Goal: Task Accomplishment & Management: Use online tool/utility

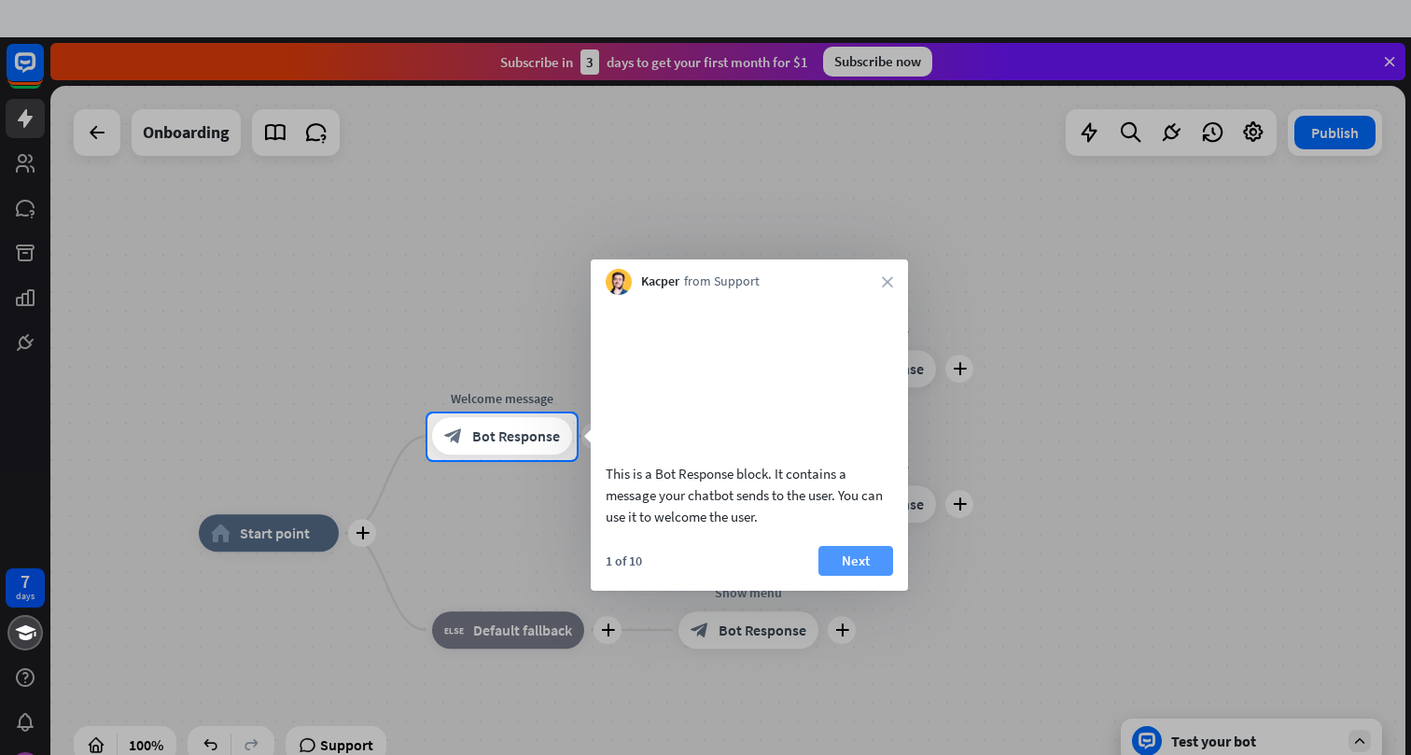
click at [860, 576] on button "Next" at bounding box center [856, 561] width 75 height 30
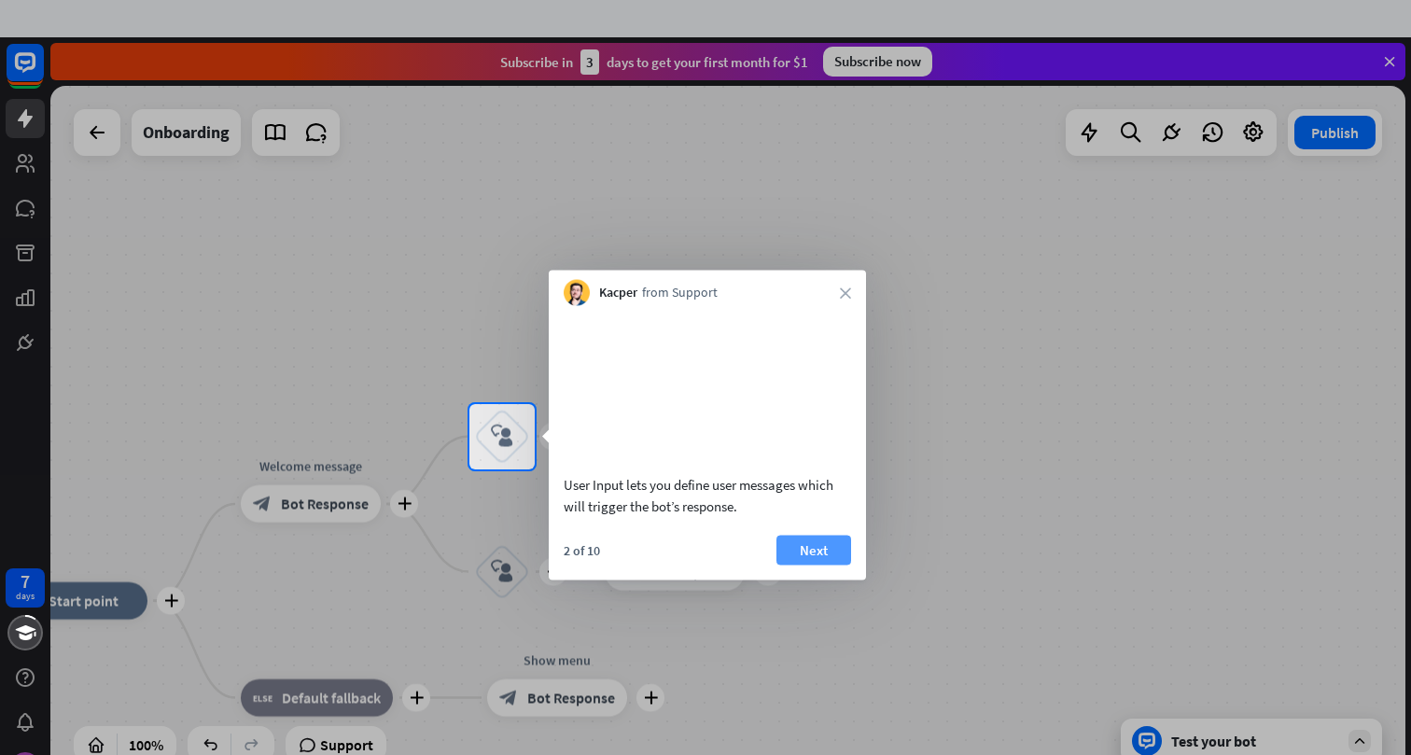
click at [806, 565] on button "Next" at bounding box center [814, 550] width 75 height 30
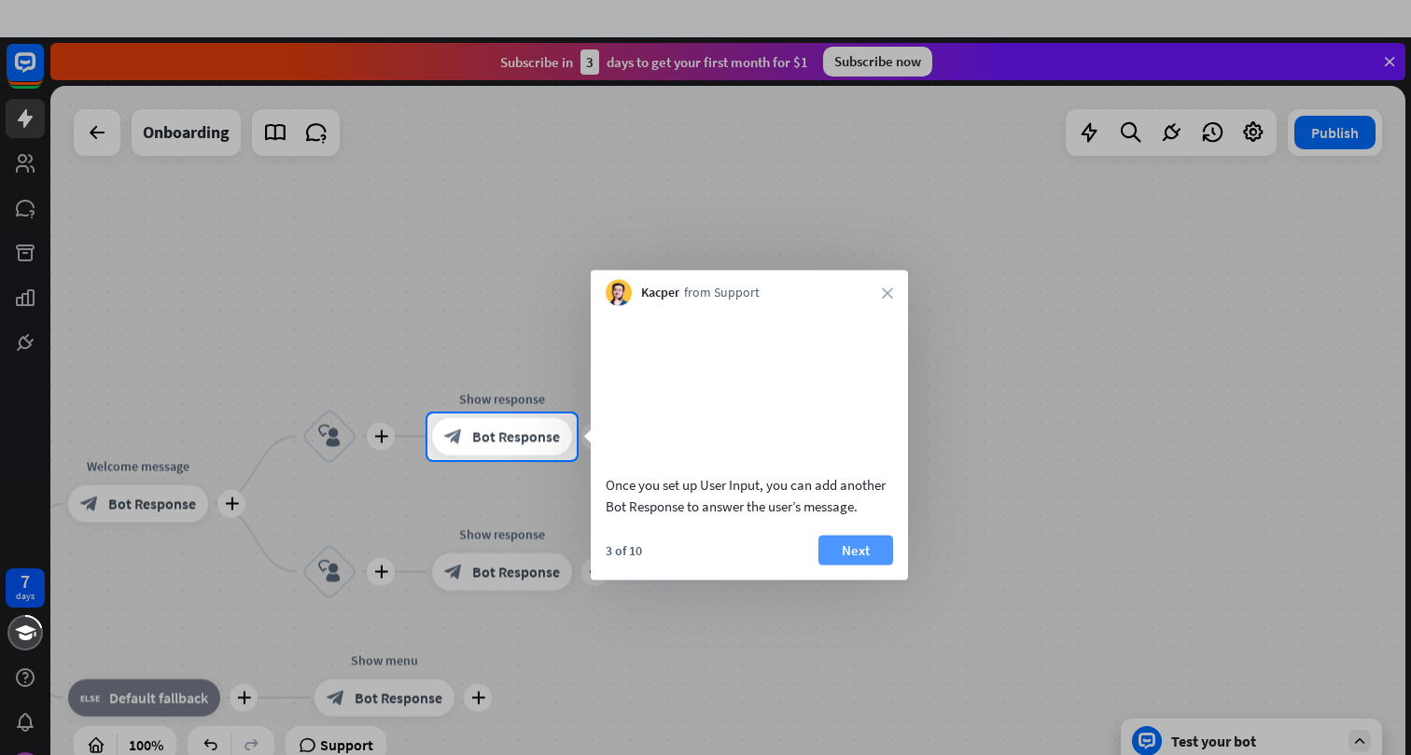
click at [874, 561] on button "Next" at bounding box center [856, 550] width 75 height 30
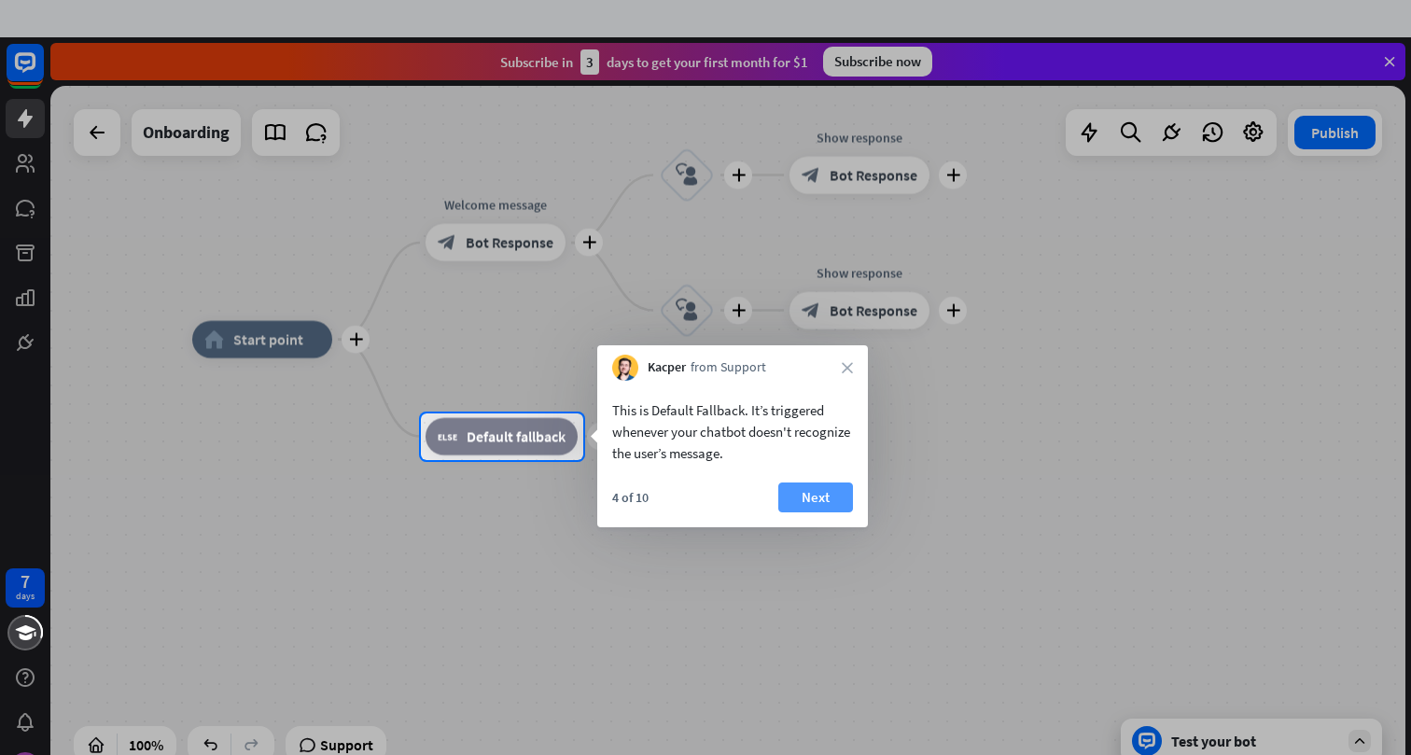
click at [816, 497] on button "Next" at bounding box center [815, 498] width 75 height 30
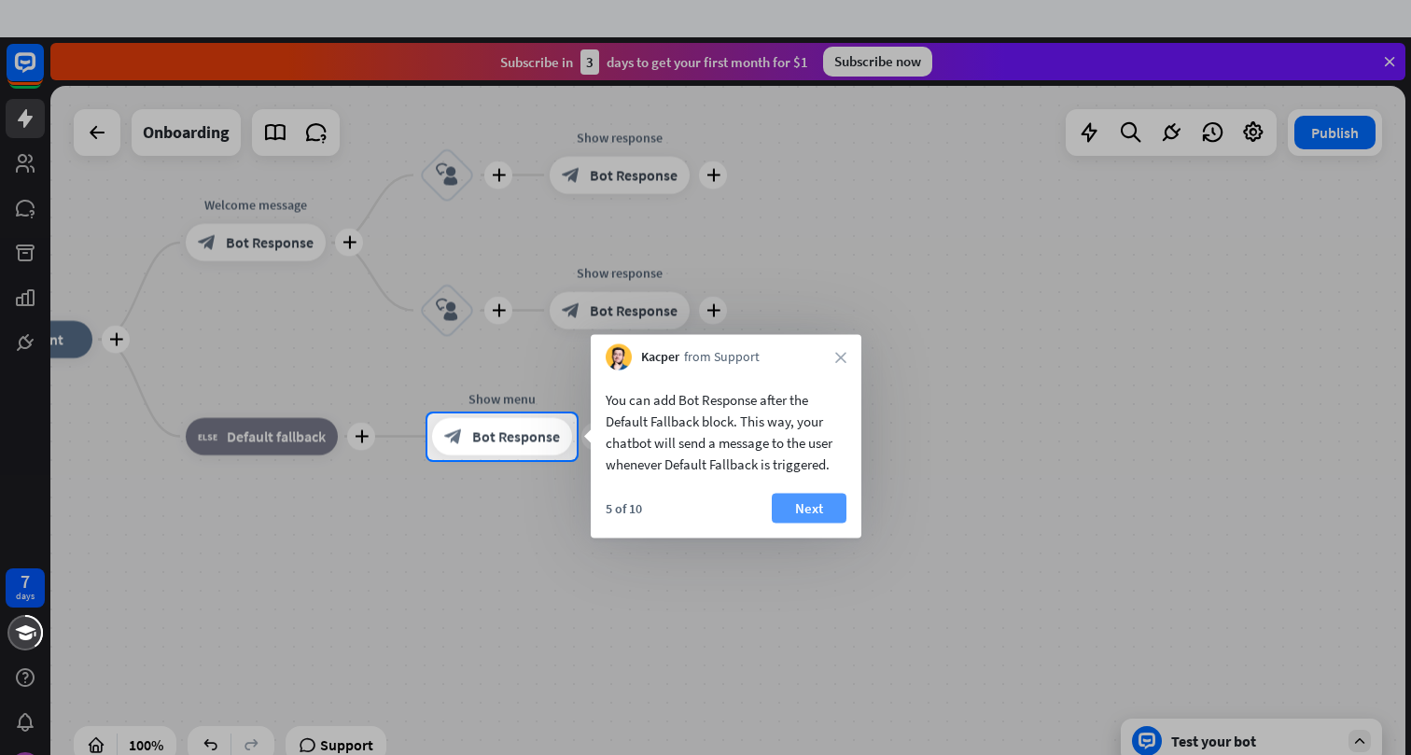
click at [802, 504] on button "Next" at bounding box center [809, 509] width 75 height 30
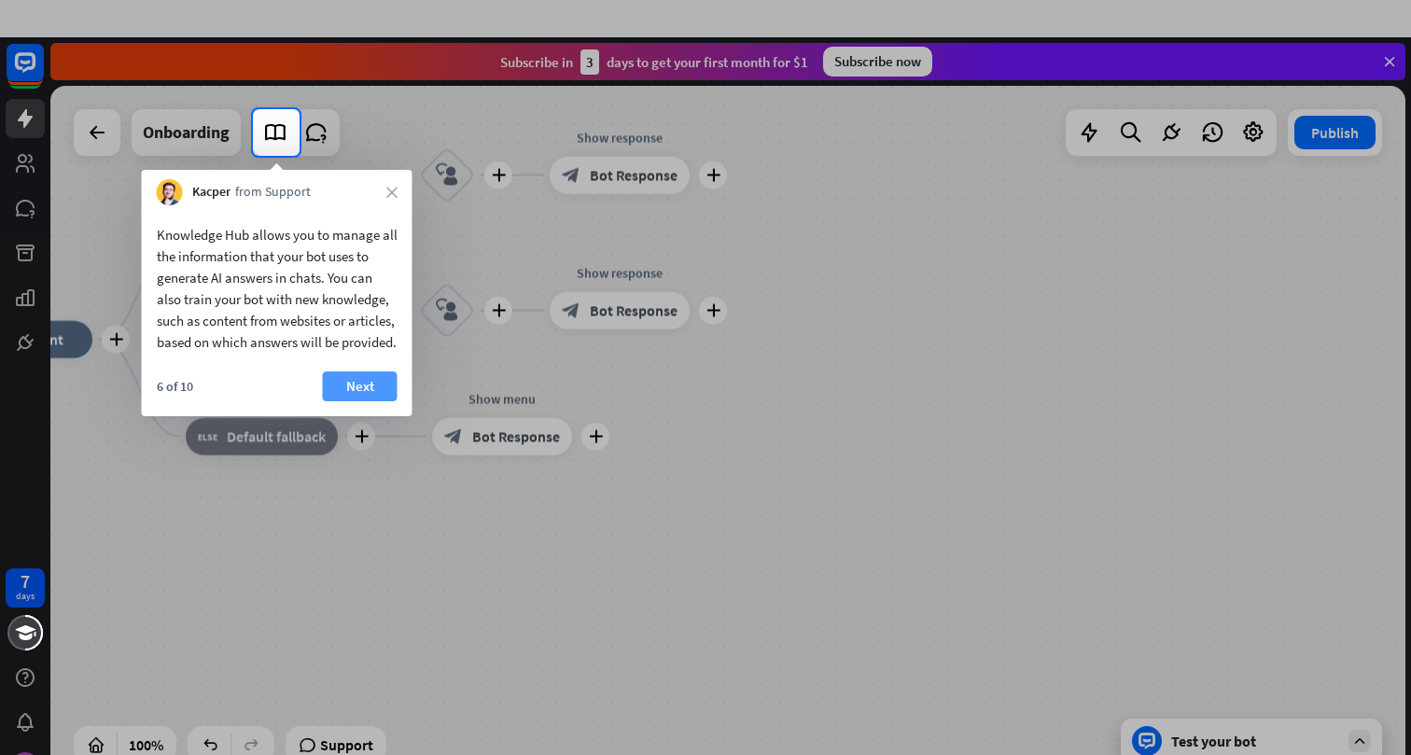
click at [372, 401] on button "Next" at bounding box center [360, 386] width 75 height 30
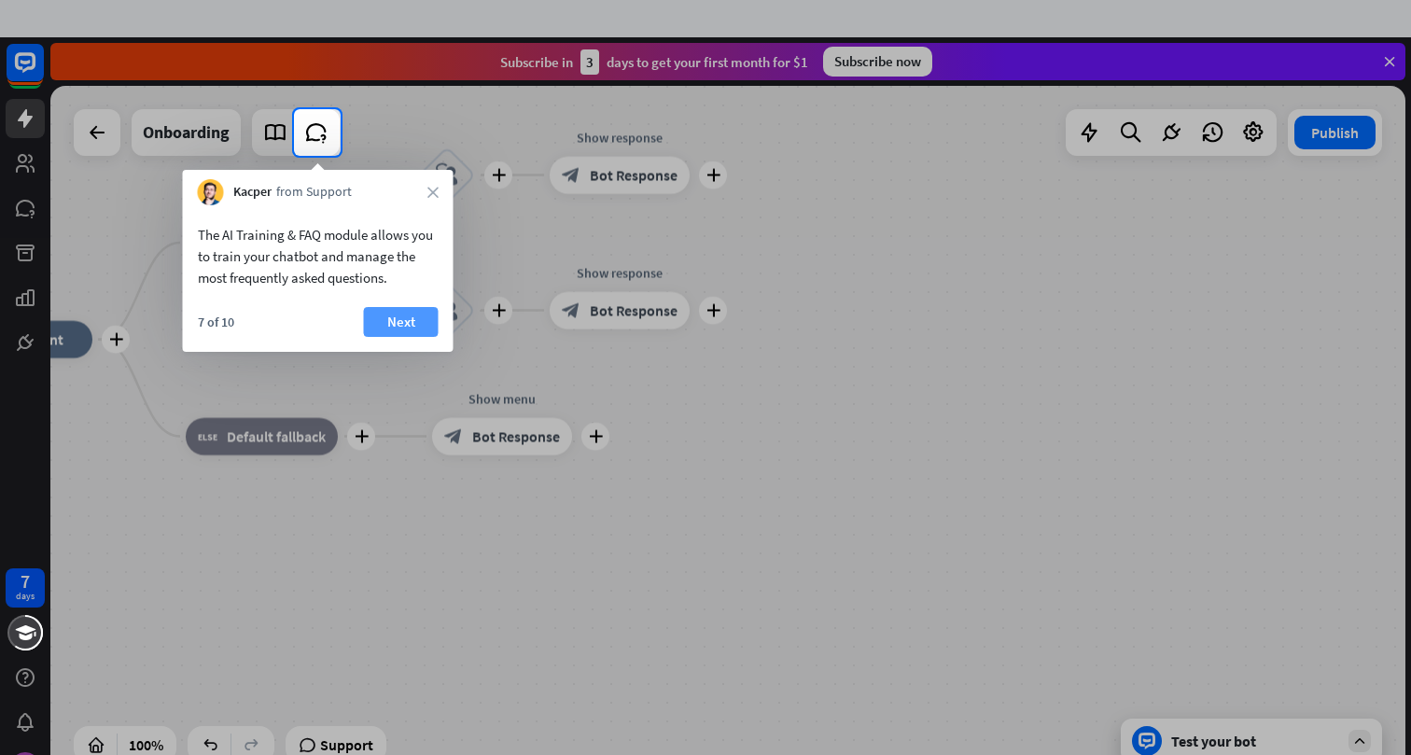
click at [402, 323] on button "Next" at bounding box center [401, 322] width 75 height 30
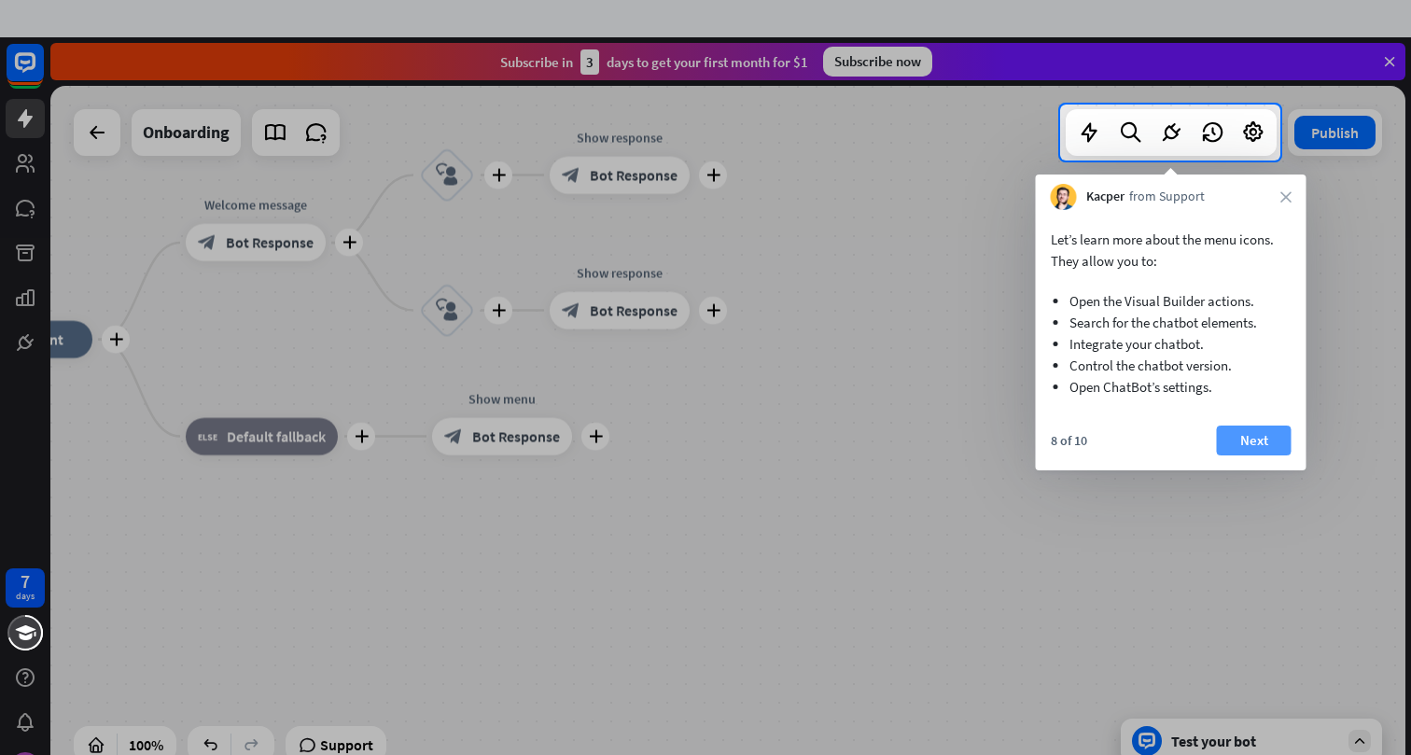
click at [1262, 443] on button "Next" at bounding box center [1254, 441] width 75 height 30
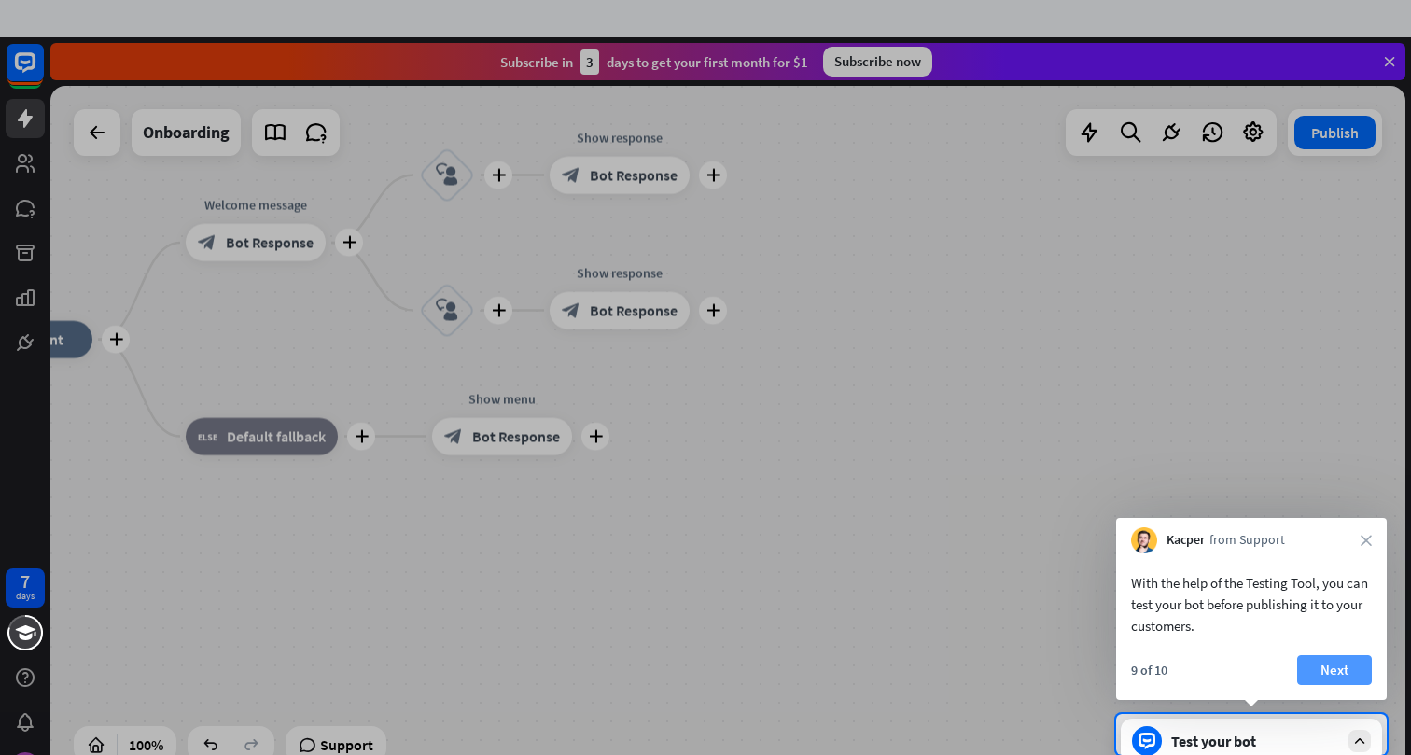
click at [1334, 673] on button "Next" at bounding box center [1334, 670] width 75 height 30
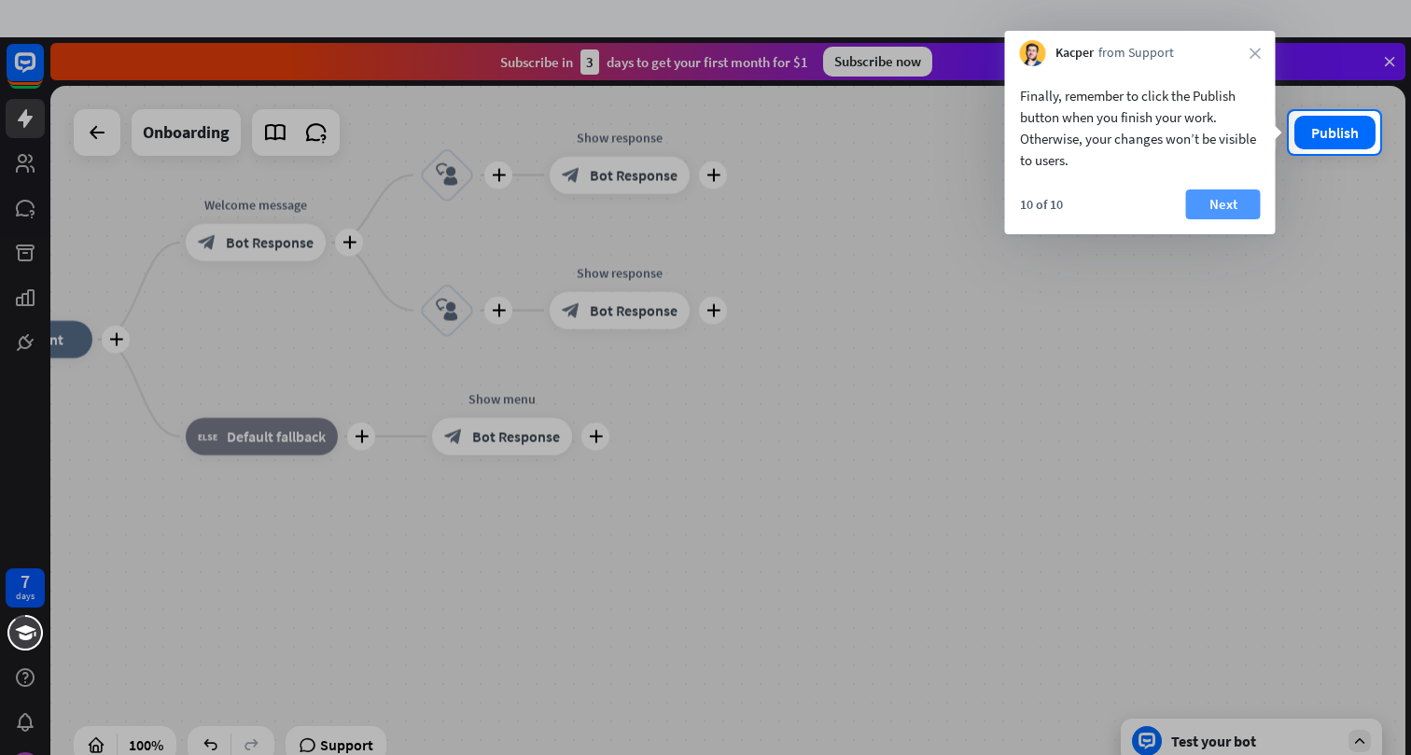
click at [1218, 203] on button "Next" at bounding box center [1223, 204] width 75 height 30
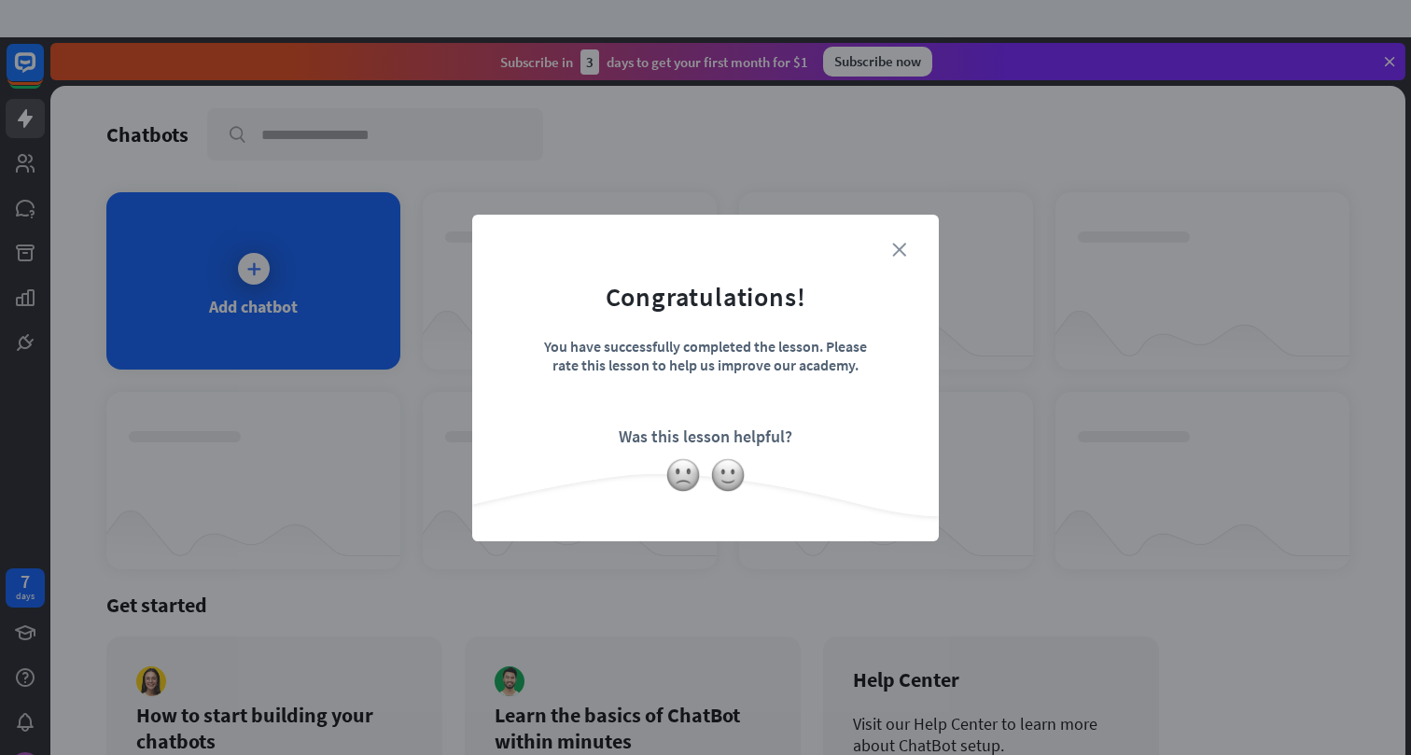
click at [901, 250] on icon "close" at bounding box center [899, 250] width 14 height 14
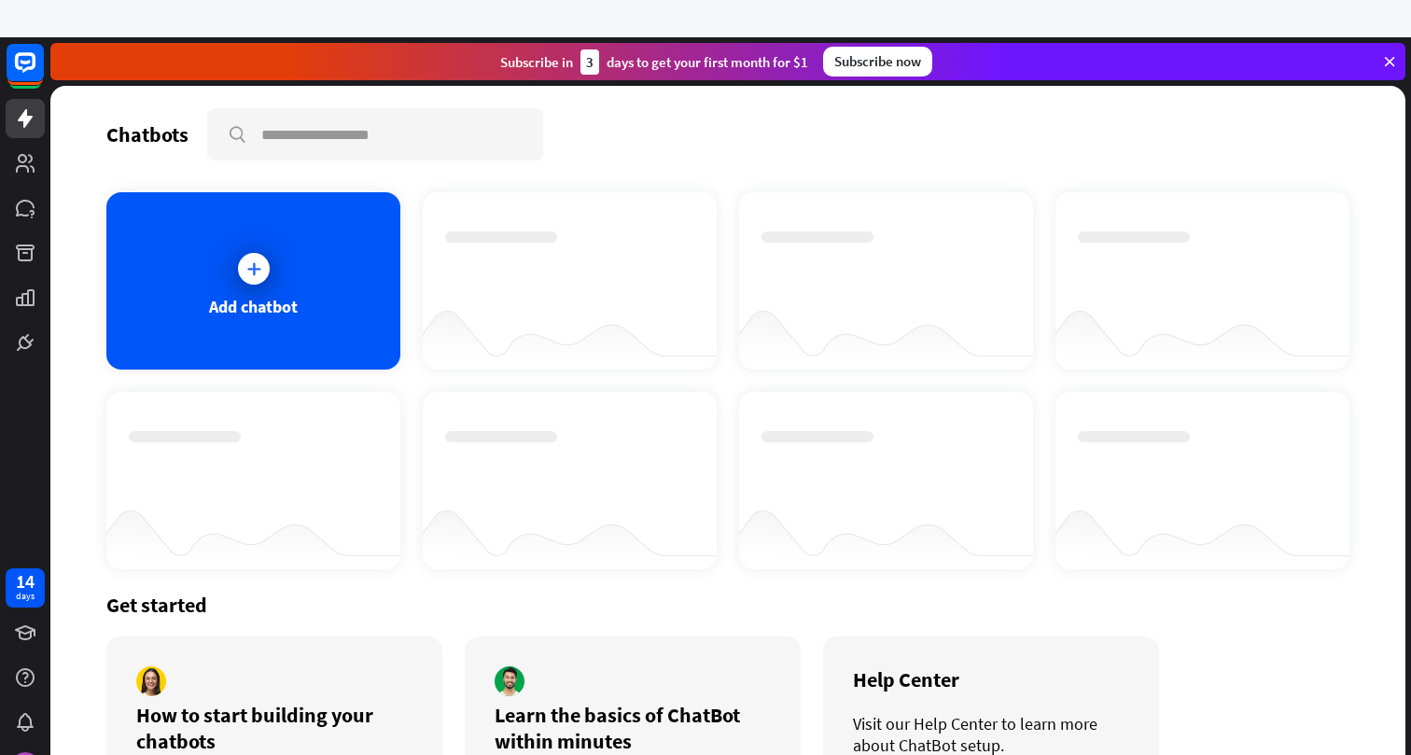
scroll to position [77, 0]
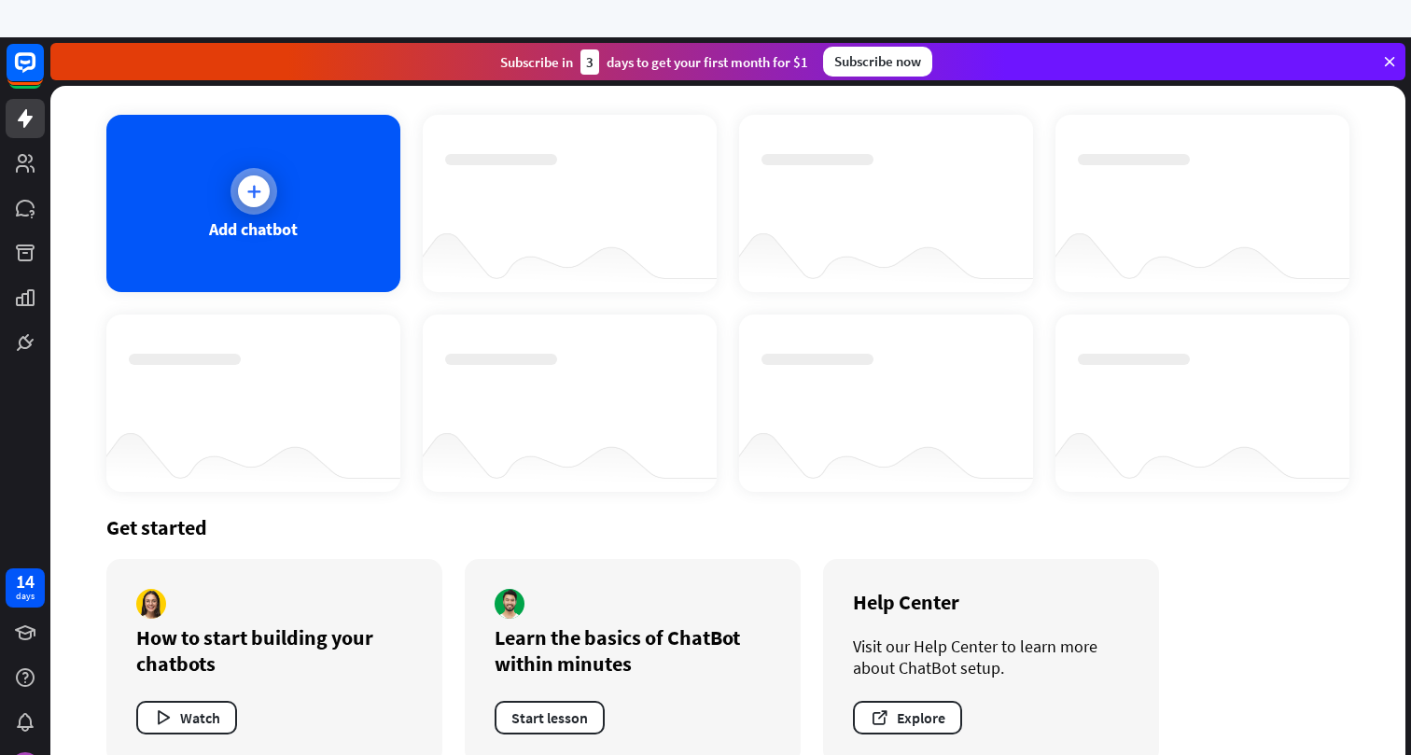
click at [303, 246] on div "Add chatbot" at bounding box center [253, 203] width 294 height 177
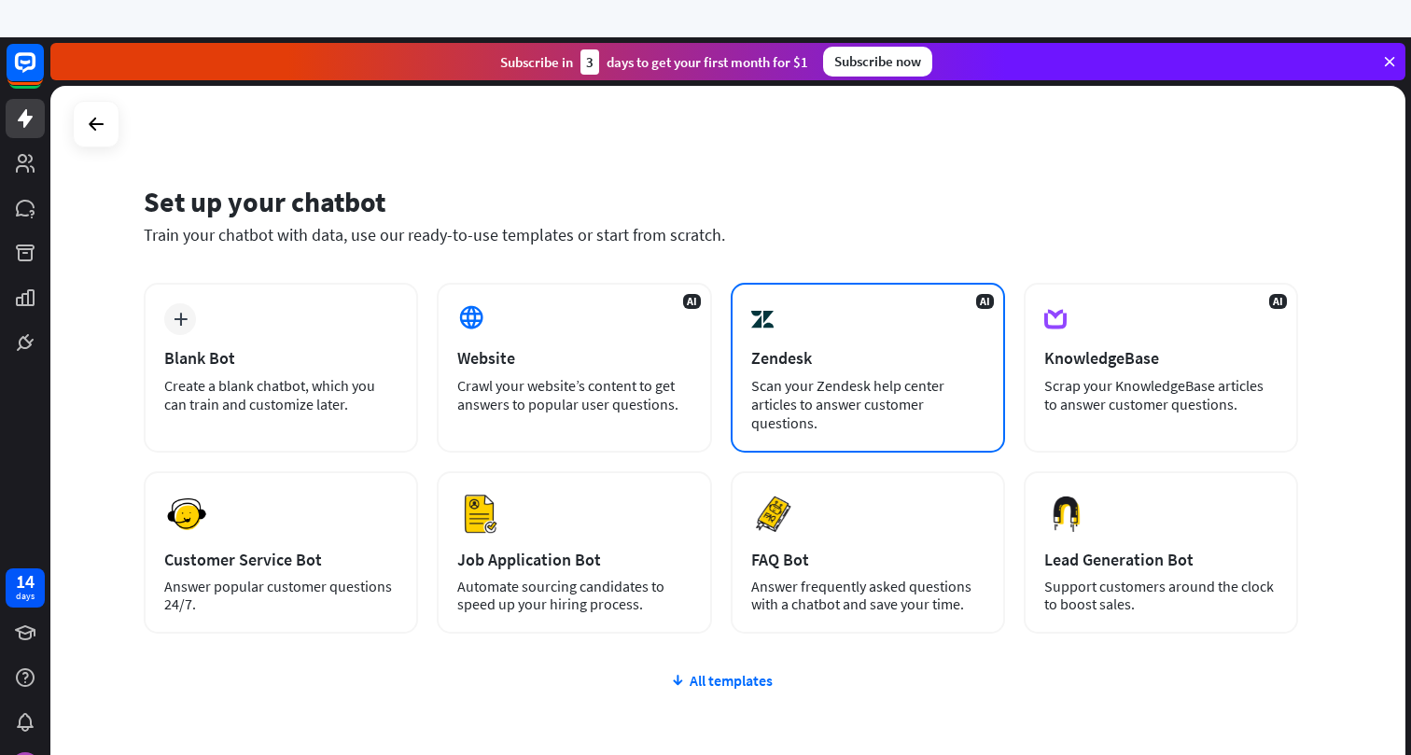
scroll to position [71, 0]
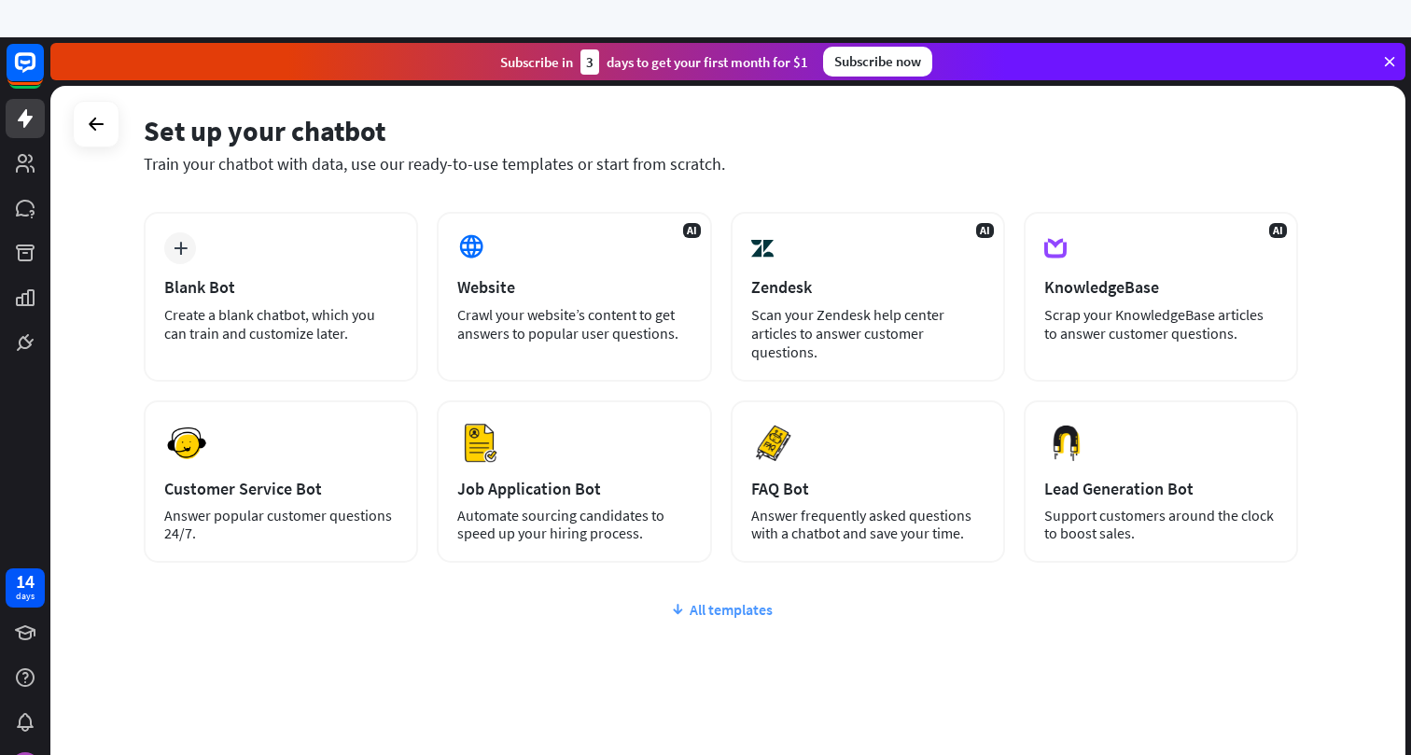
click at [680, 609] on icon at bounding box center [677, 609] width 15 height 19
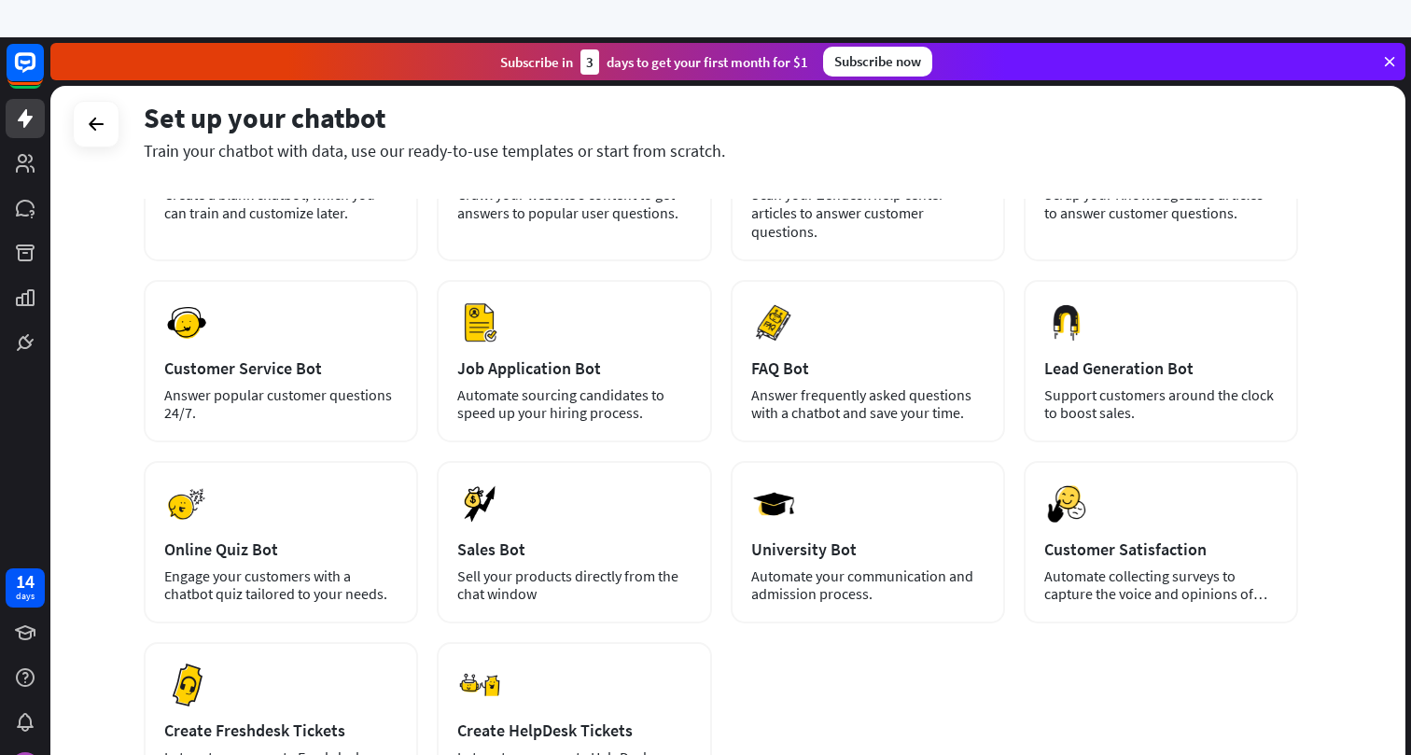
scroll to position [0, 0]
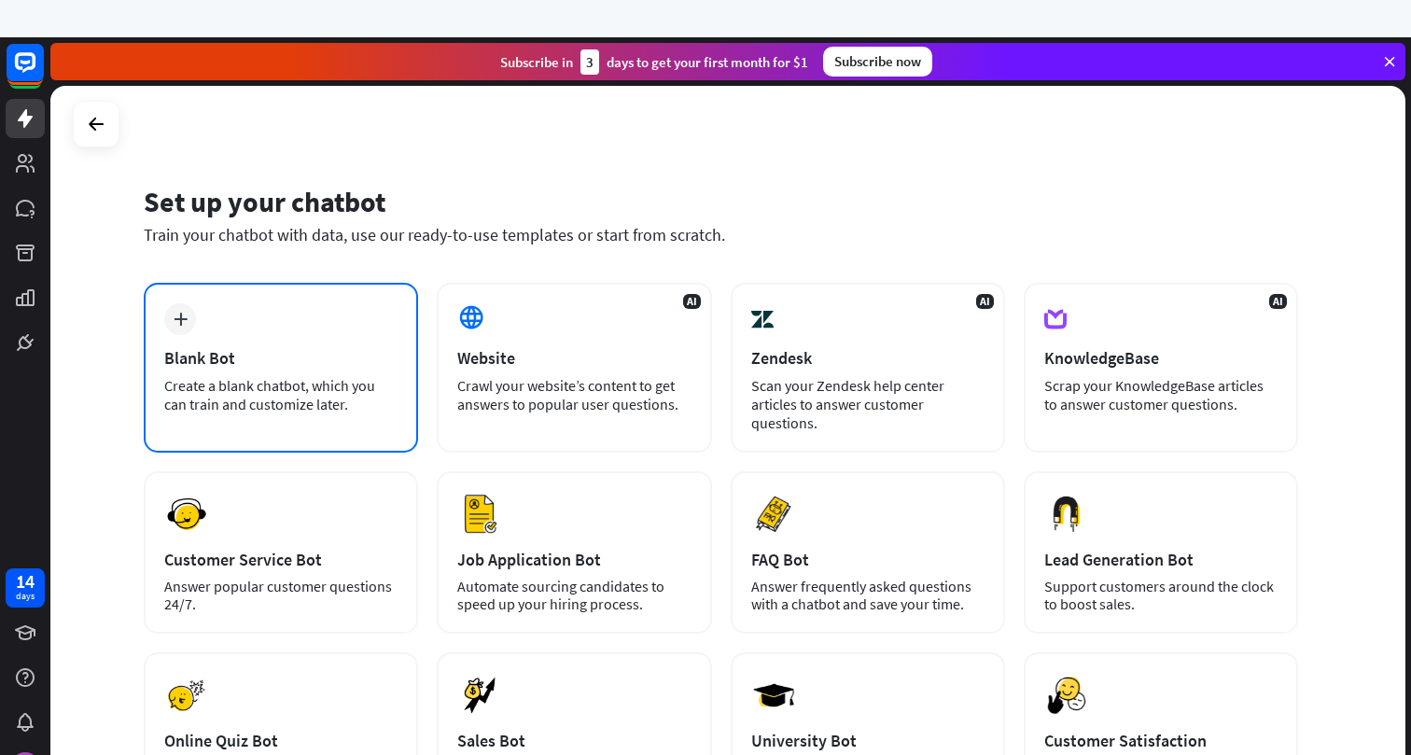
click at [371, 334] on div "plus Blank Bot Create a blank chatbot, which you can train and customize later." at bounding box center [281, 368] width 274 height 170
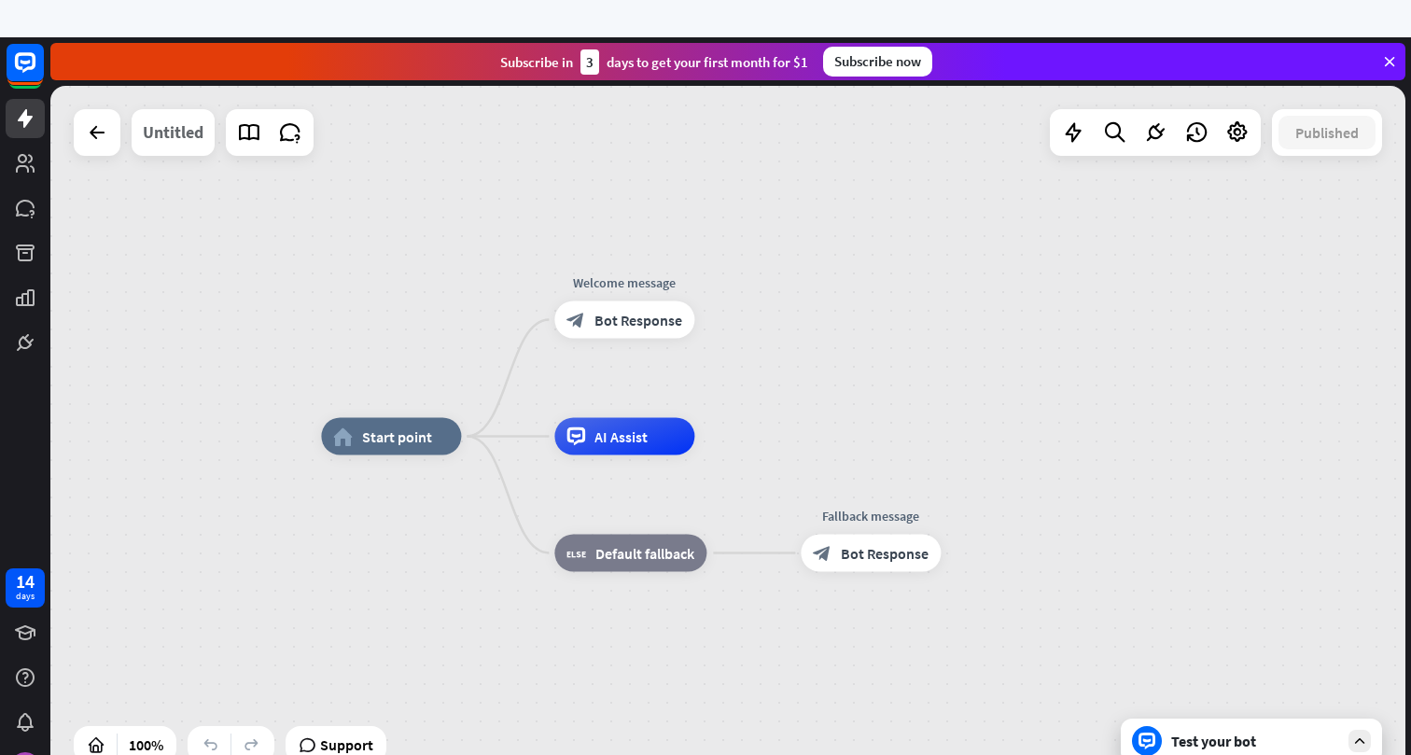
click at [186, 136] on div "Untitled" at bounding box center [173, 132] width 61 height 47
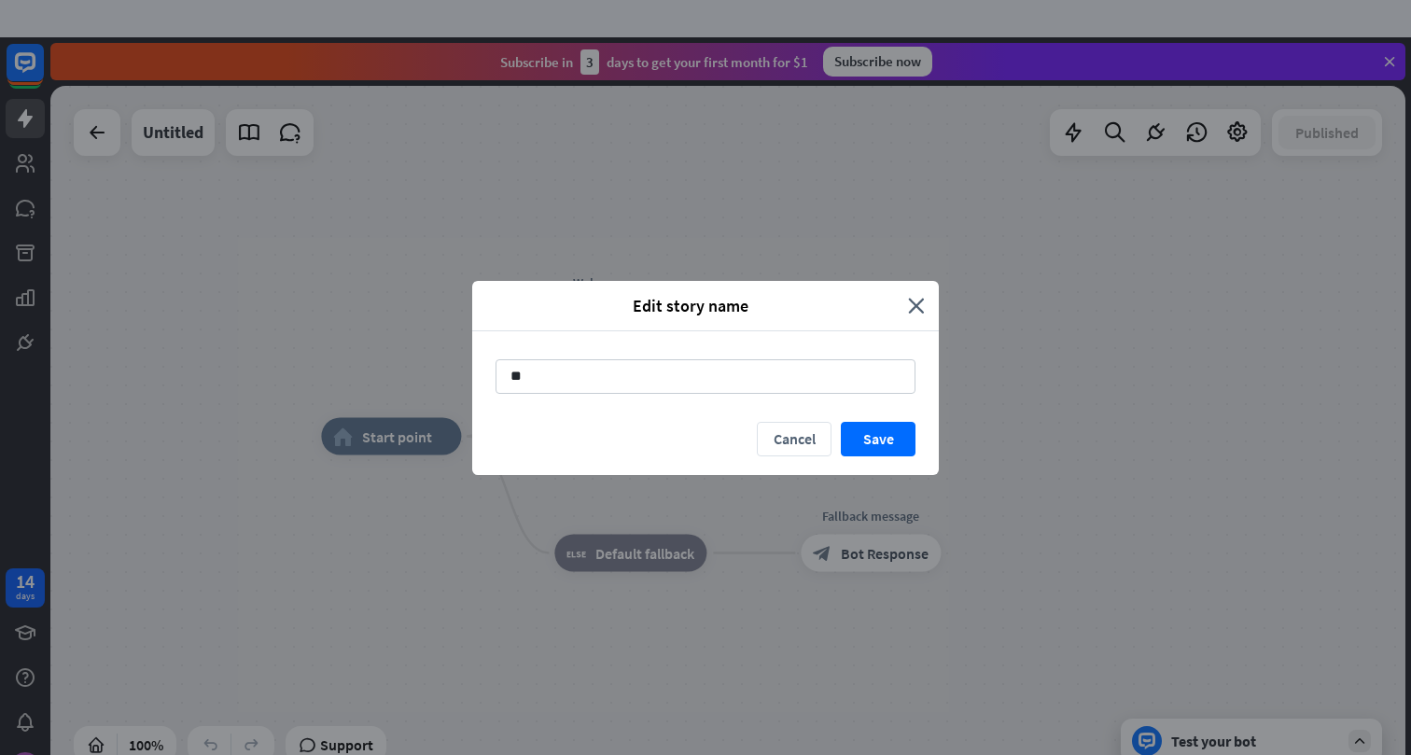
type input "*"
type input "****"
click at [863, 427] on button "Save" at bounding box center [878, 439] width 75 height 35
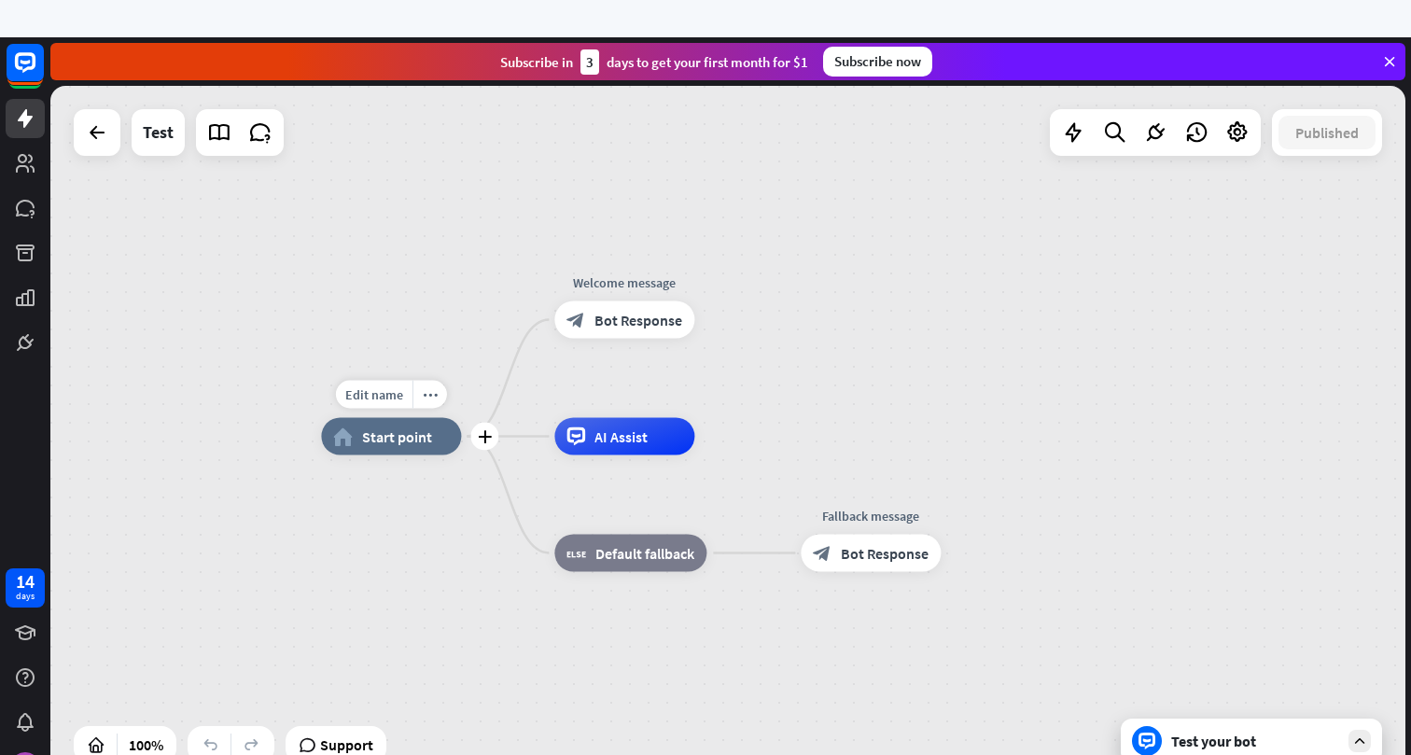
click at [408, 444] on span "Start point" at bounding box center [397, 436] width 70 height 19
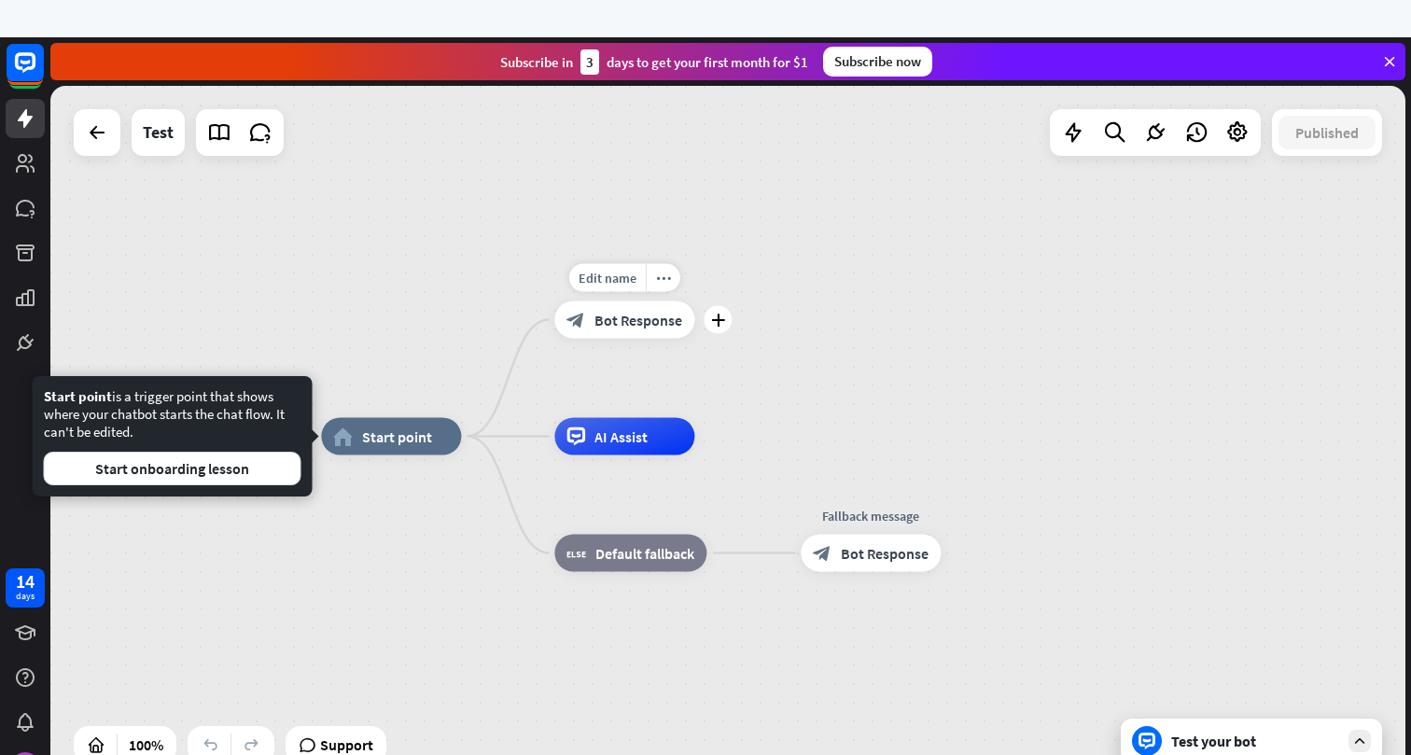
click at [647, 312] on span "Bot Response" at bounding box center [639, 320] width 88 height 19
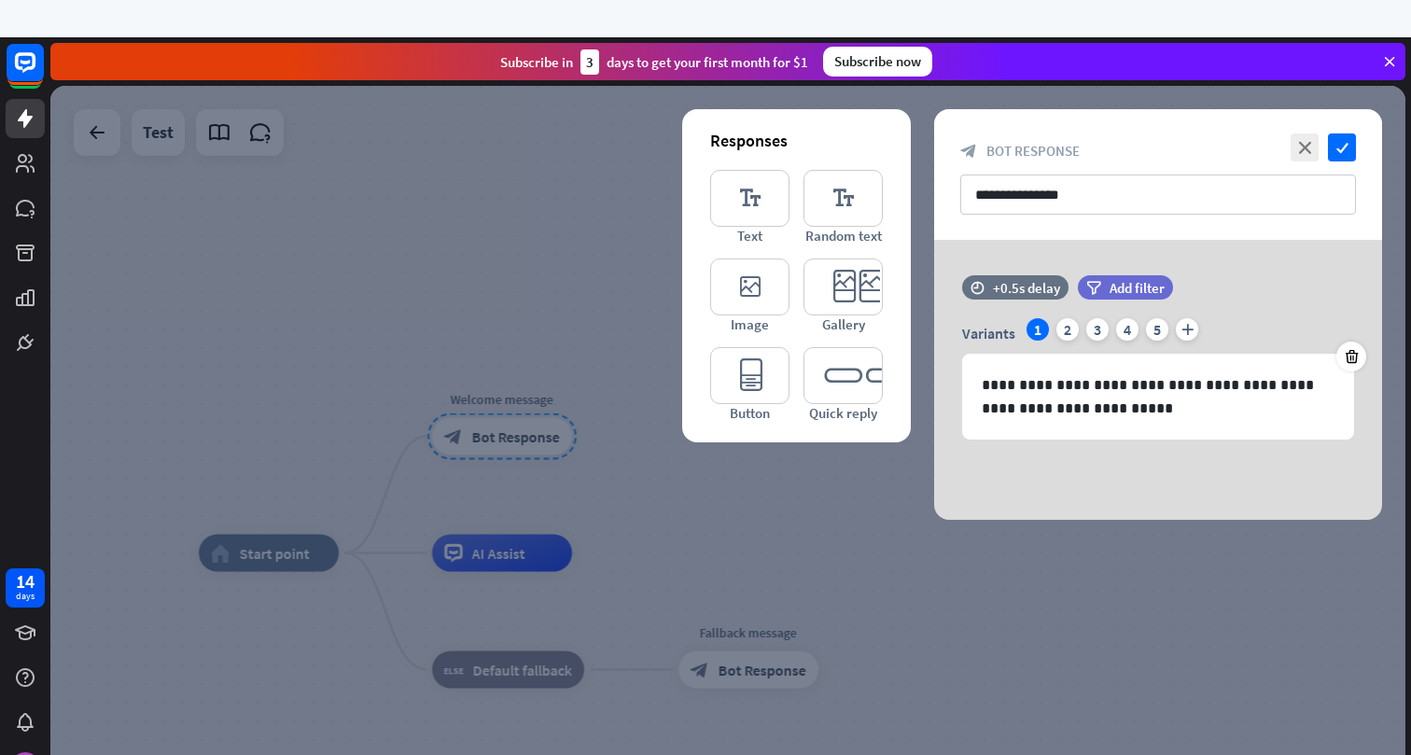
click at [1342, 161] on div "**********" at bounding box center [1158, 174] width 448 height 131
click at [1340, 138] on icon "check" at bounding box center [1342, 147] width 28 height 28
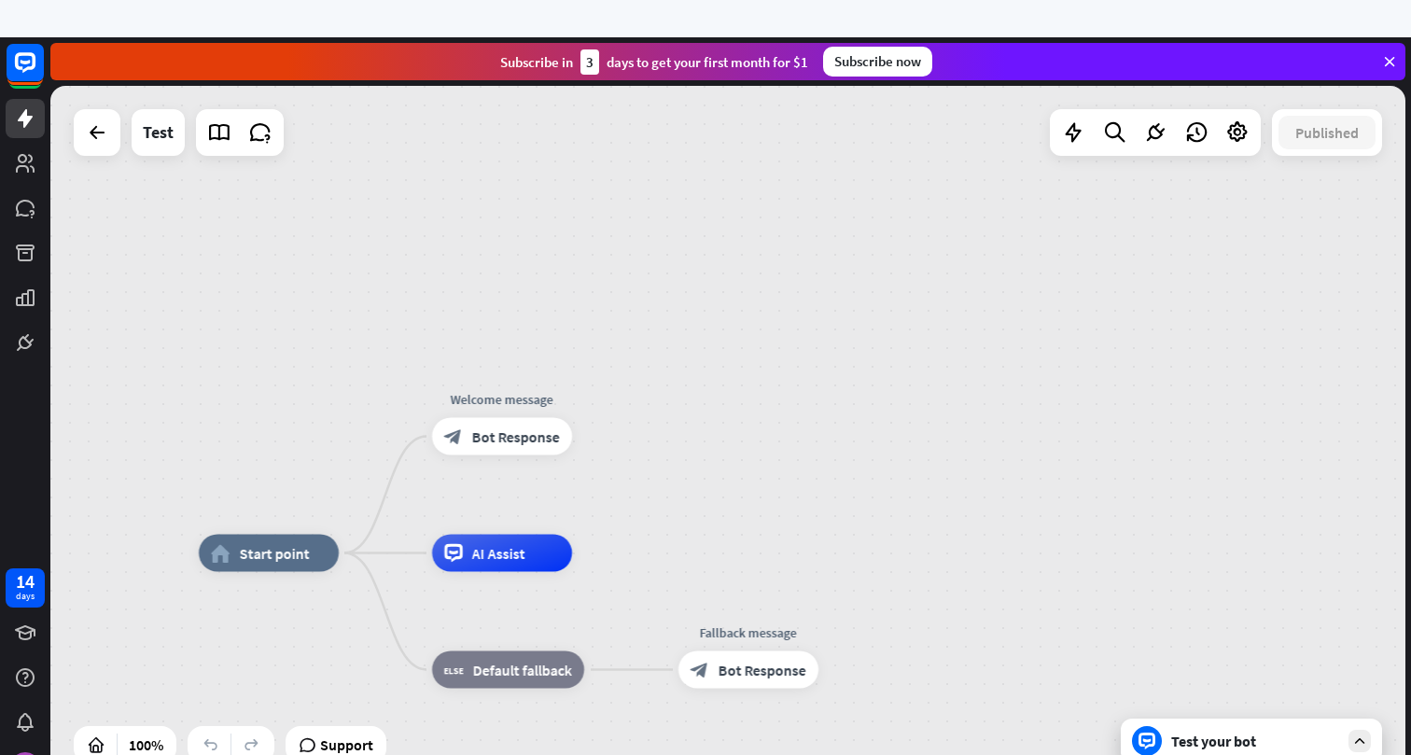
click at [1361, 737] on icon at bounding box center [1360, 741] width 17 height 17
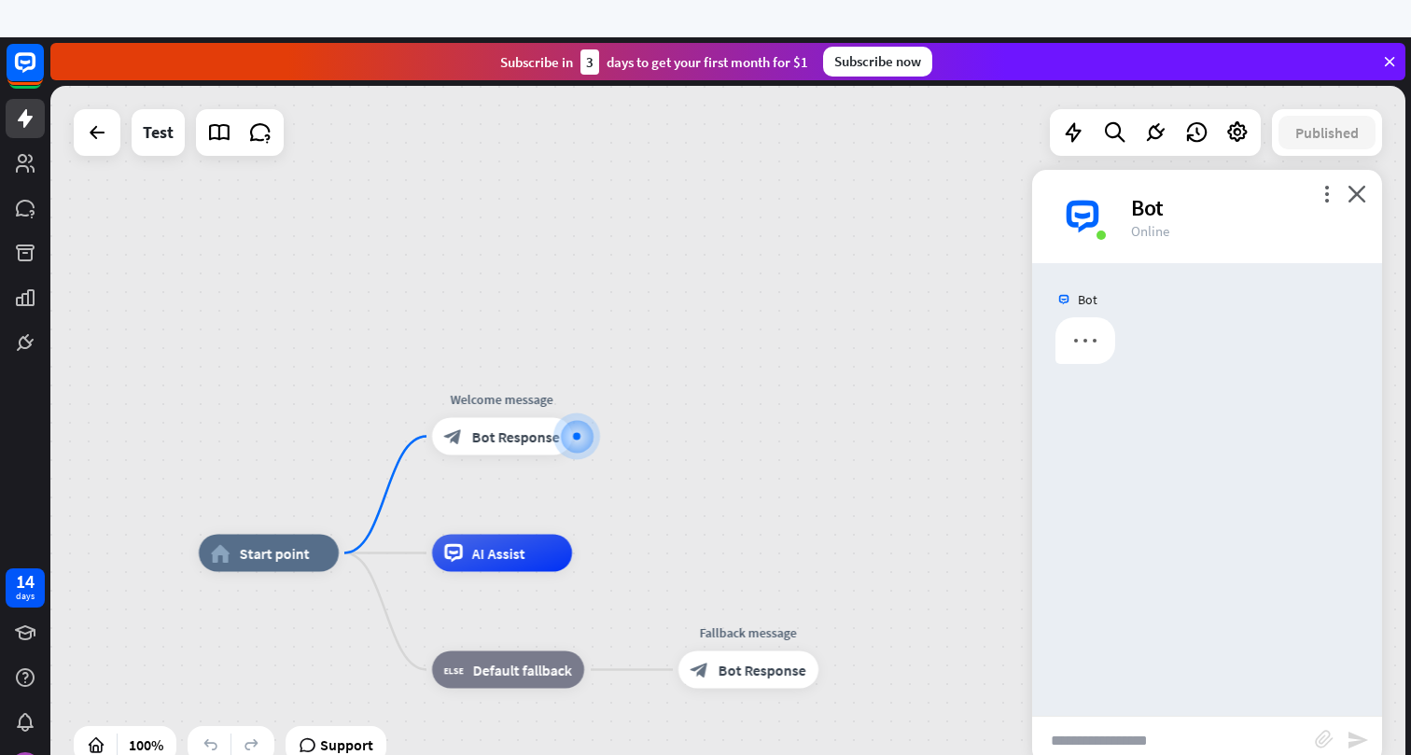
click at [1114, 739] on input "text" at bounding box center [1173, 740] width 283 height 47
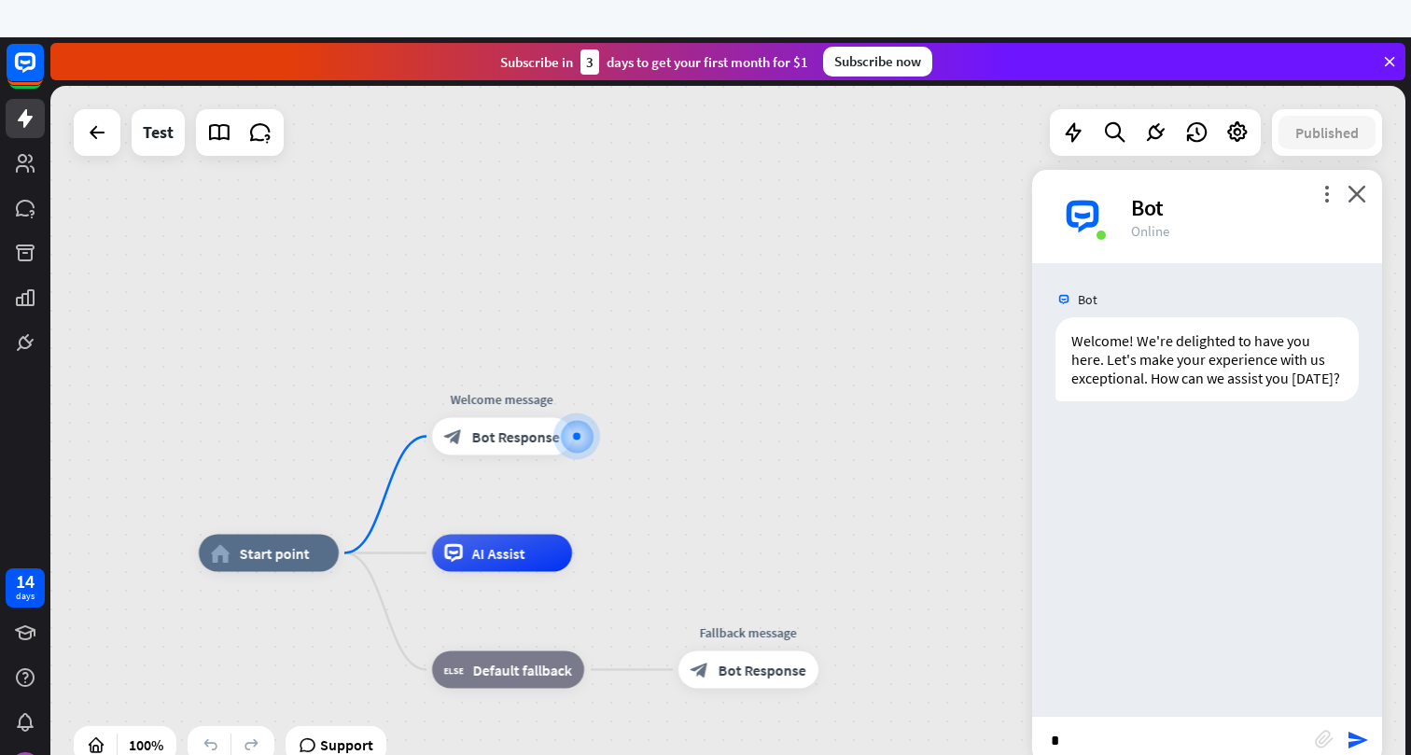
type input "**"
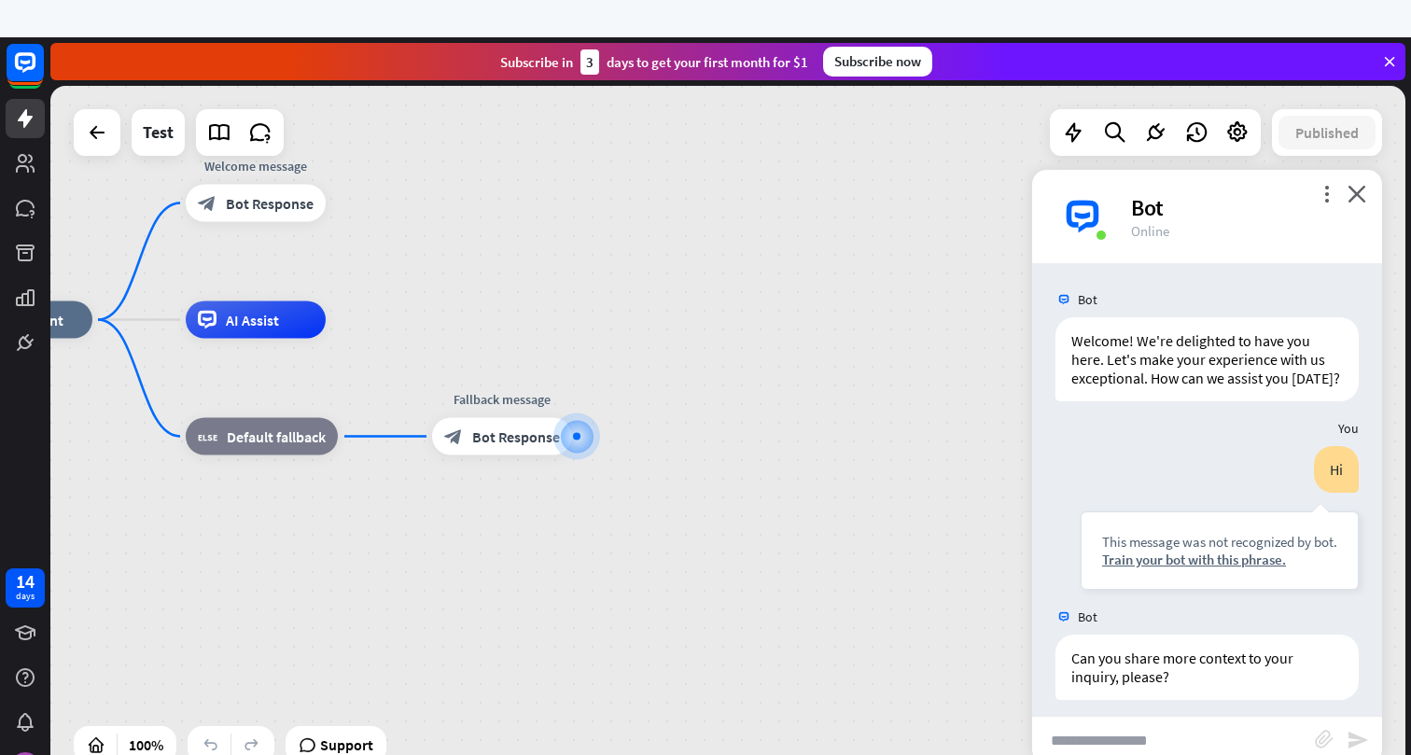
scroll to position [12, 0]
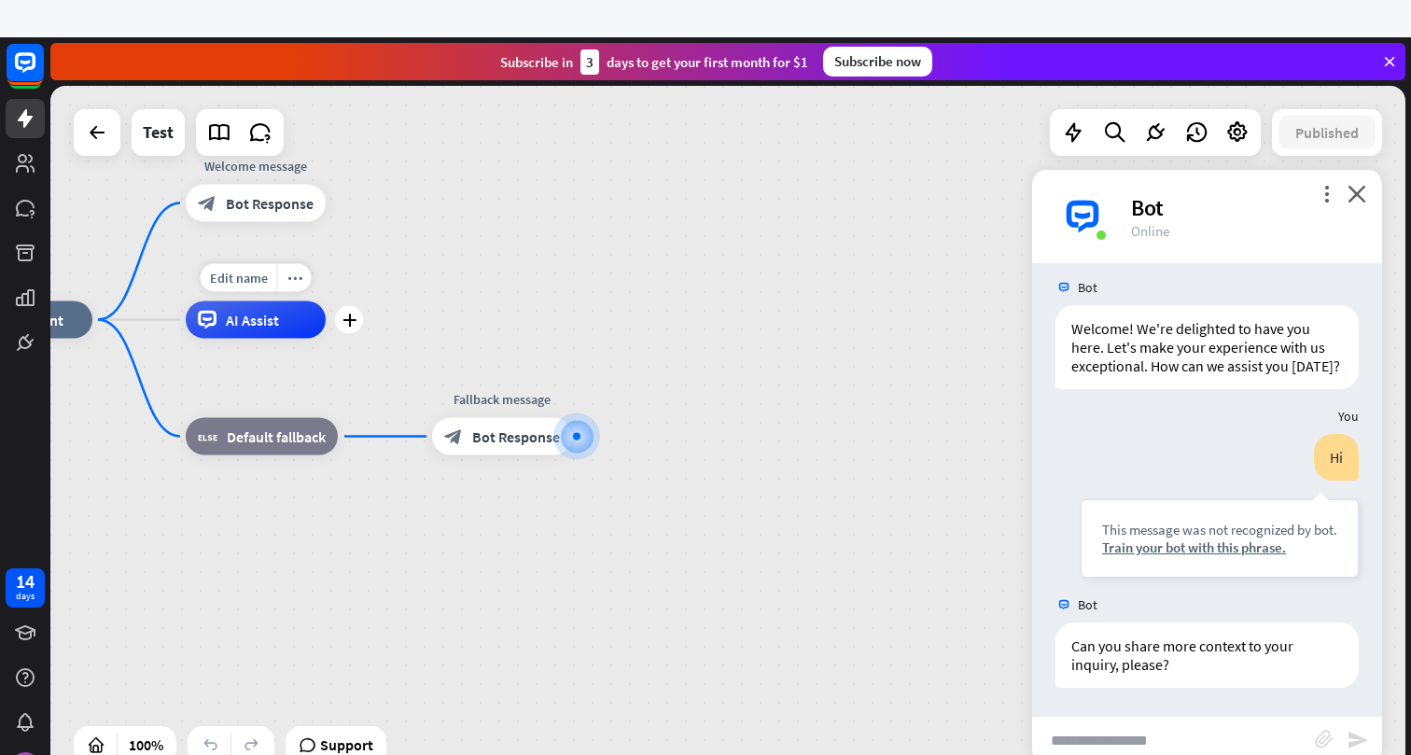
click at [294, 323] on div "AI Assist" at bounding box center [256, 319] width 140 height 37
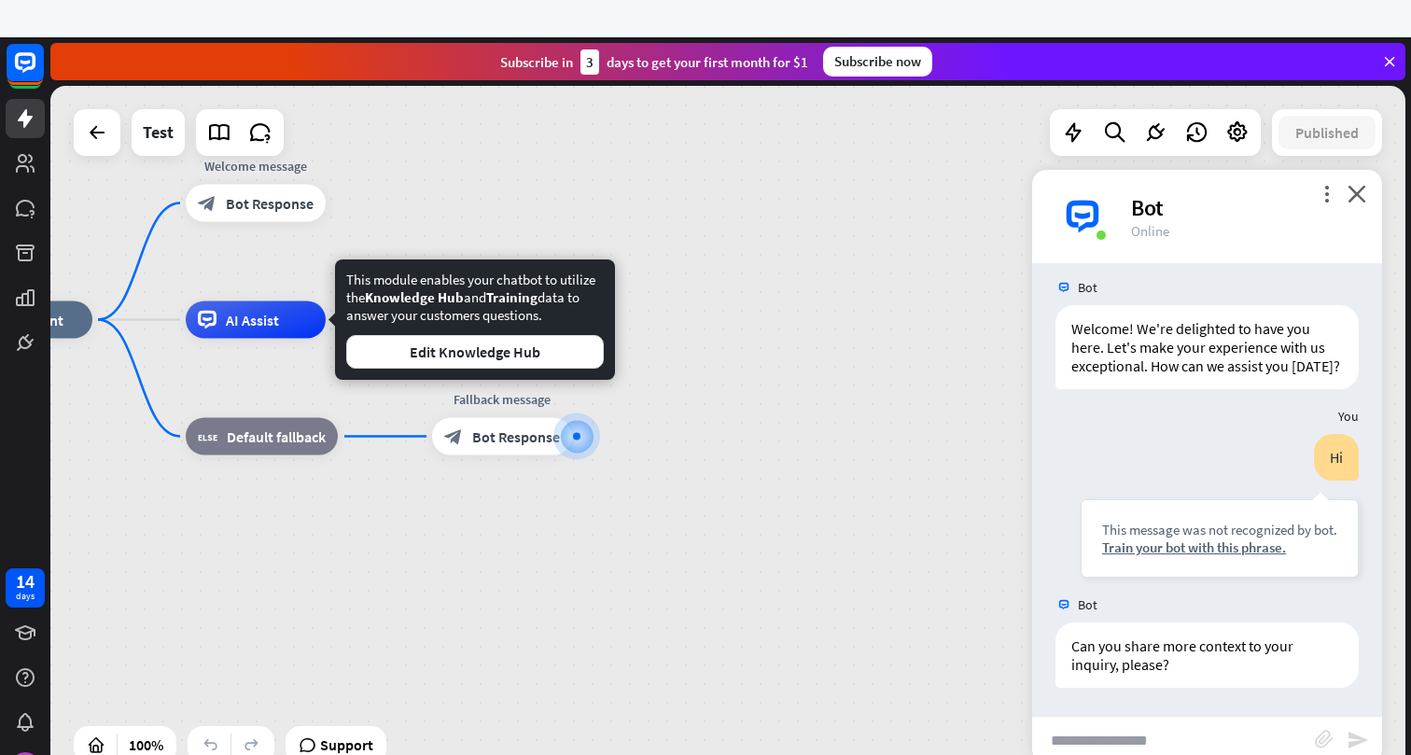
click at [478, 225] on div "home_2 Start point Welcome message block_bot_response Bot Response AI Assist bl…" at bounding box center [727, 436] width 1355 height 701
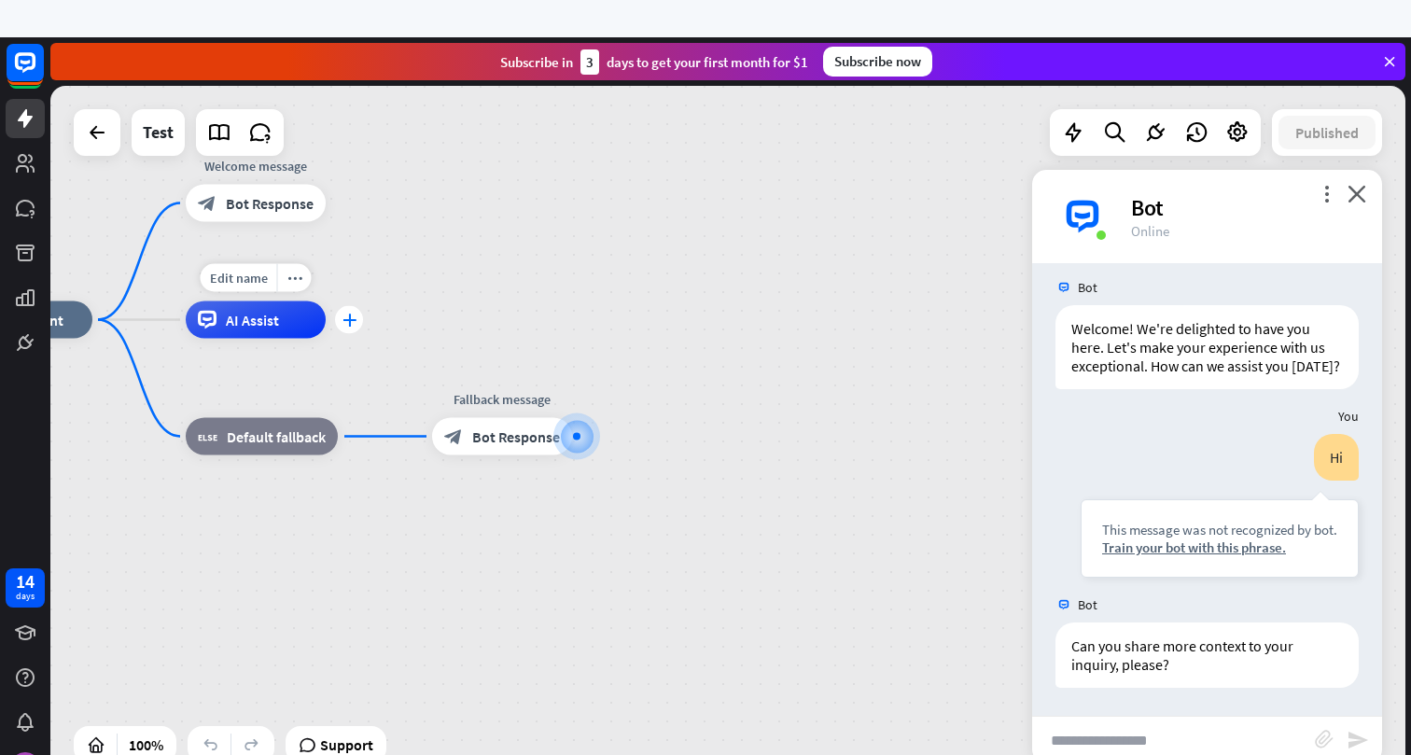
click at [353, 315] on icon "plus" at bounding box center [350, 320] width 14 height 13
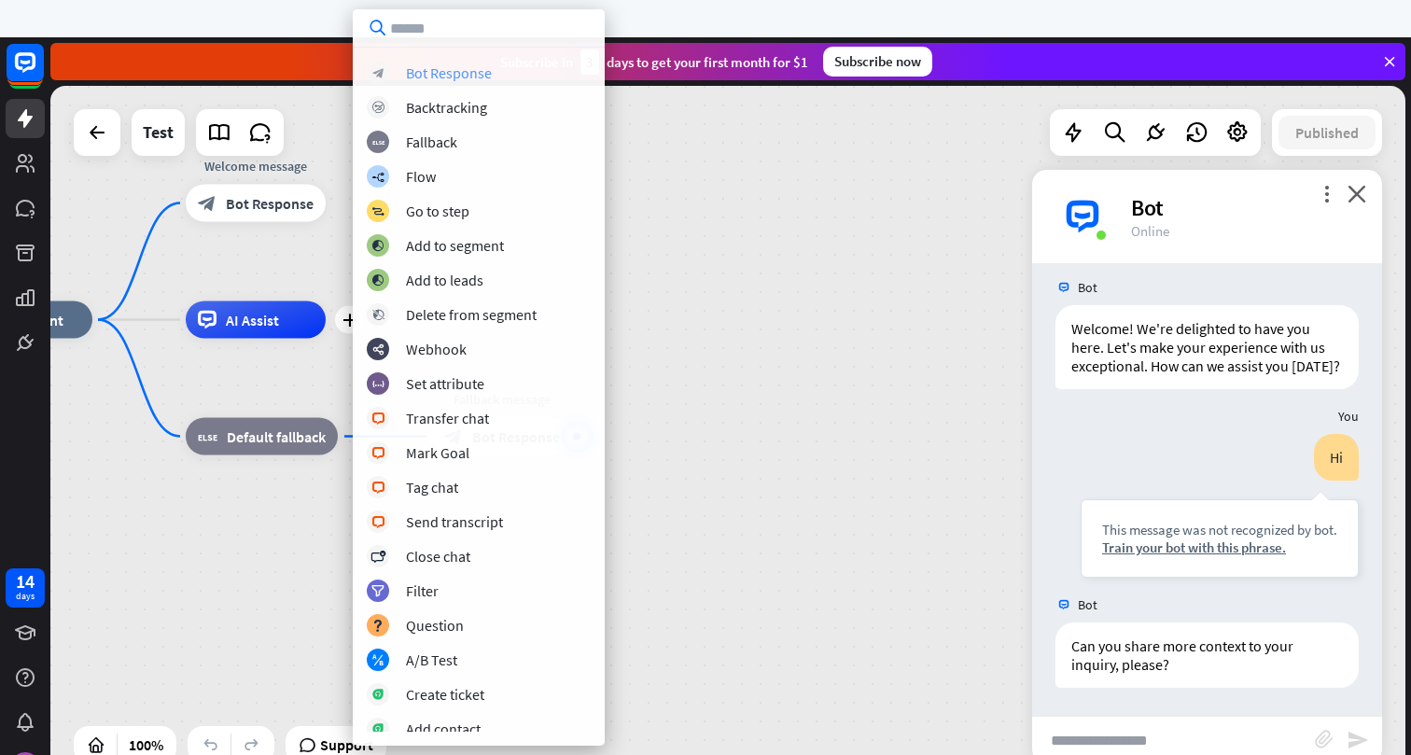
click at [479, 78] on div "Bot Response" at bounding box center [449, 72] width 86 height 19
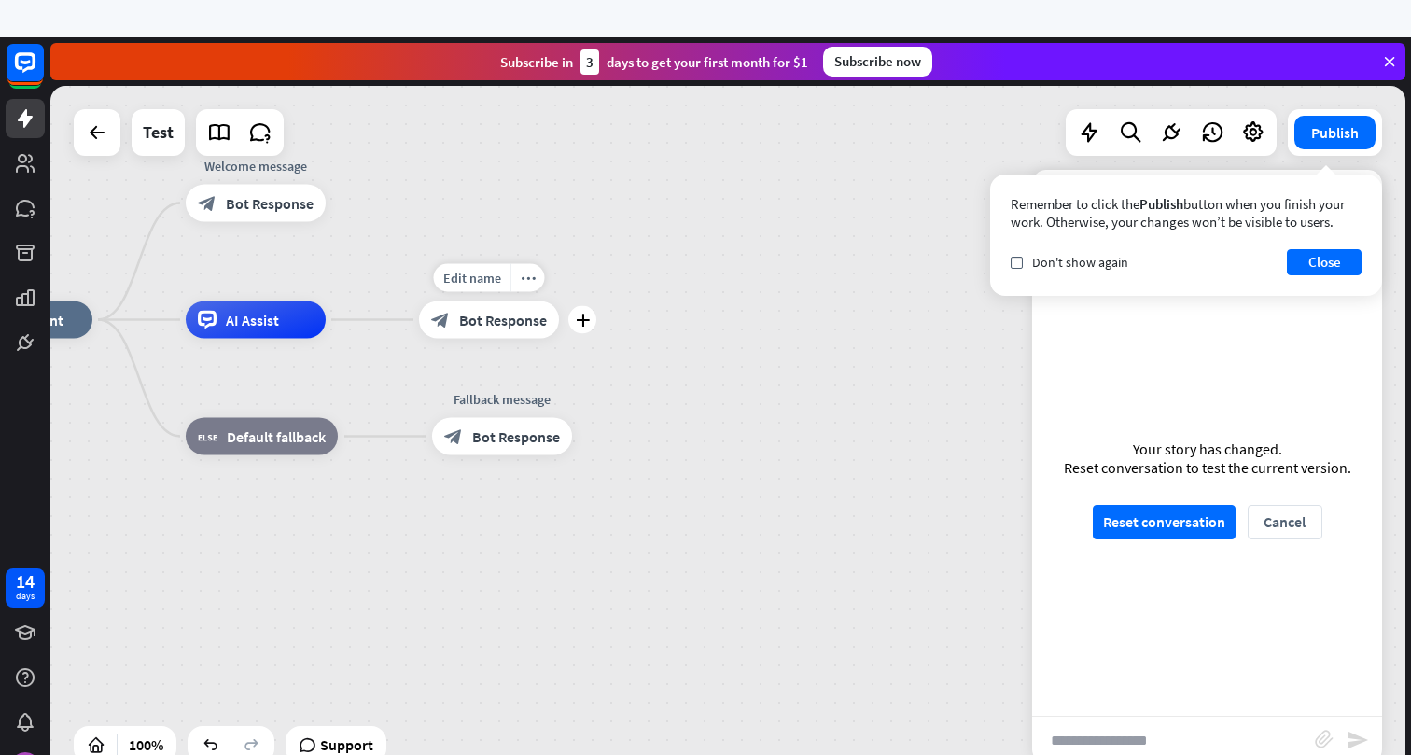
click at [484, 325] on span "Bot Response" at bounding box center [503, 320] width 88 height 19
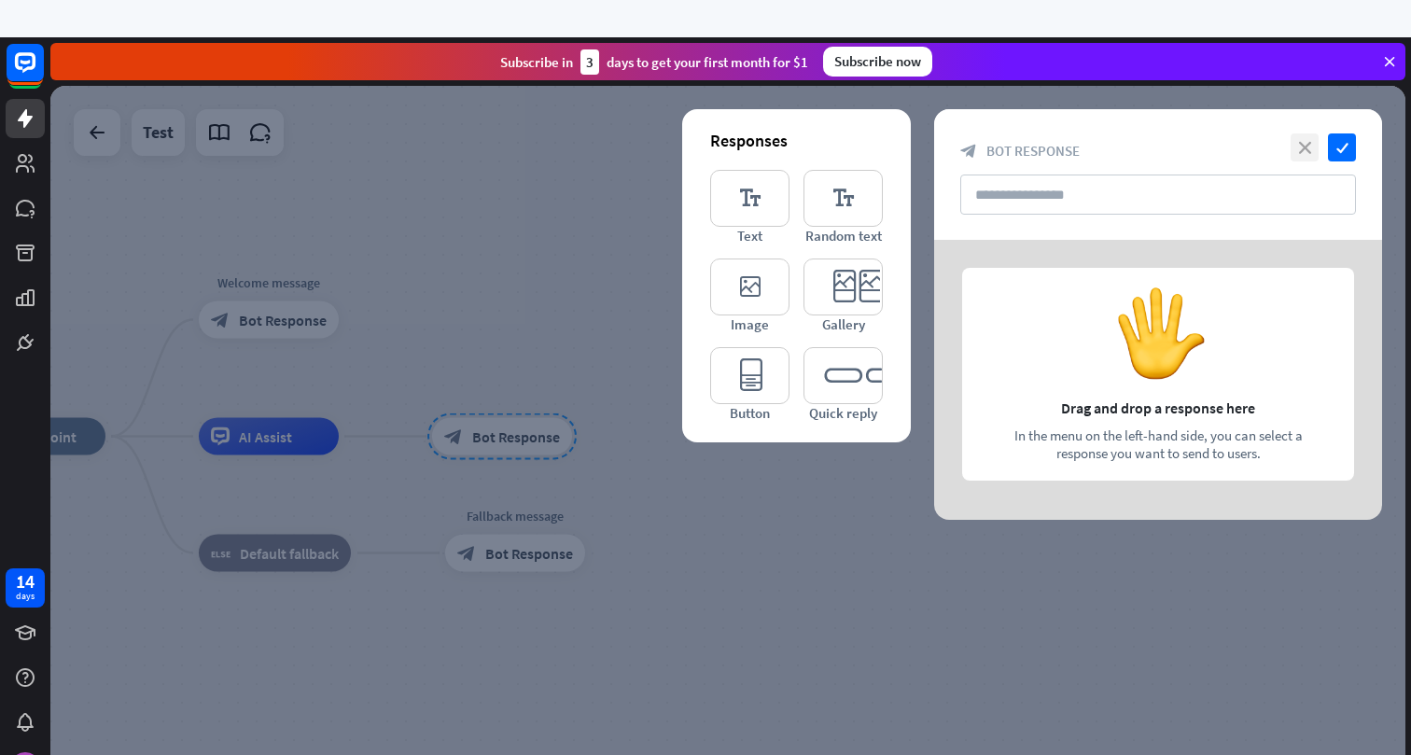
click at [1310, 147] on icon "close" at bounding box center [1305, 147] width 28 height 28
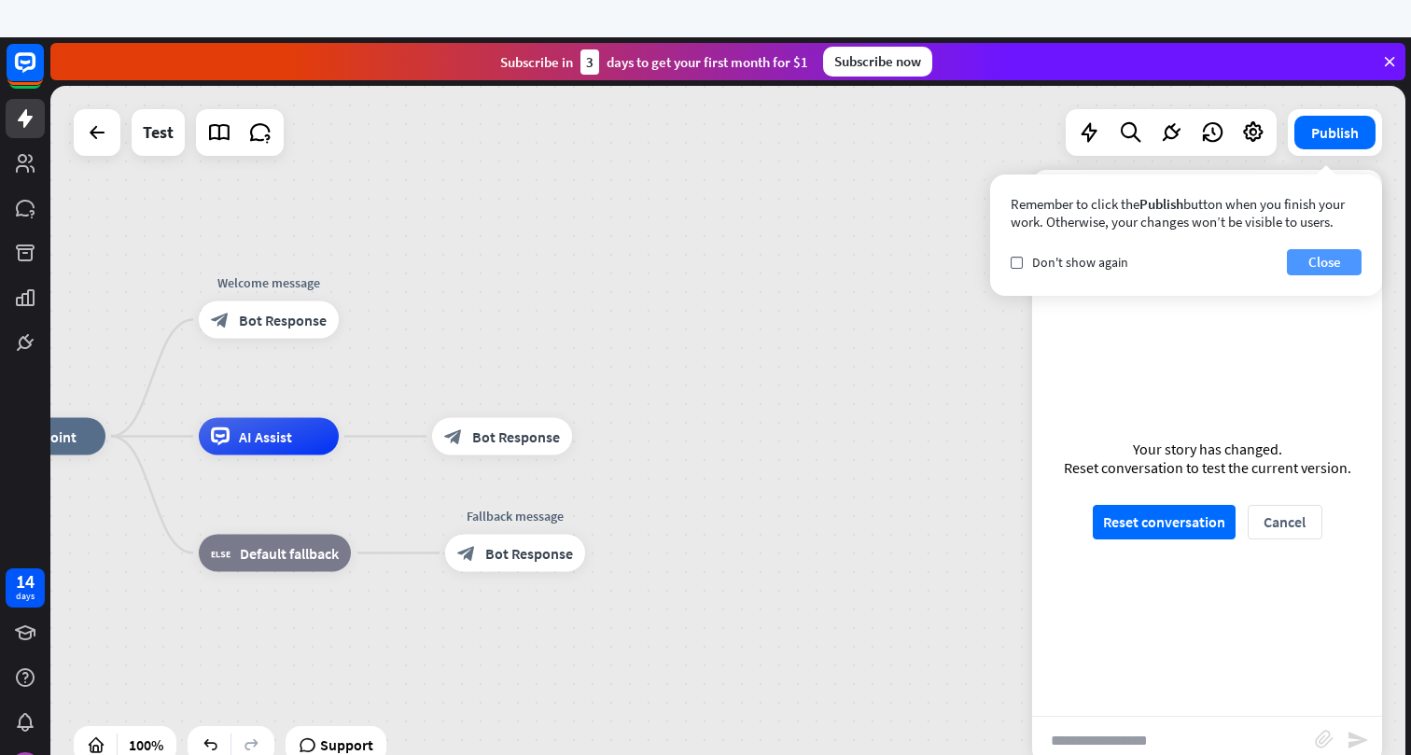
click at [1313, 263] on button "Close" at bounding box center [1324, 262] width 75 height 26
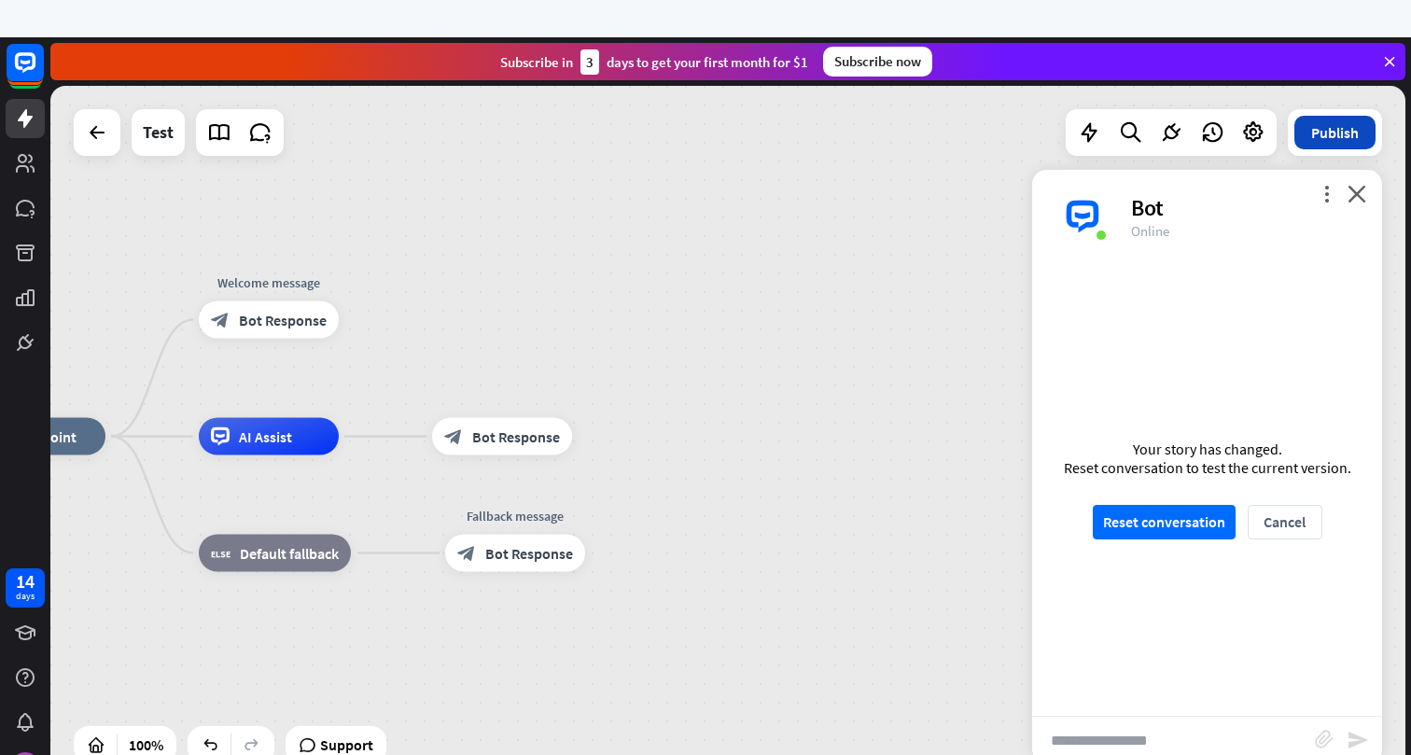
click at [1331, 133] on button "Publish" at bounding box center [1335, 133] width 81 height 34
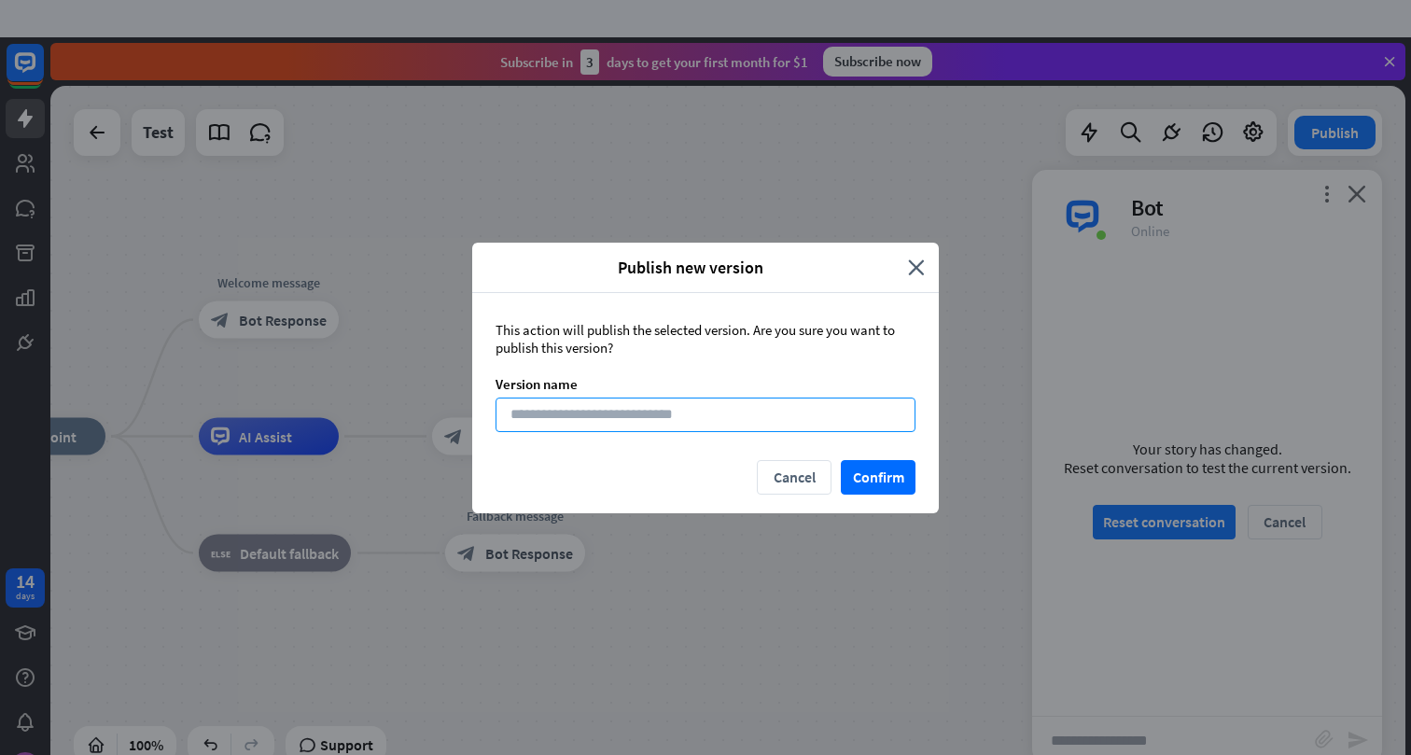
click at [710, 414] on input at bounding box center [706, 415] width 420 height 35
type input "*******"
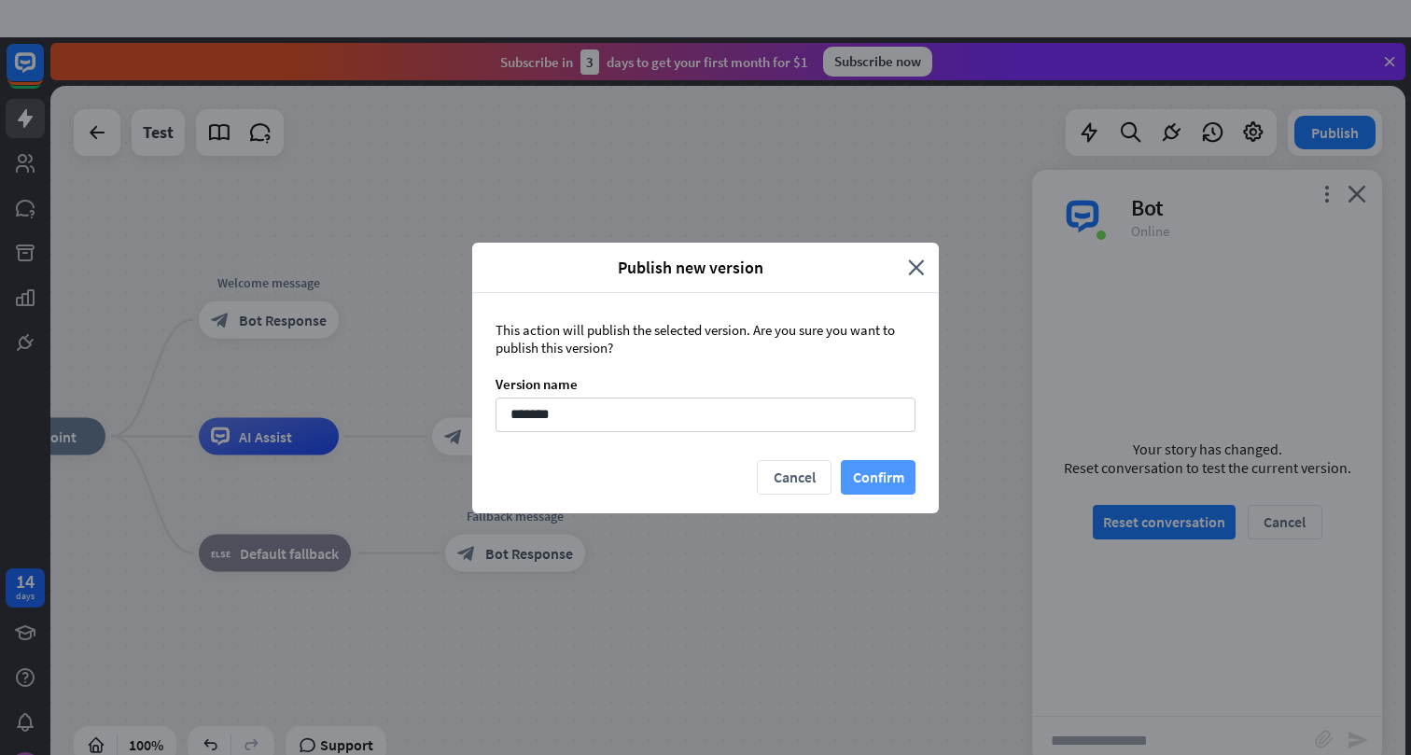
click at [880, 476] on button "Confirm" at bounding box center [878, 477] width 75 height 35
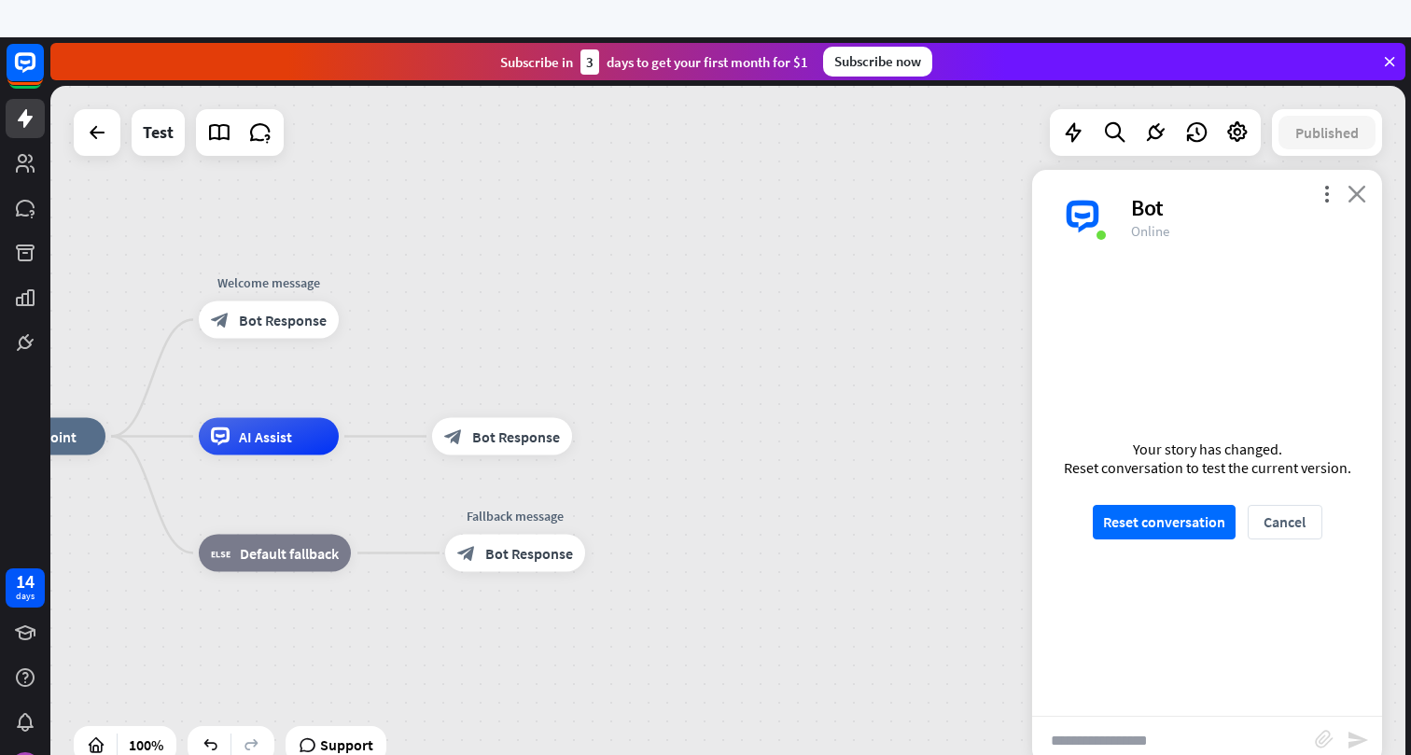
click at [1359, 188] on icon "close" at bounding box center [1357, 194] width 19 height 18
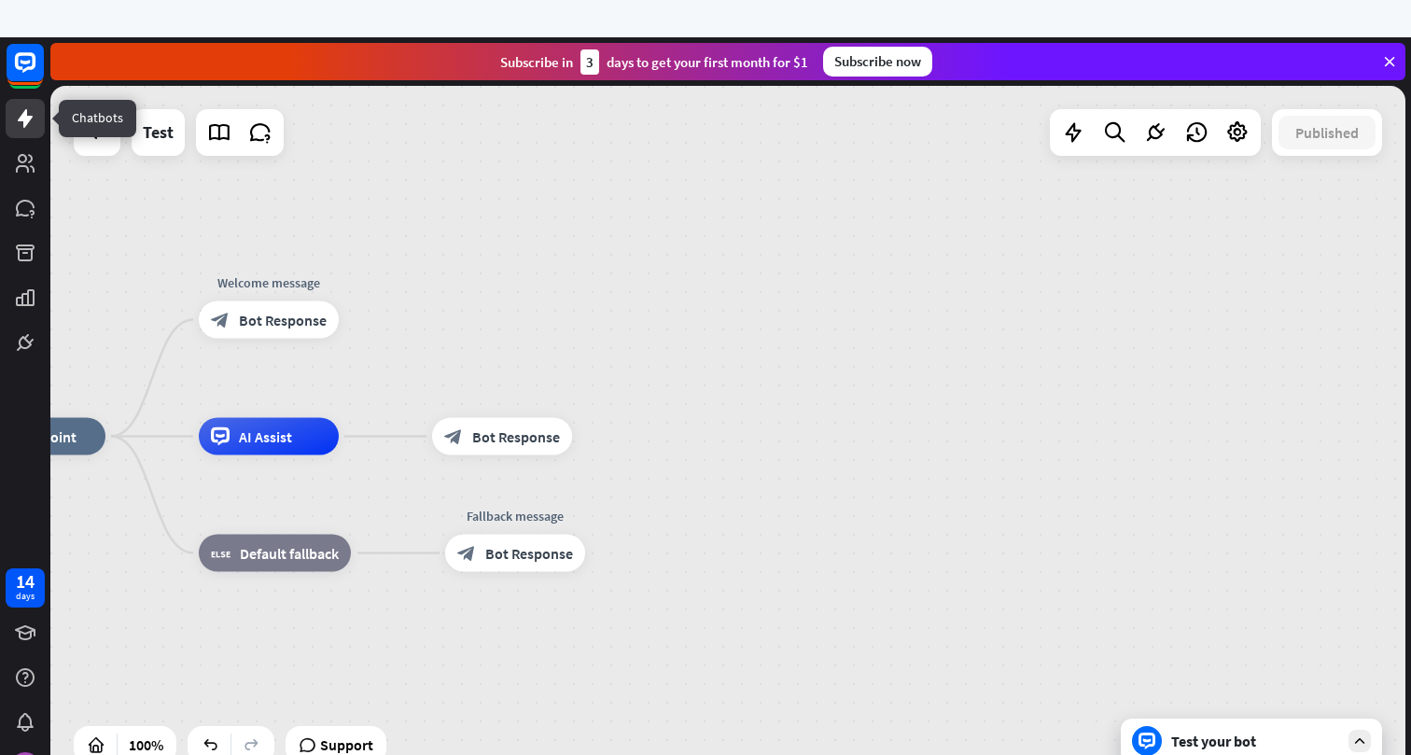
click at [25, 134] on link at bounding box center [25, 118] width 39 height 39
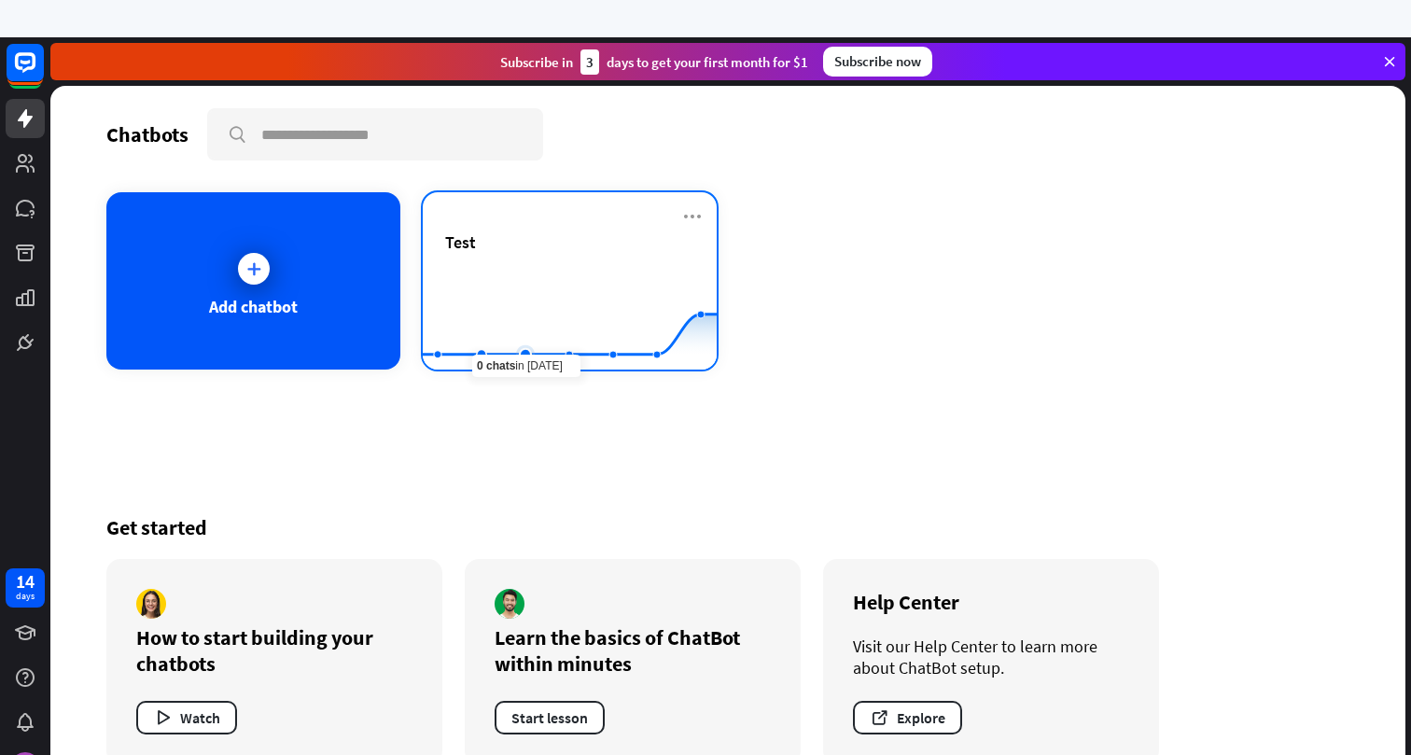
click at [530, 291] on rect at bounding box center [570, 323] width 294 height 117
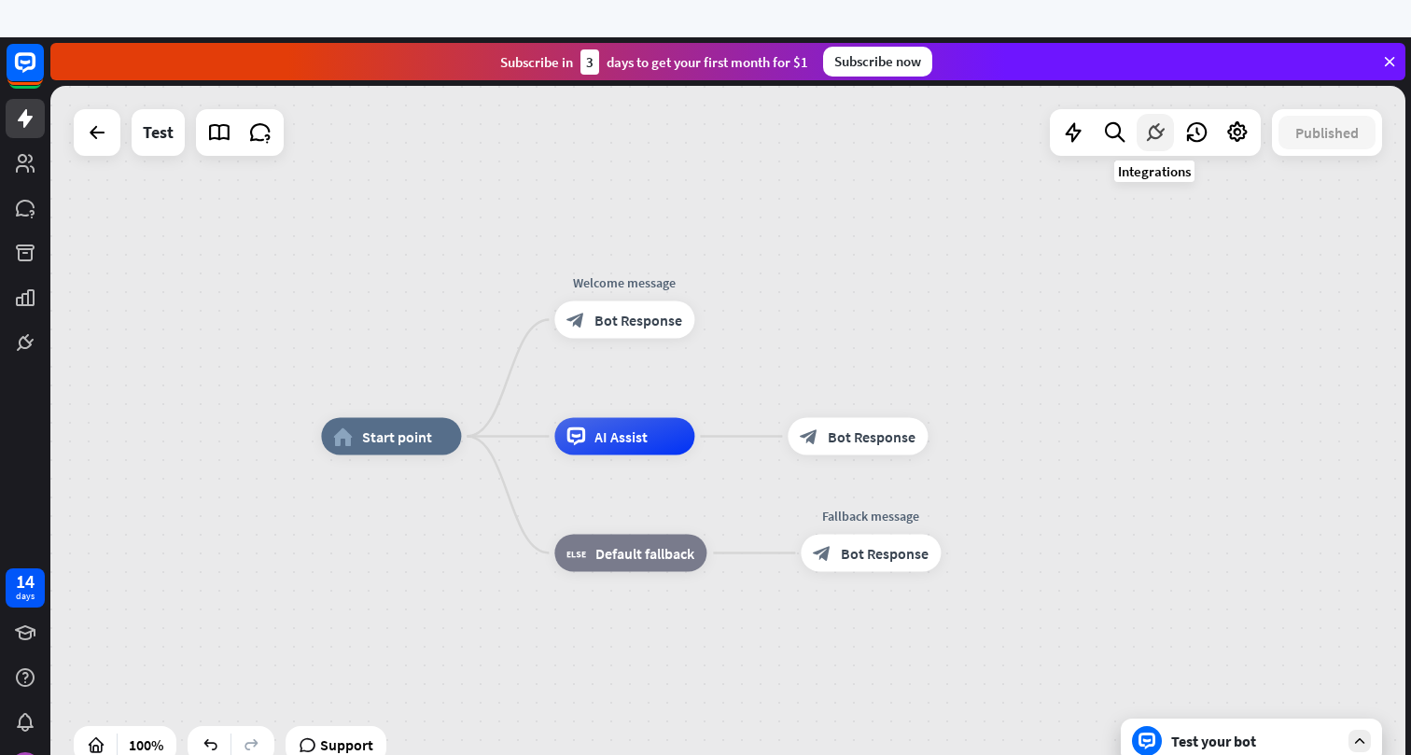
click at [1162, 129] on icon at bounding box center [1155, 132] width 24 height 24
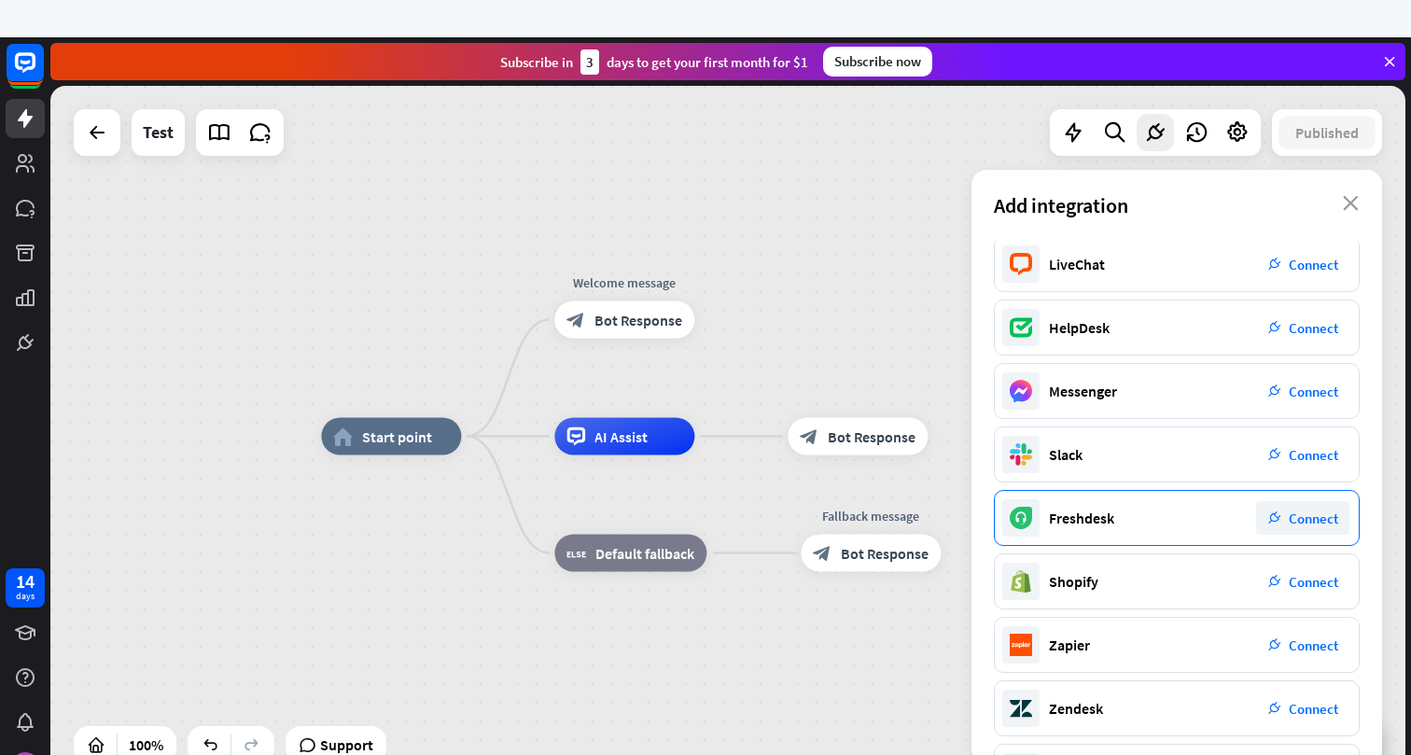
scroll to position [190, 0]
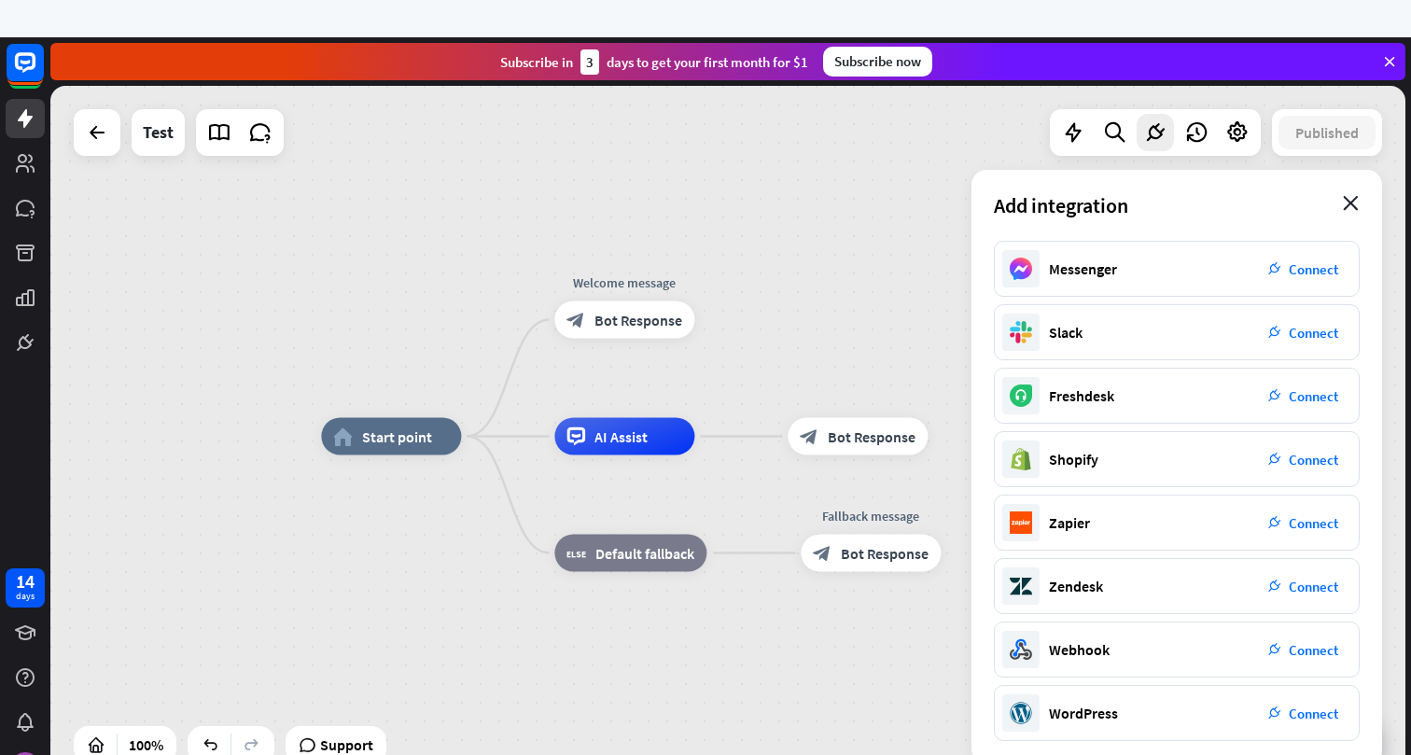
click at [1353, 201] on icon "close" at bounding box center [1351, 203] width 16 height 15
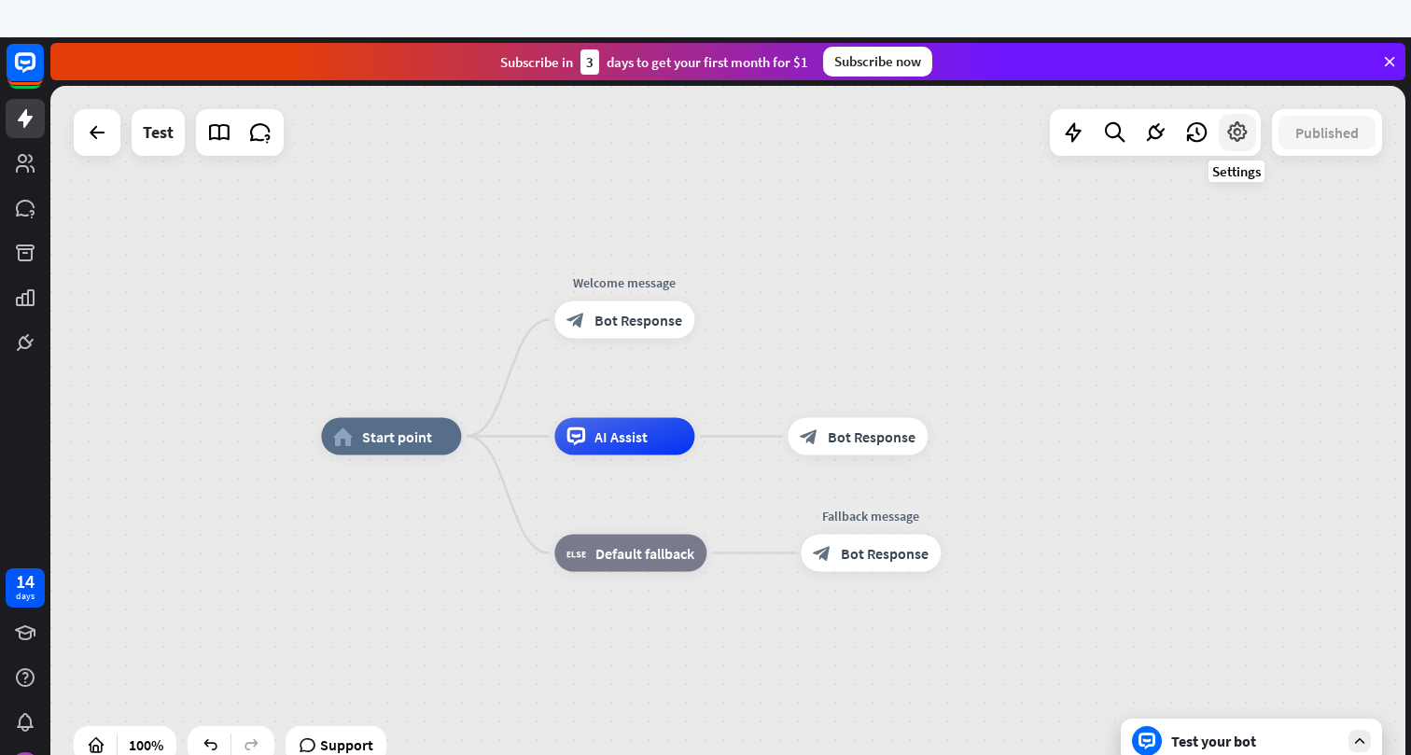
click at [1239, 136] on icon at bounding box center [1238, 132] width 24 height 24
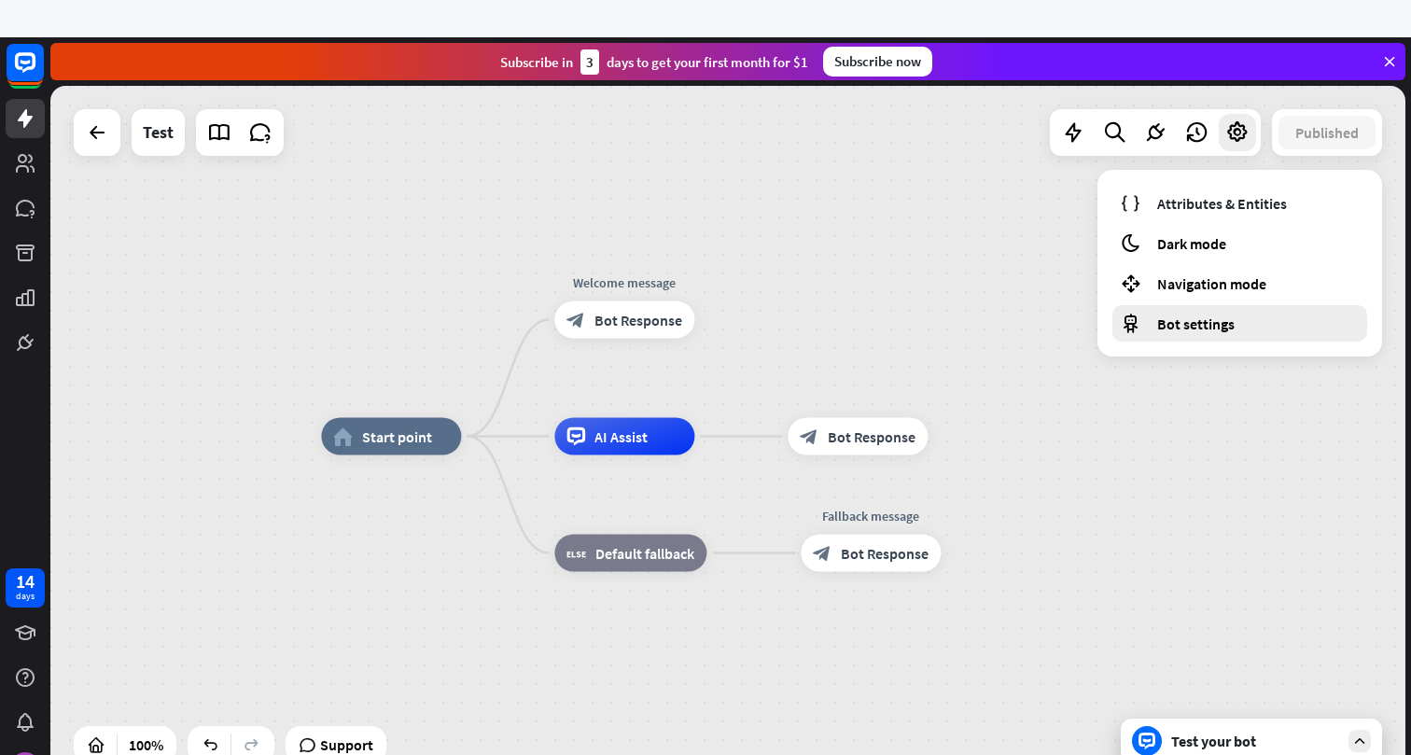
click at [1203, 321] on span "Bot settings" at bounding box center [1195, 324] width 77 height 19
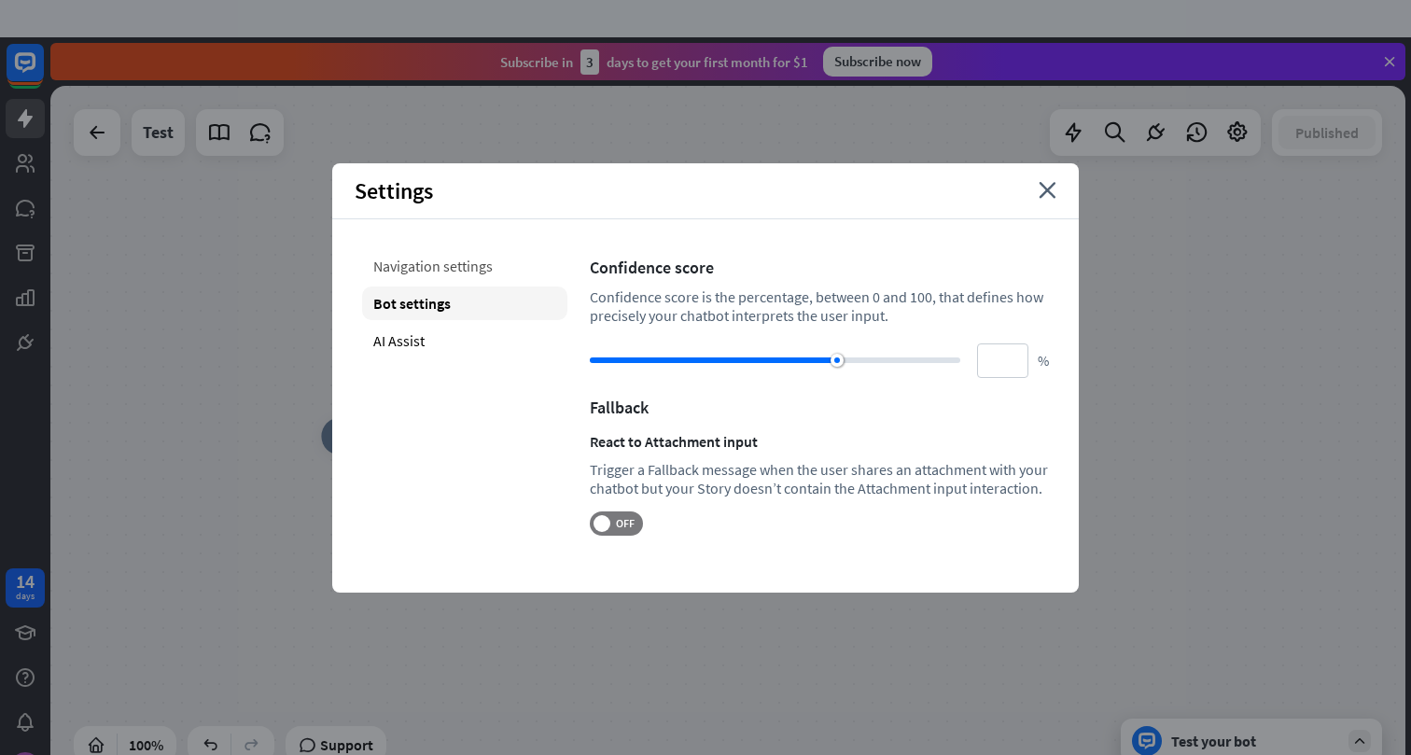
click at [403, 276] on div "Navigation settings" at bounding box center [464, 266] width 205 height 34
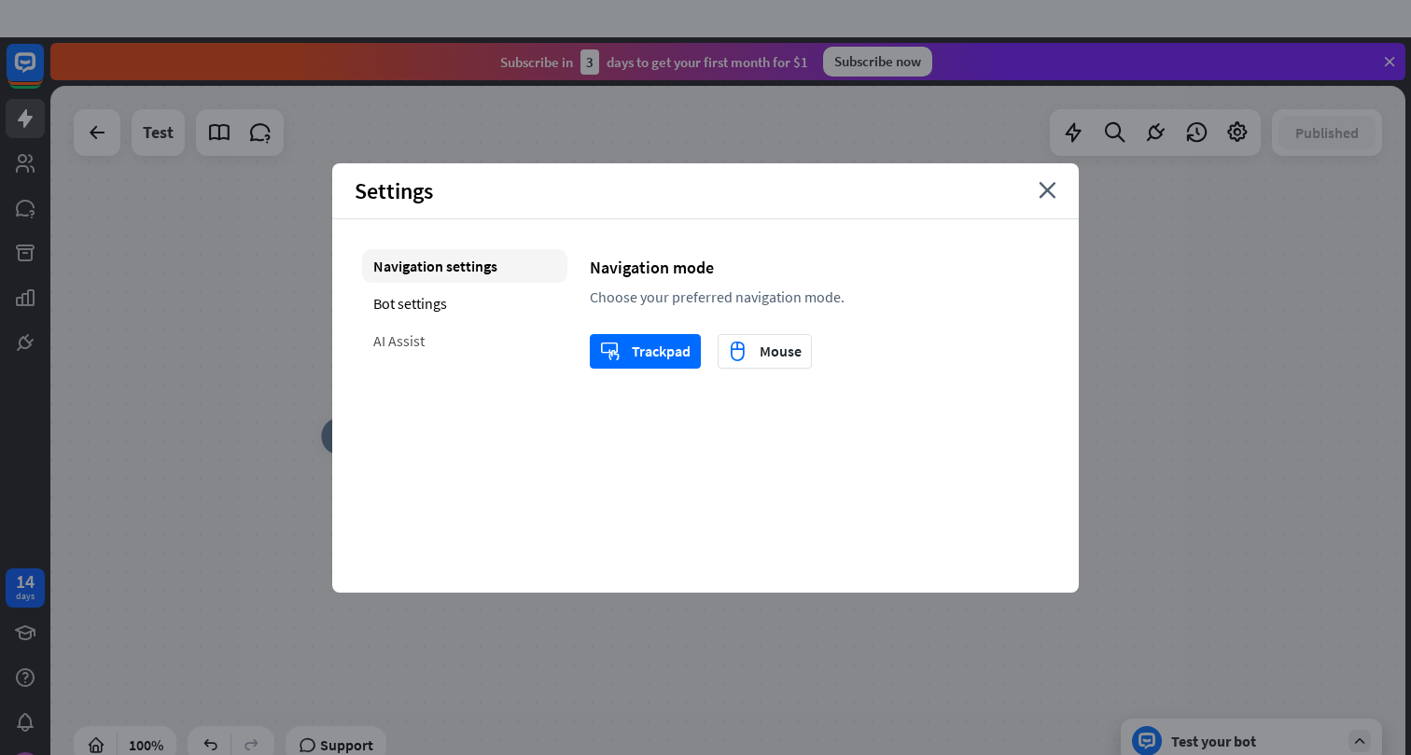
click at [400, 336] on div "AI Assist" at bounding box center [464, 341] width 205 height 34
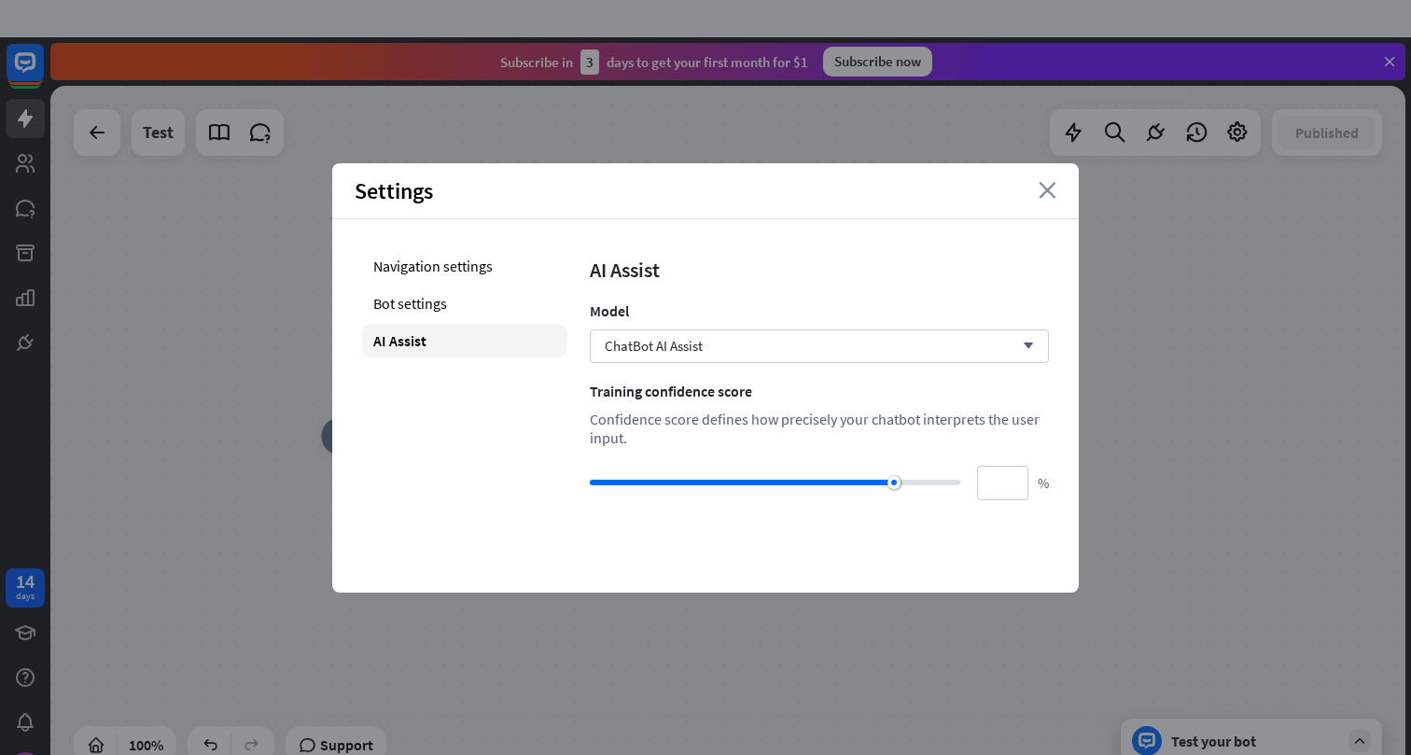
click at [1045, 192] on icon "close" at bounding box center [1048, 190] width 18 height 17
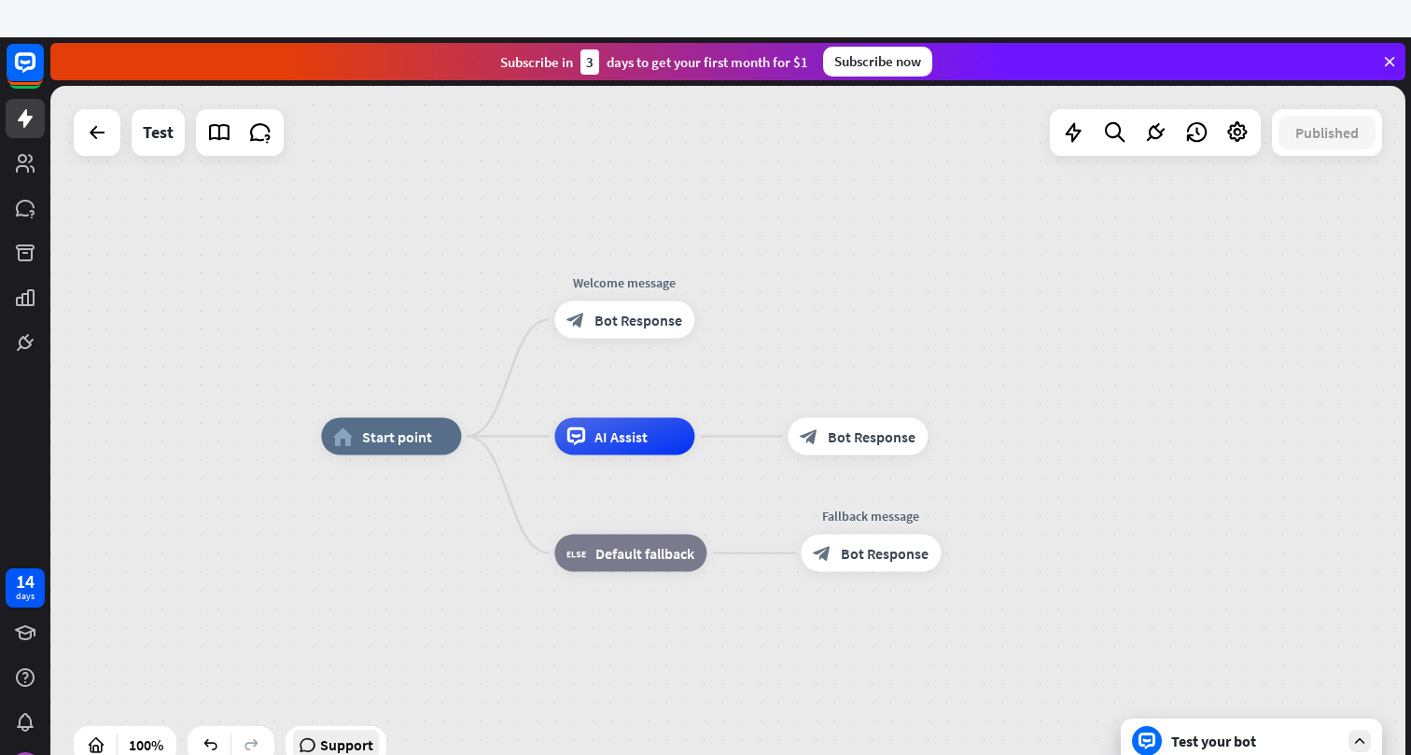
click at [347, 745] on span "Support" at bounding box center [346, 745] width 53 height 30
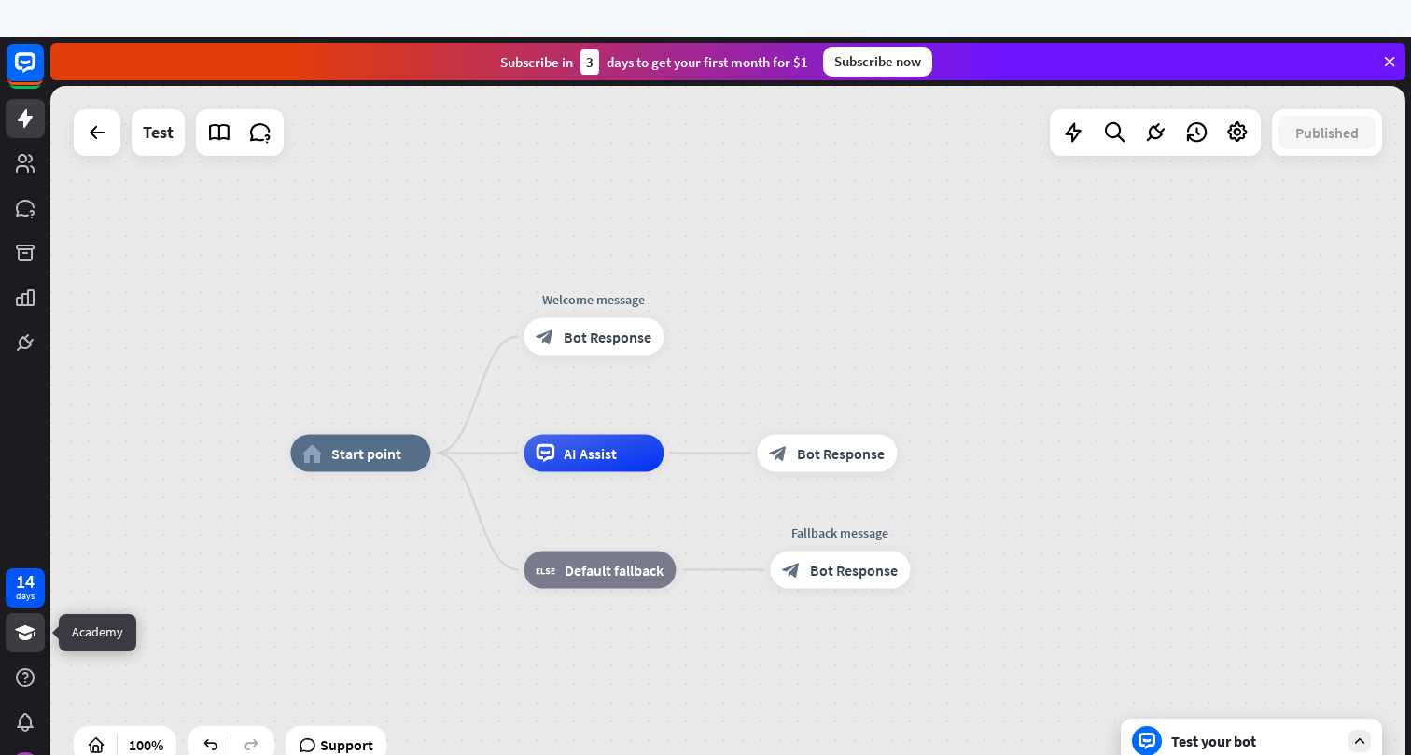
click at [35, 637] on icon at bounding box center [25, 633] width 22 height 22
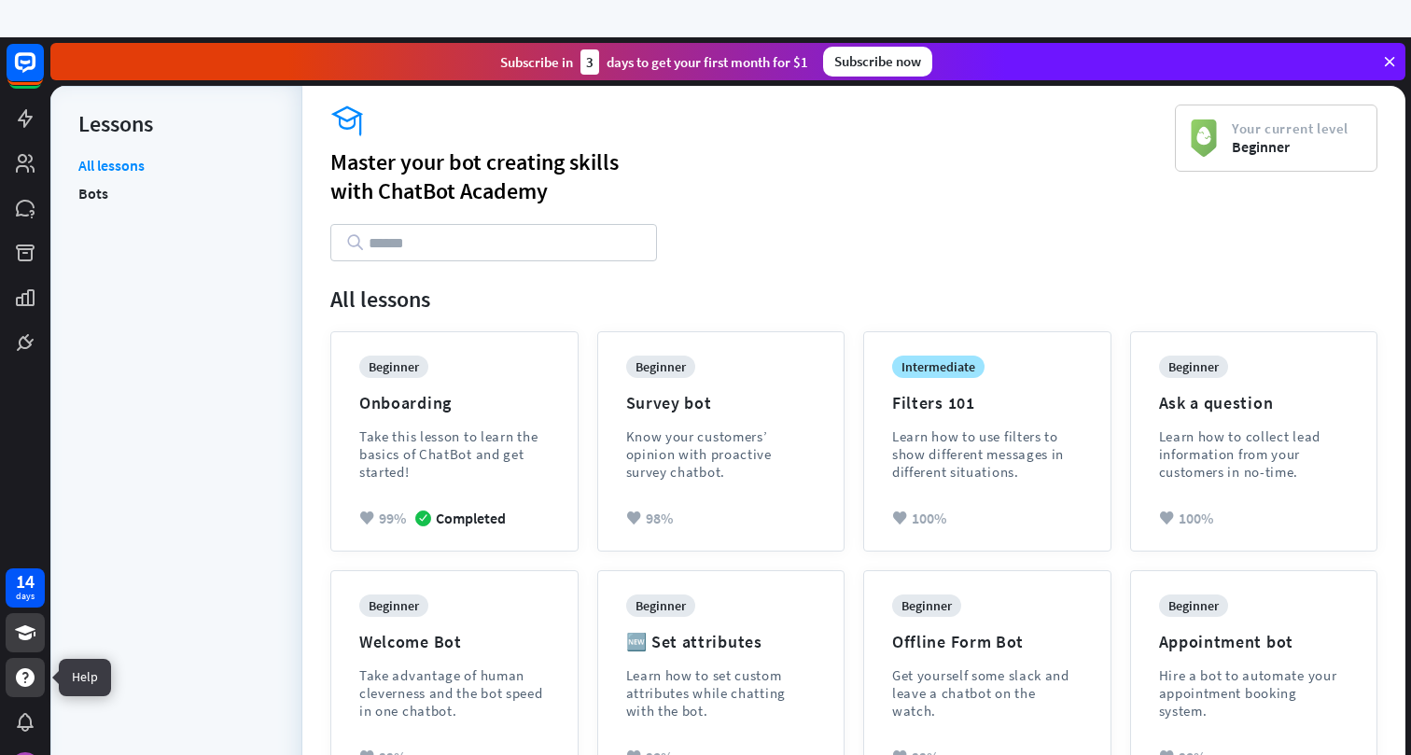
click at [30, 679] on icon at bounding box center [25, 677] width 19 height 19
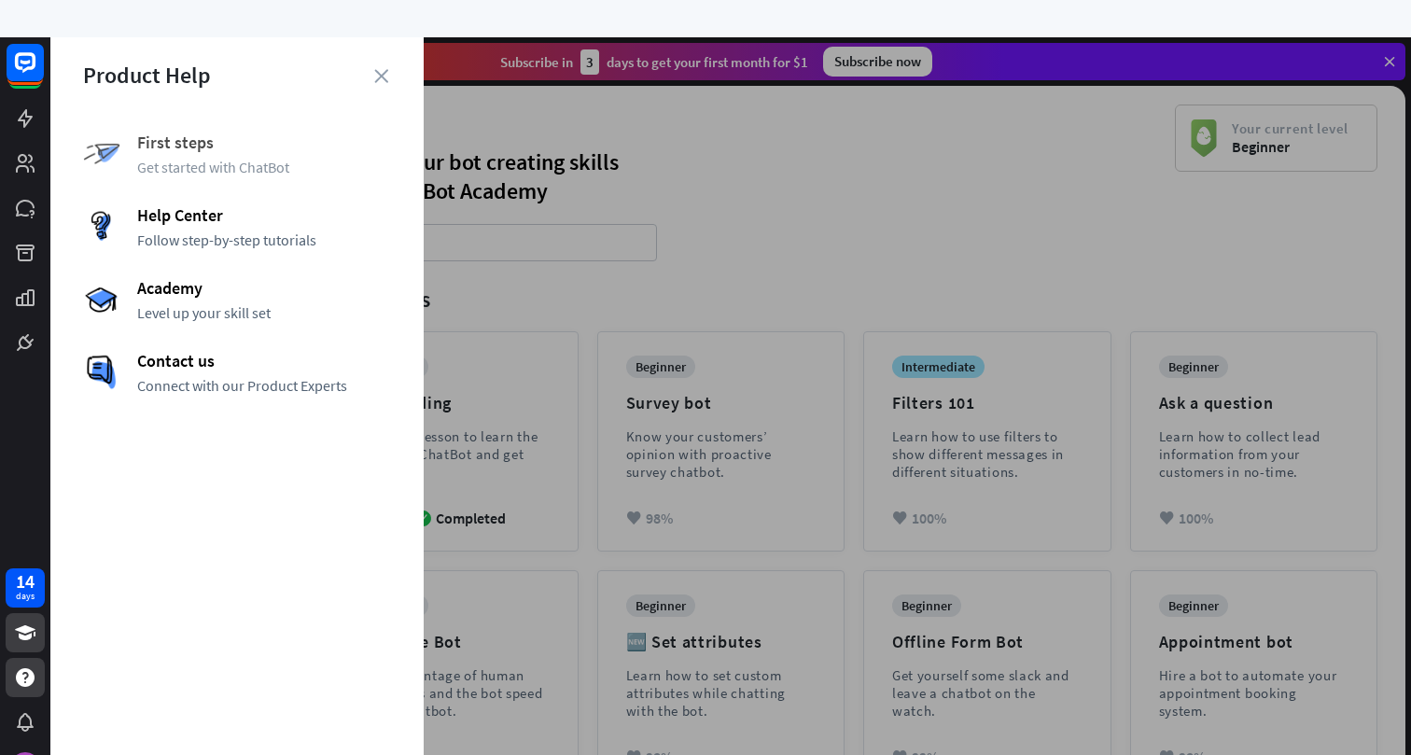
click at [217, 151] on span "First steps" at bounding box center [264, 142] width 254 height 21
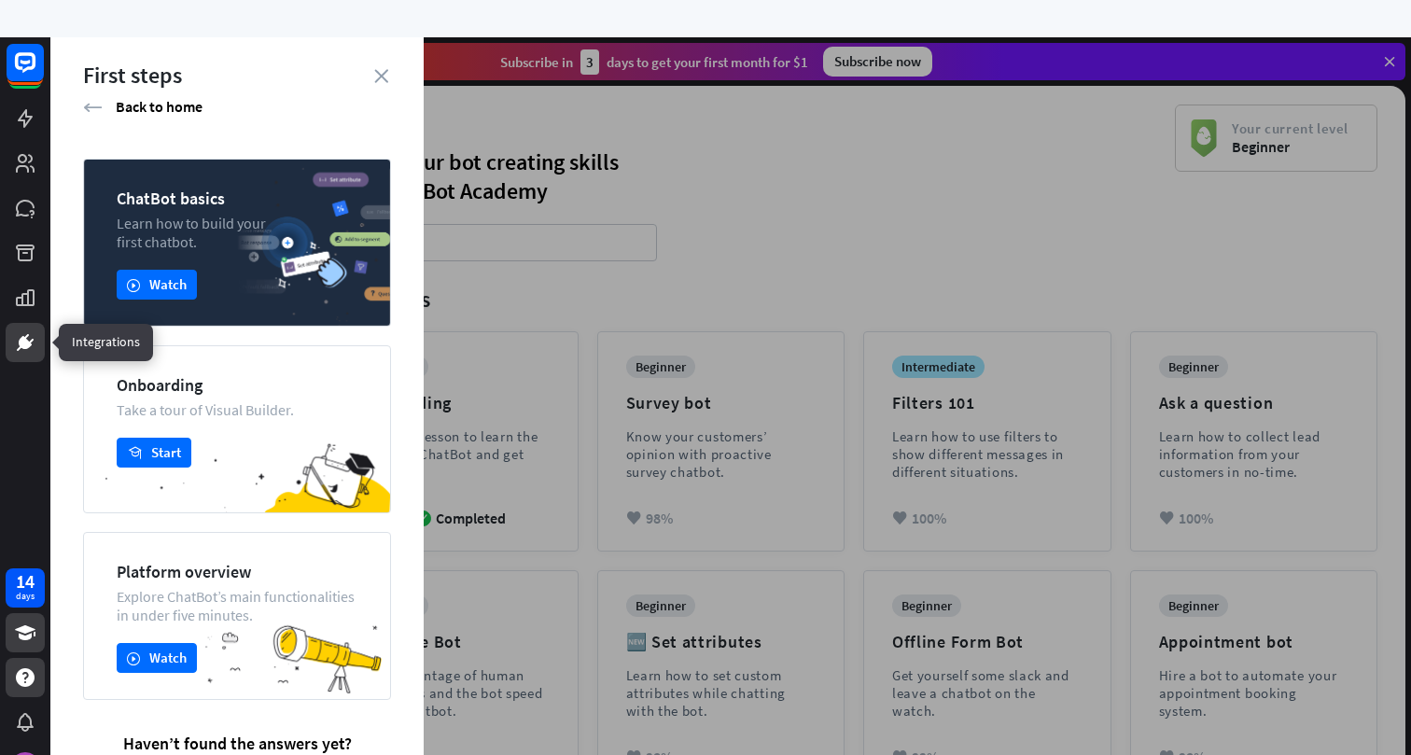
click at [14, 347] on icon at bounding box center [25, 342] width 22 height 22
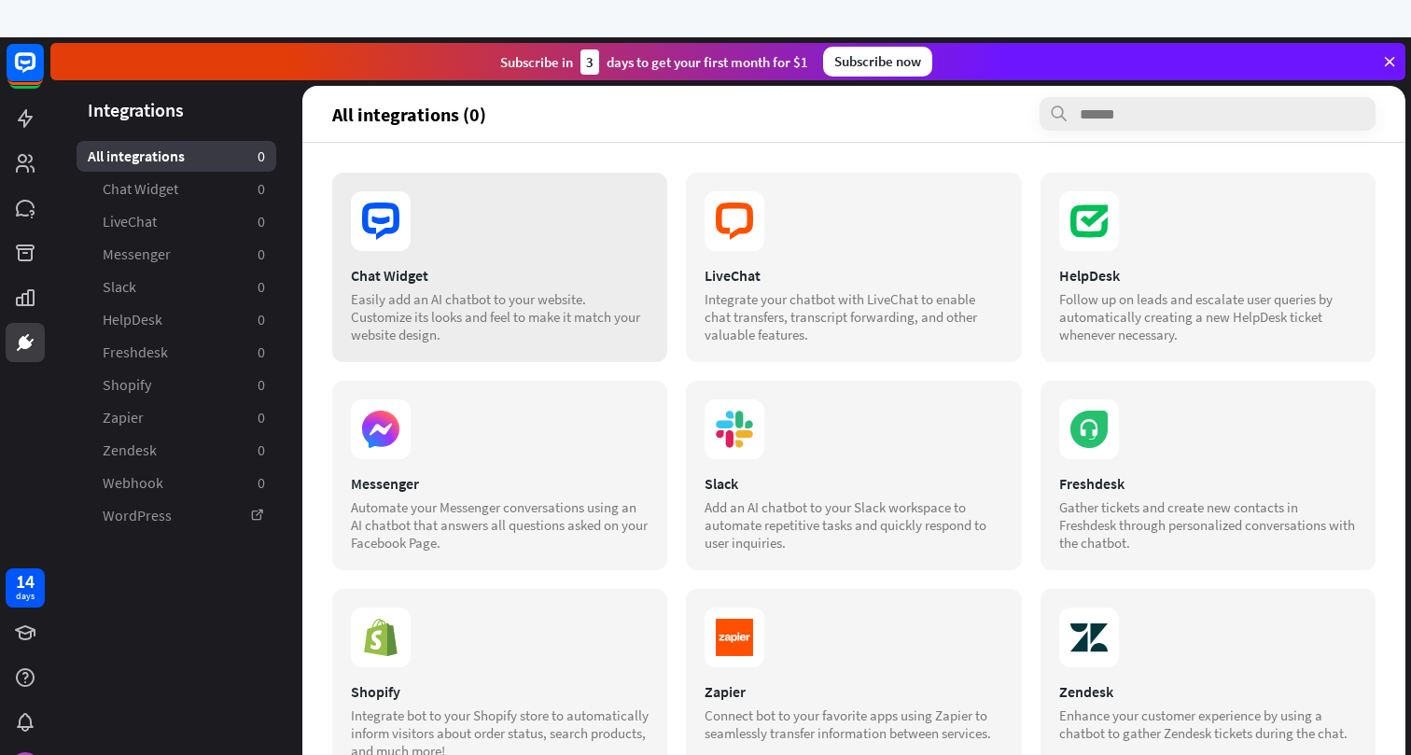
click at [441, 230] on section at bounding box center [500, 221] width 298 height 60
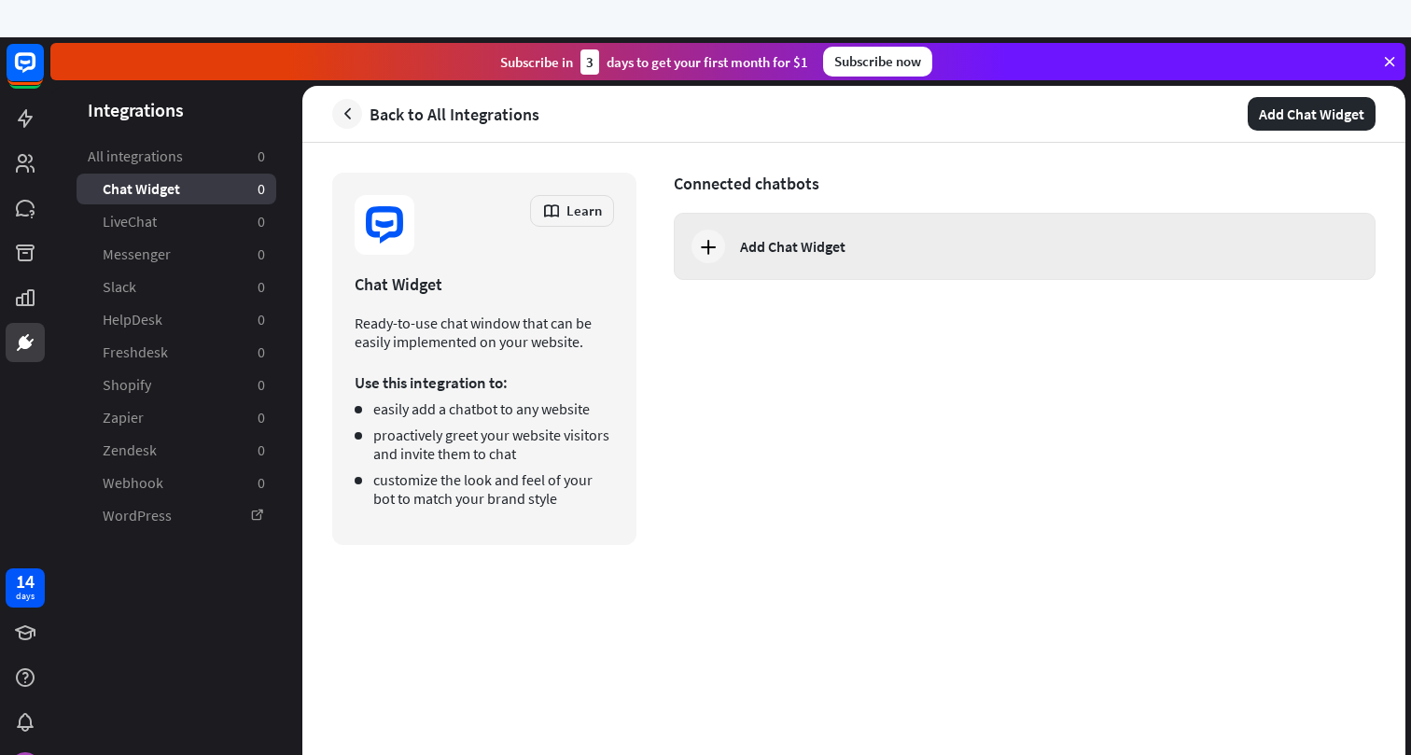
click at [710, 251] on icon at bounding box center [708, 246] width 22 height 22
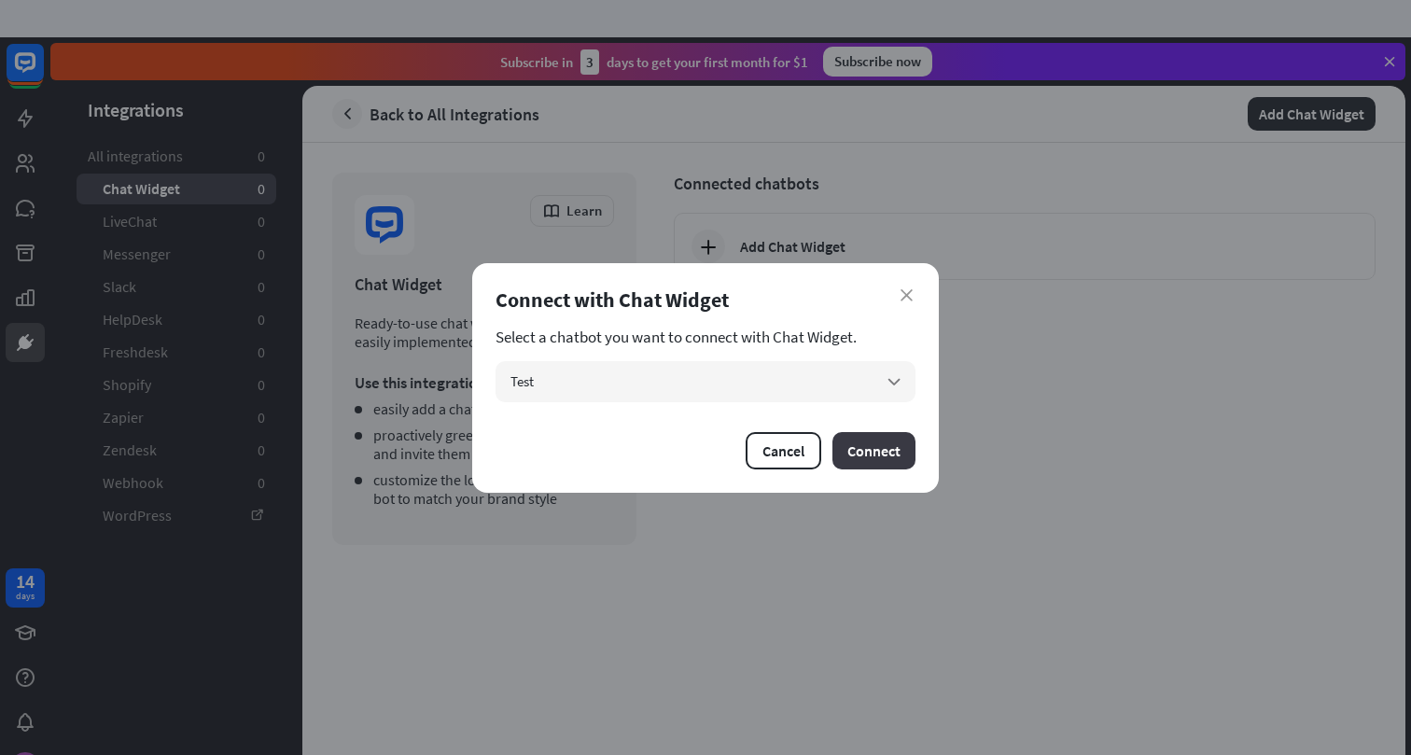
click at [862, 452] on button "Connect" at bounding box center [874, 450] width 83 height 37
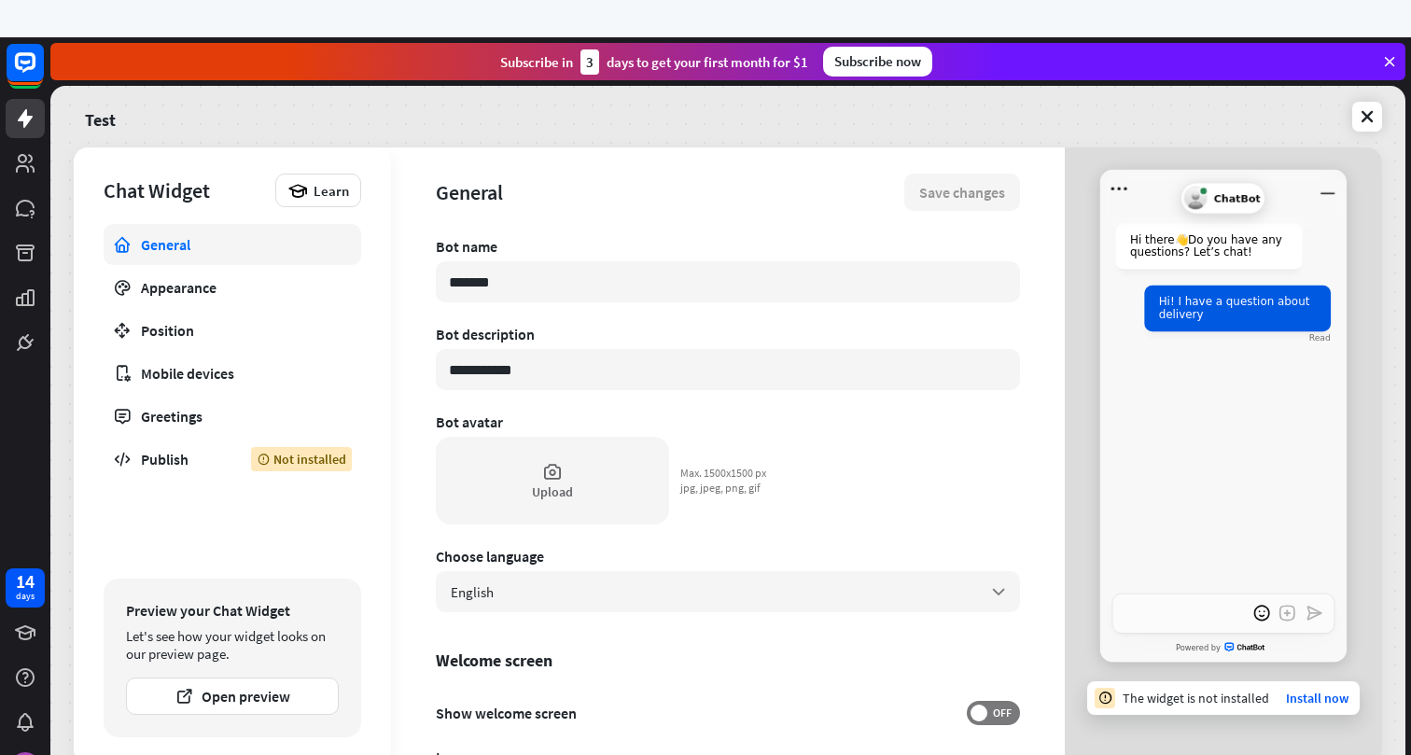
type textarea "*"
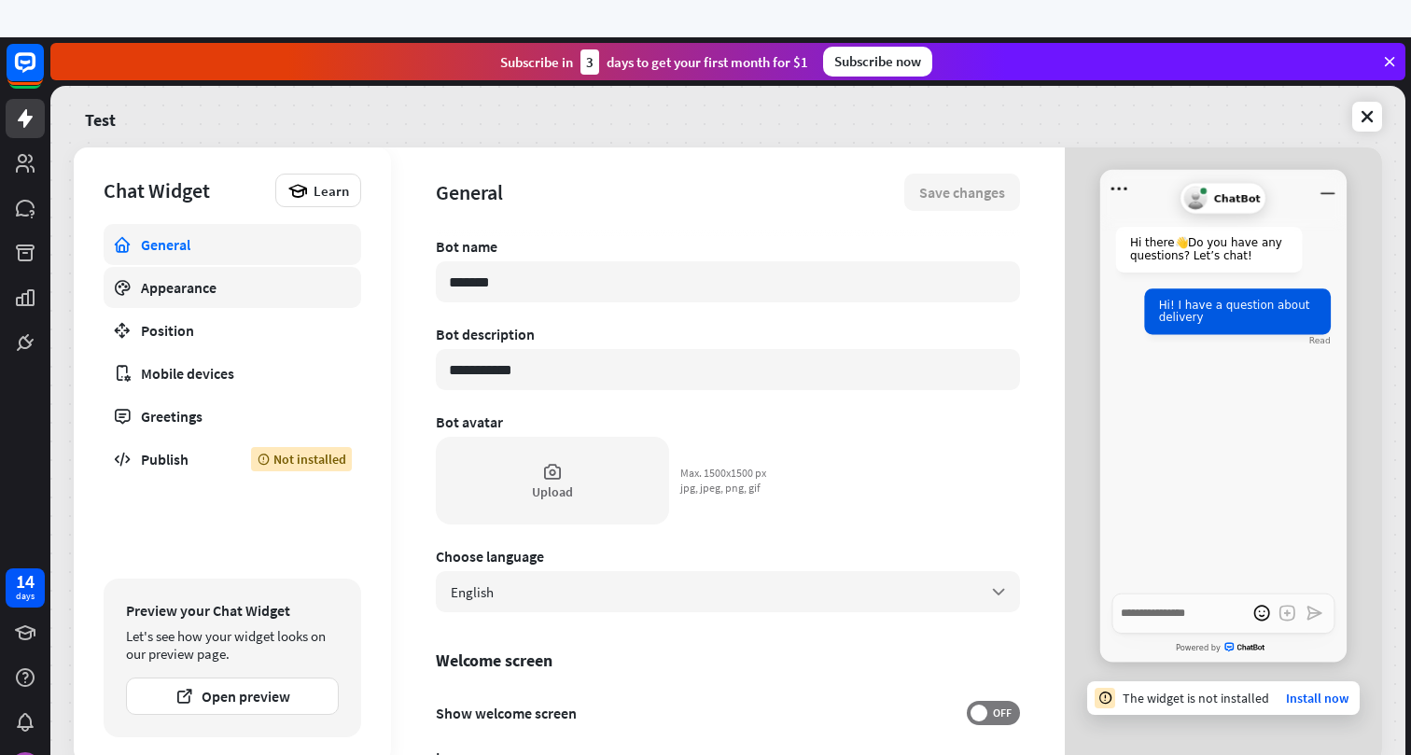
click at [251, 299] on link "Appearance" at bounding box center [233, 287] width 258 height 41
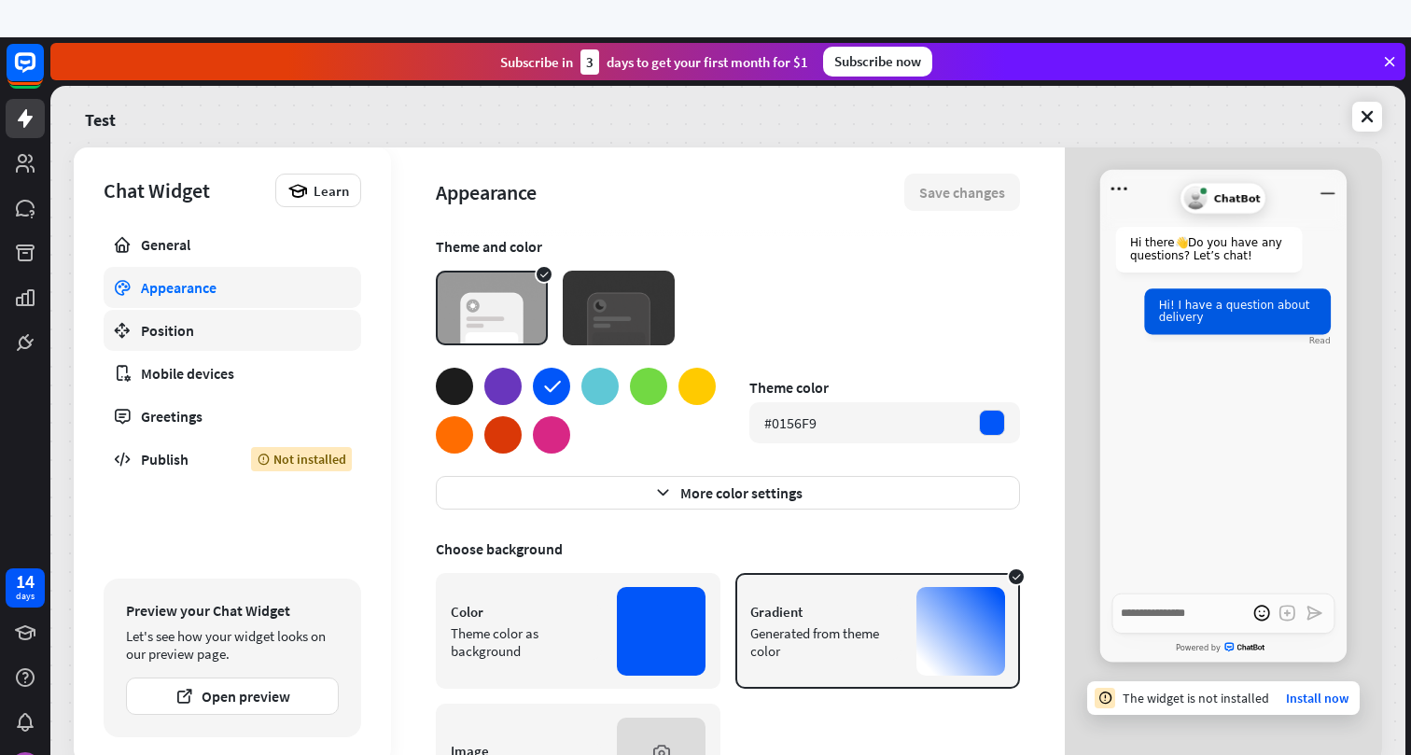
click at [243, 328] on div "Position" at bounding box center [232, 330] width 183 height 19
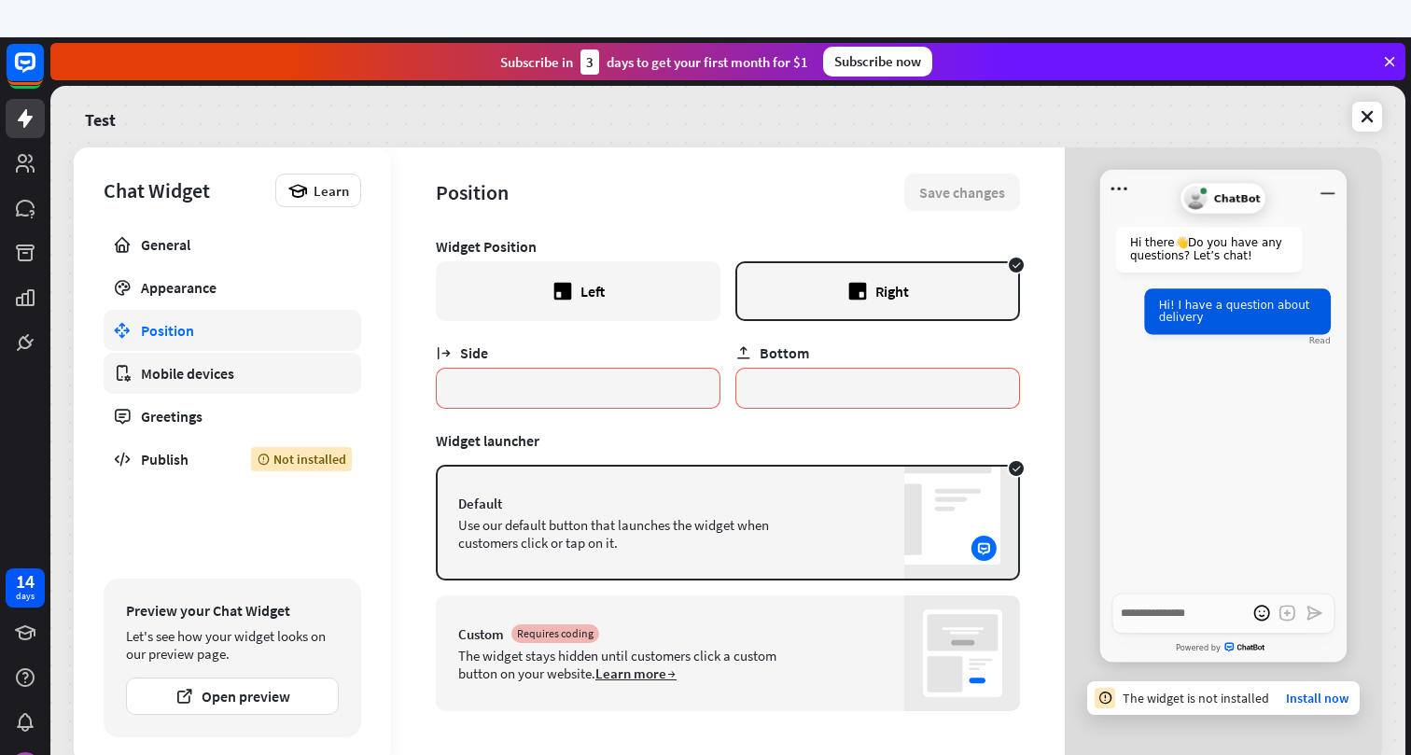
click at [236, 372] on div "Mobile devices" at bounding box center [232, 373] width 183 height 19
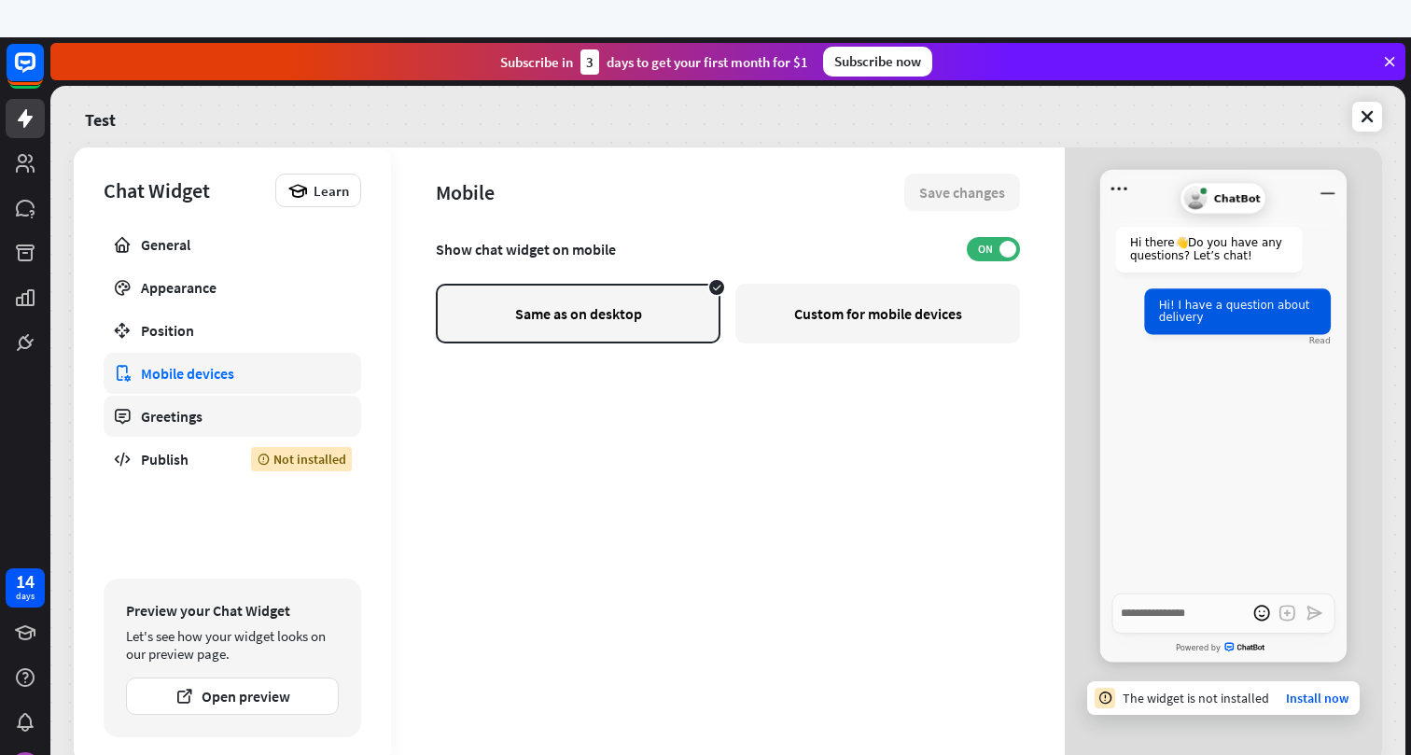
click at [223, 413] on div "Greetings" at bounding box center [232, 416] width 183 height 19
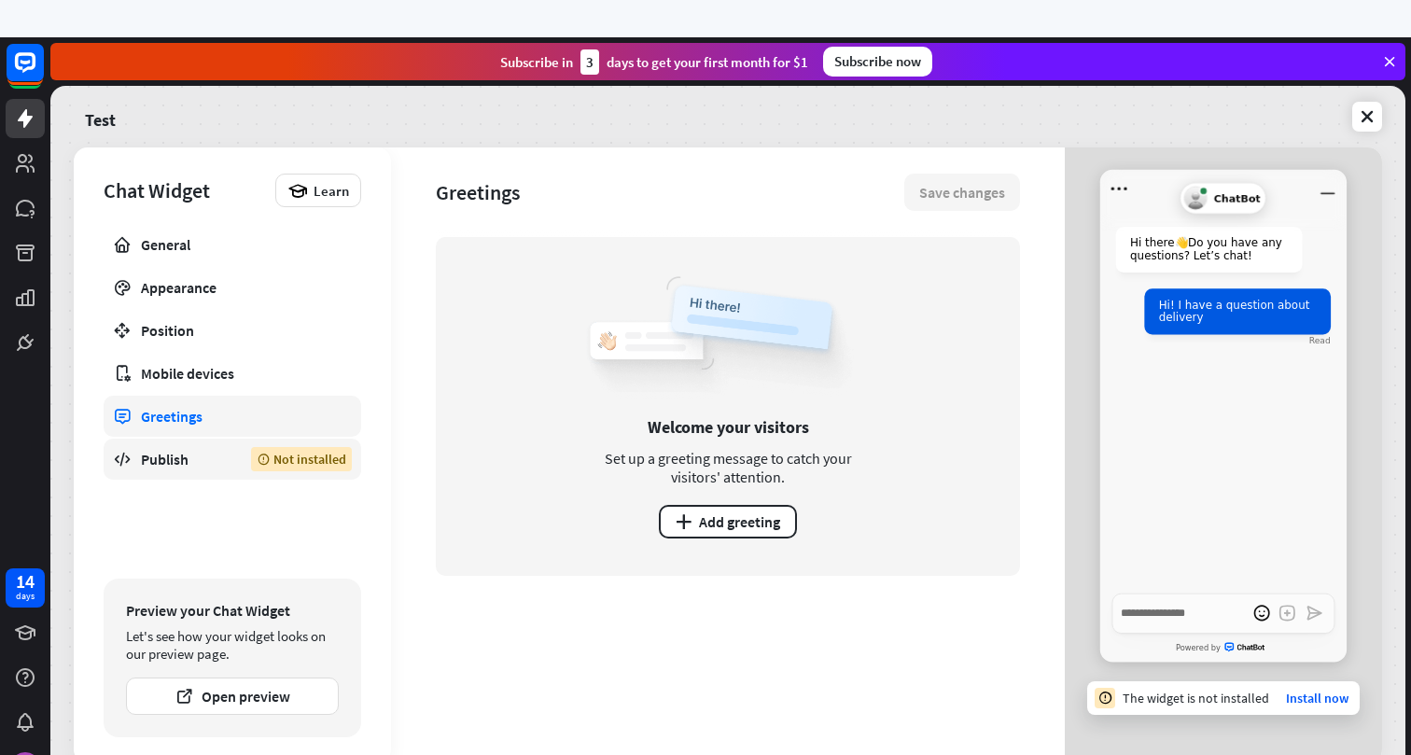
click at [199, 464] on div "Publish" at bounding box center [182, 459] width 82 height 19
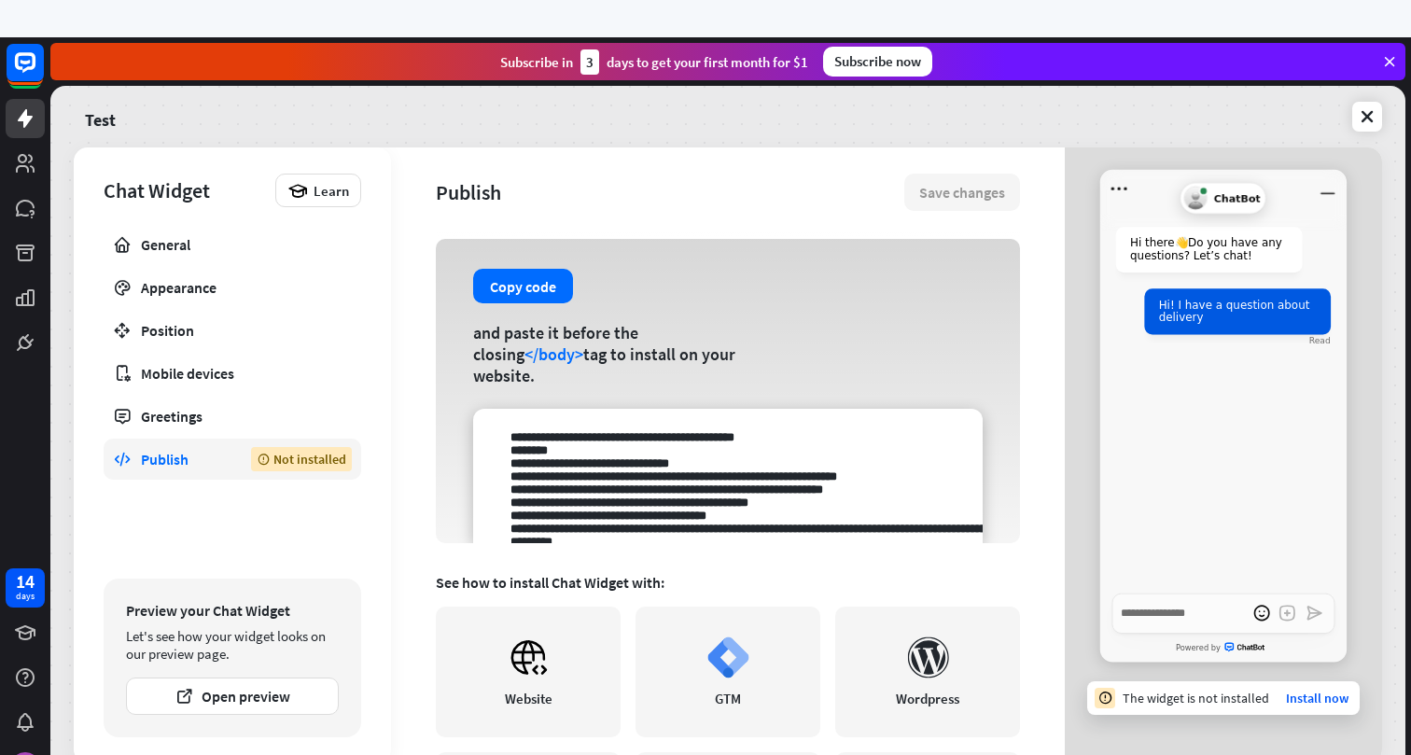
scroll to position [107, 0]
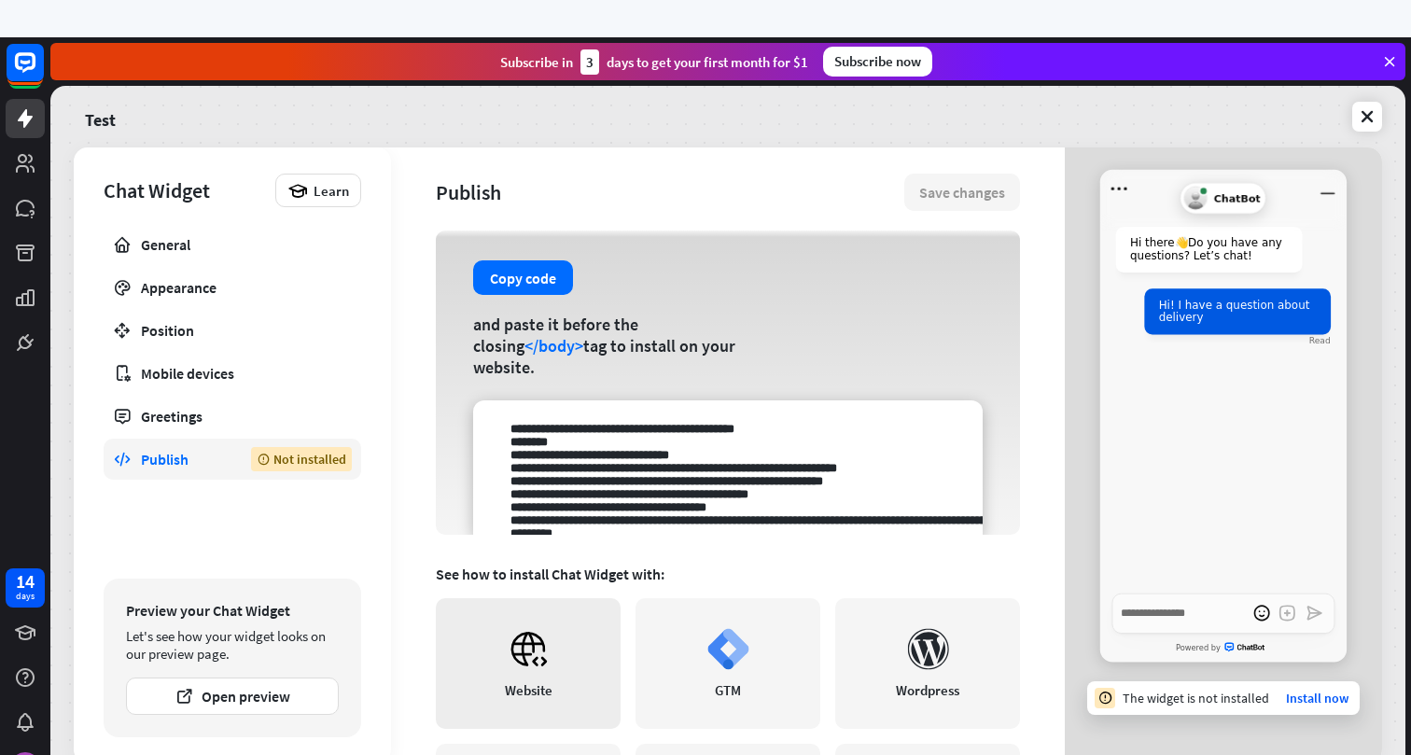
click at [531, 666] on icon at bounding box center [529, 649] width 42 height 42
click at [293, 692] on button "Open preview" at bounding box center [232, 696] width 213 height 37
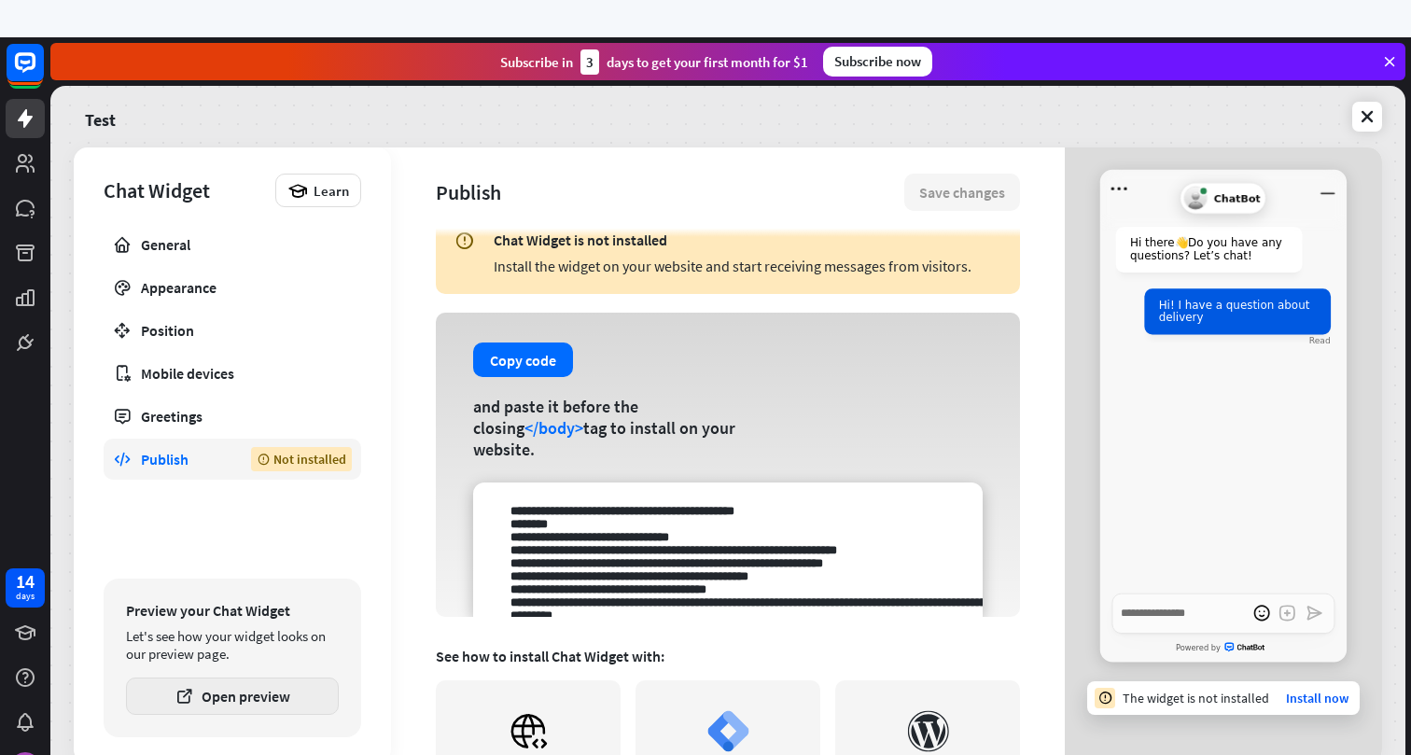
scroll to position [0, 0]
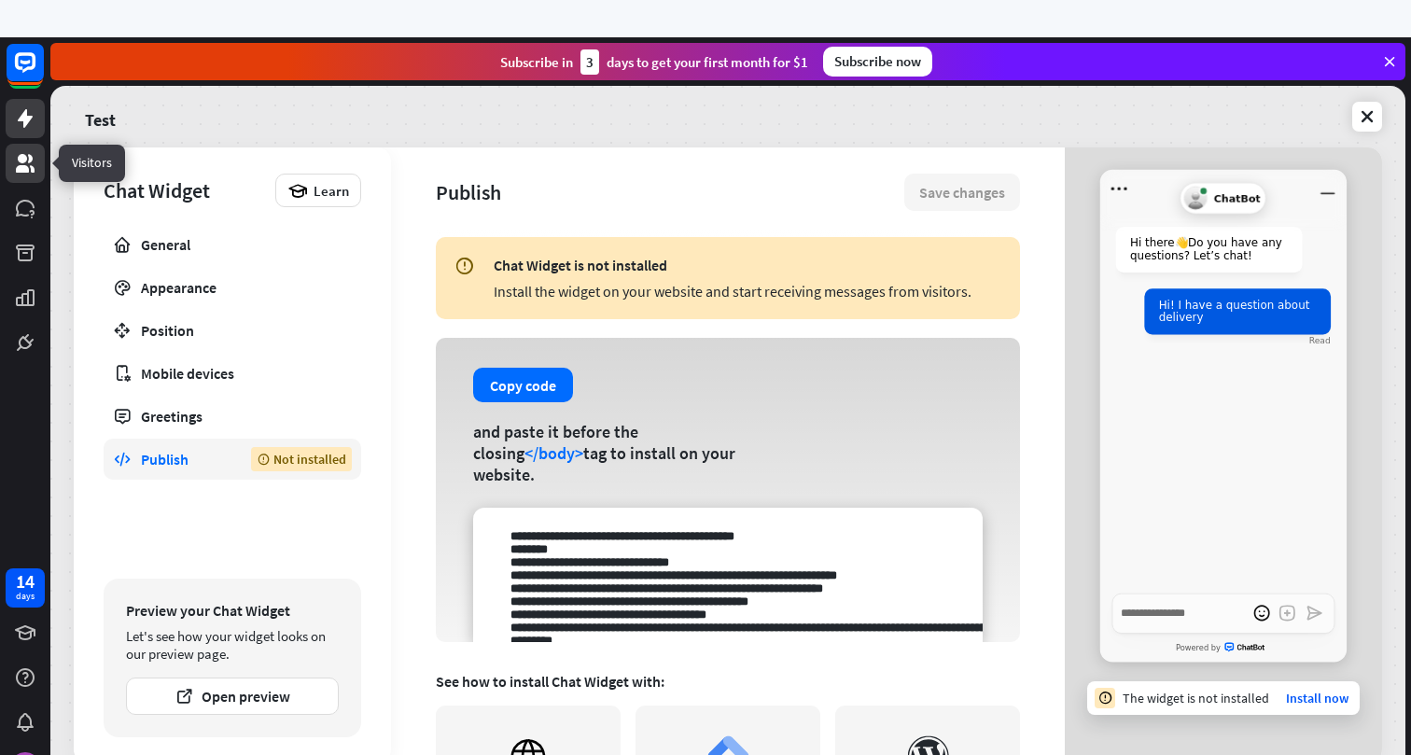
click at [29, 170] on icon at bounding box center [25, 163] width 22 height 22
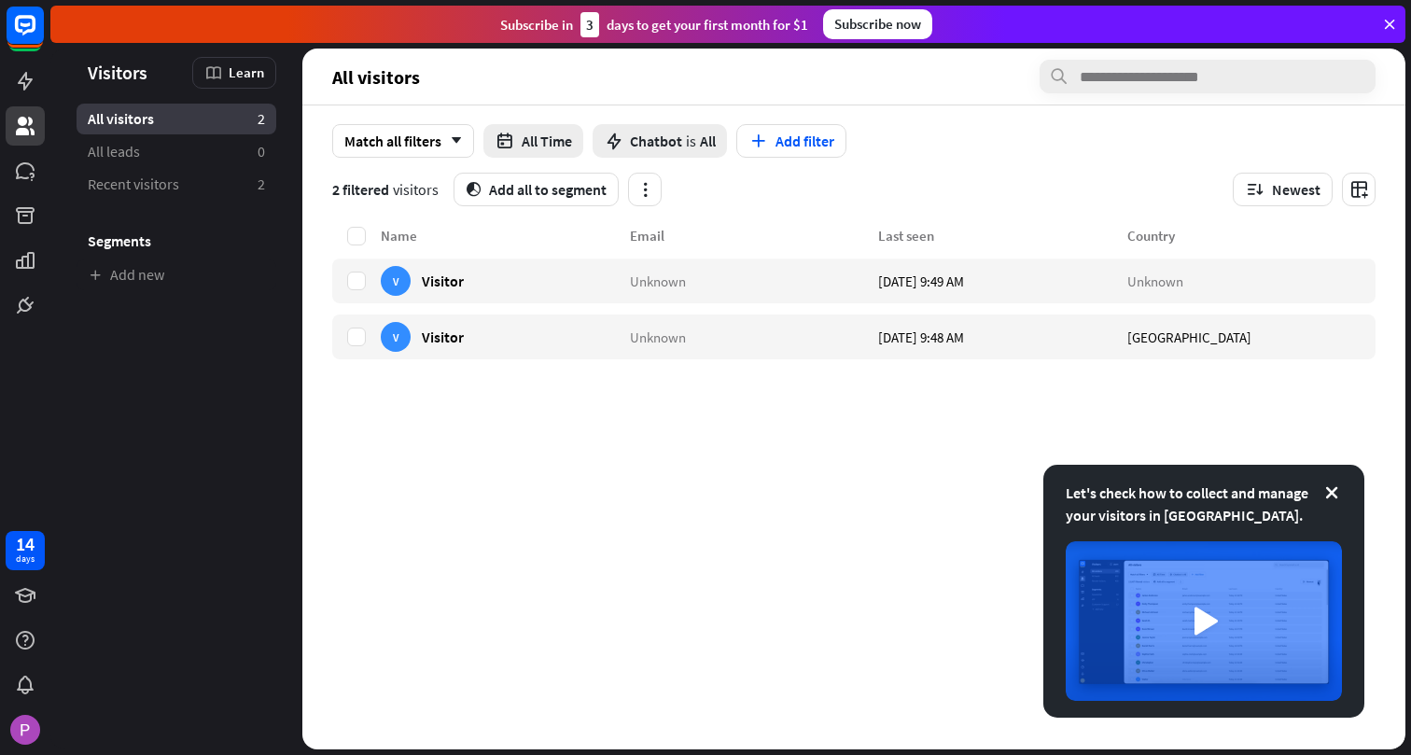
click at [866, 37] on div "Subscribe now" at bounding box center [877, 24] width 109 height 30
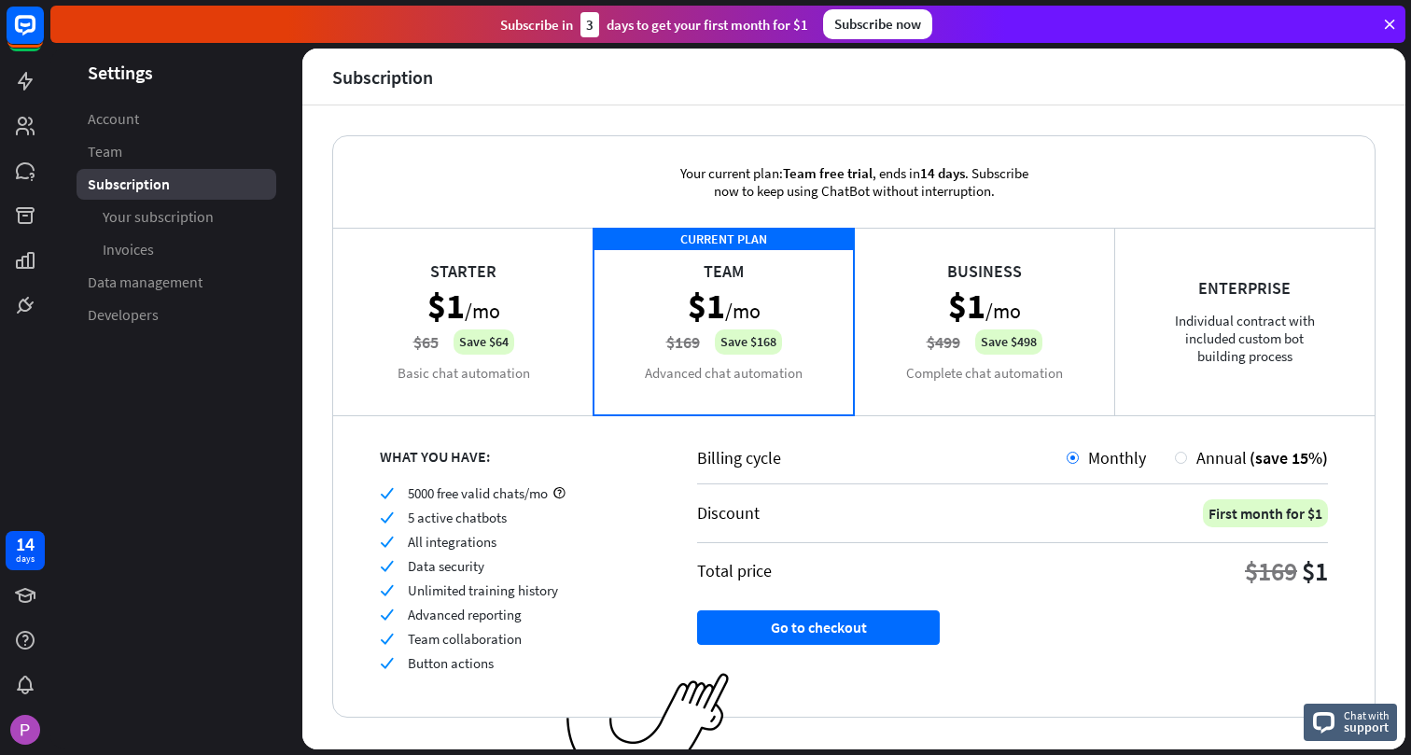
click at [1003, 299] on div "Business $1 /mo $499 Save $498 Complete chat automation" at bounding box center [984, 321] width 260 height 187
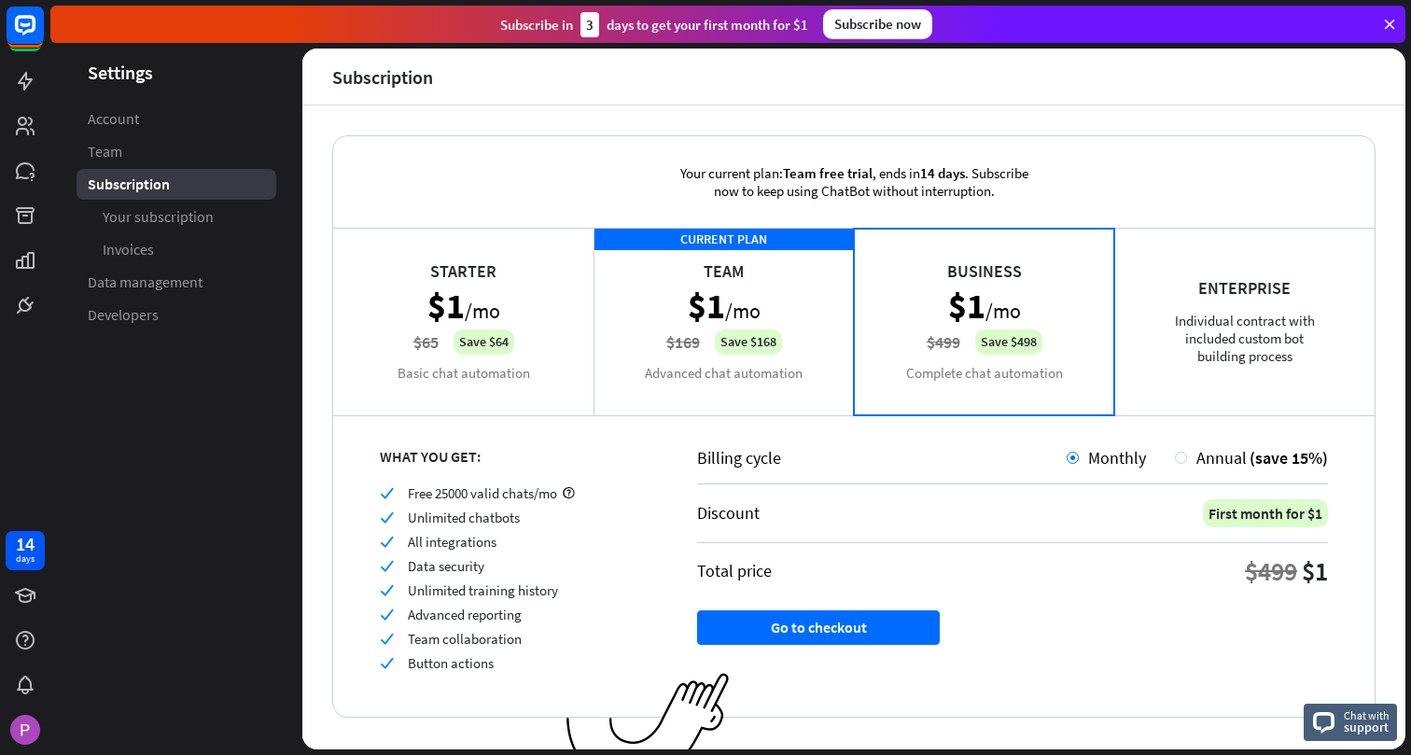
click at [772, 309] on div "CURRENT PLAN Team $1 /mo $169 Save $168 Advanced chat automation" at bounding box center [724, 321] width 260 height 187
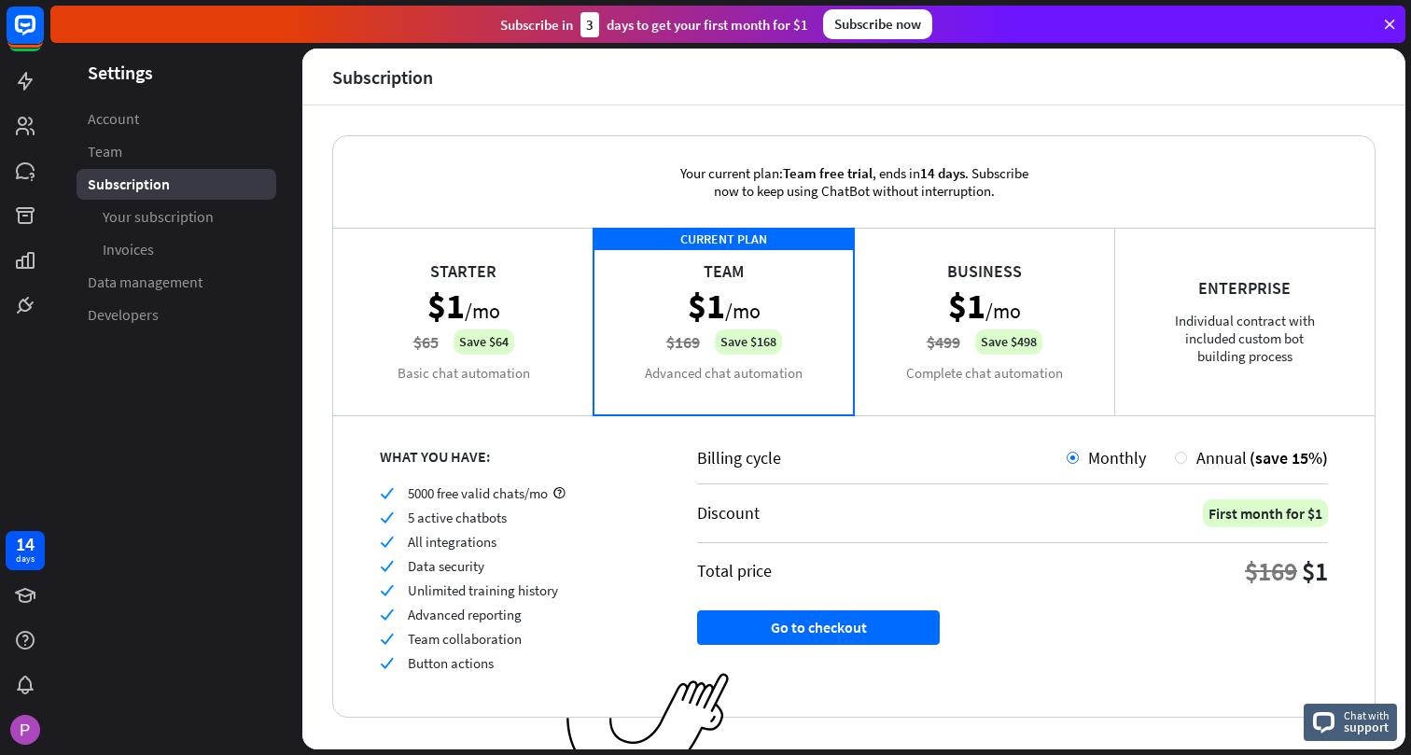
click at [1002, 304] on div "Business $1 /mo $499 Save $498 Complete chat automation" at bounding box center [984, 321] width 260 height 187
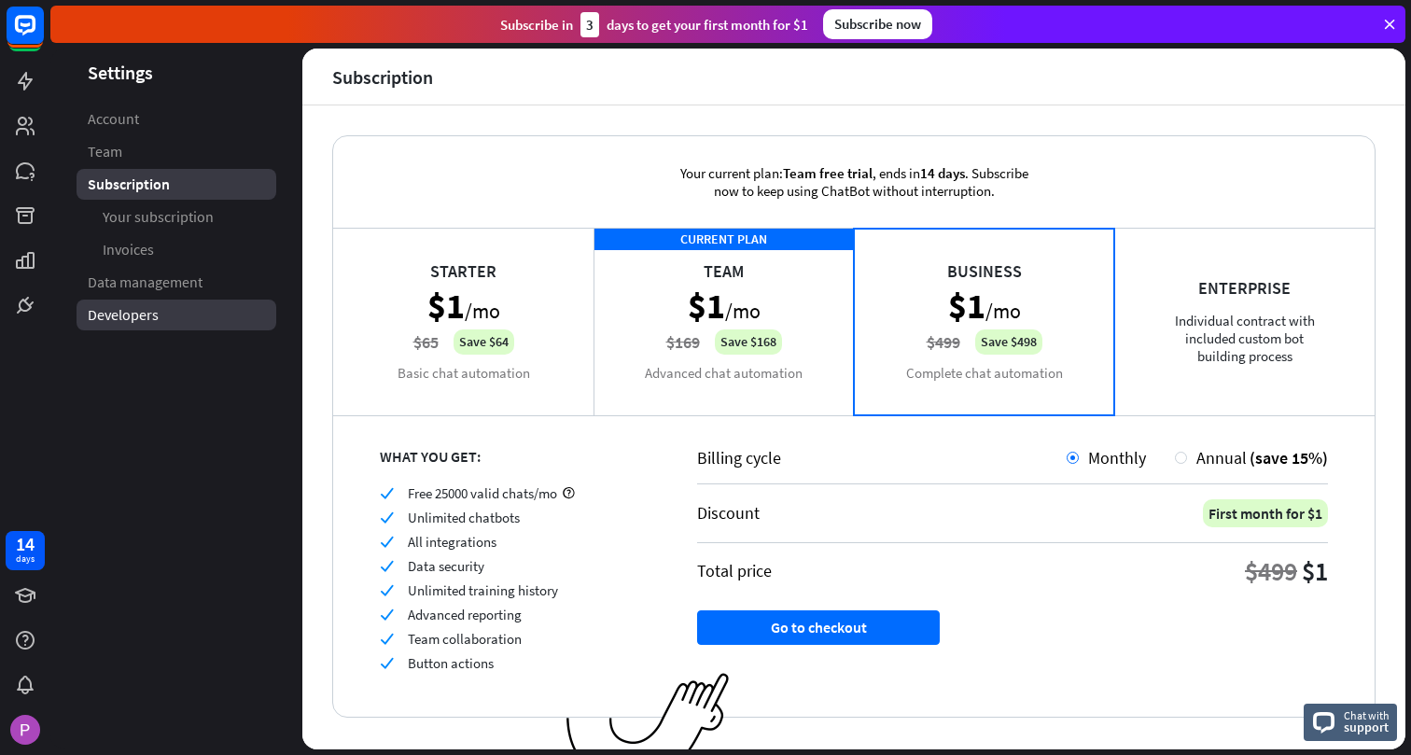
click at [158, 325] on link "Developers" at bounding box center [177, 315] width 200 height 31
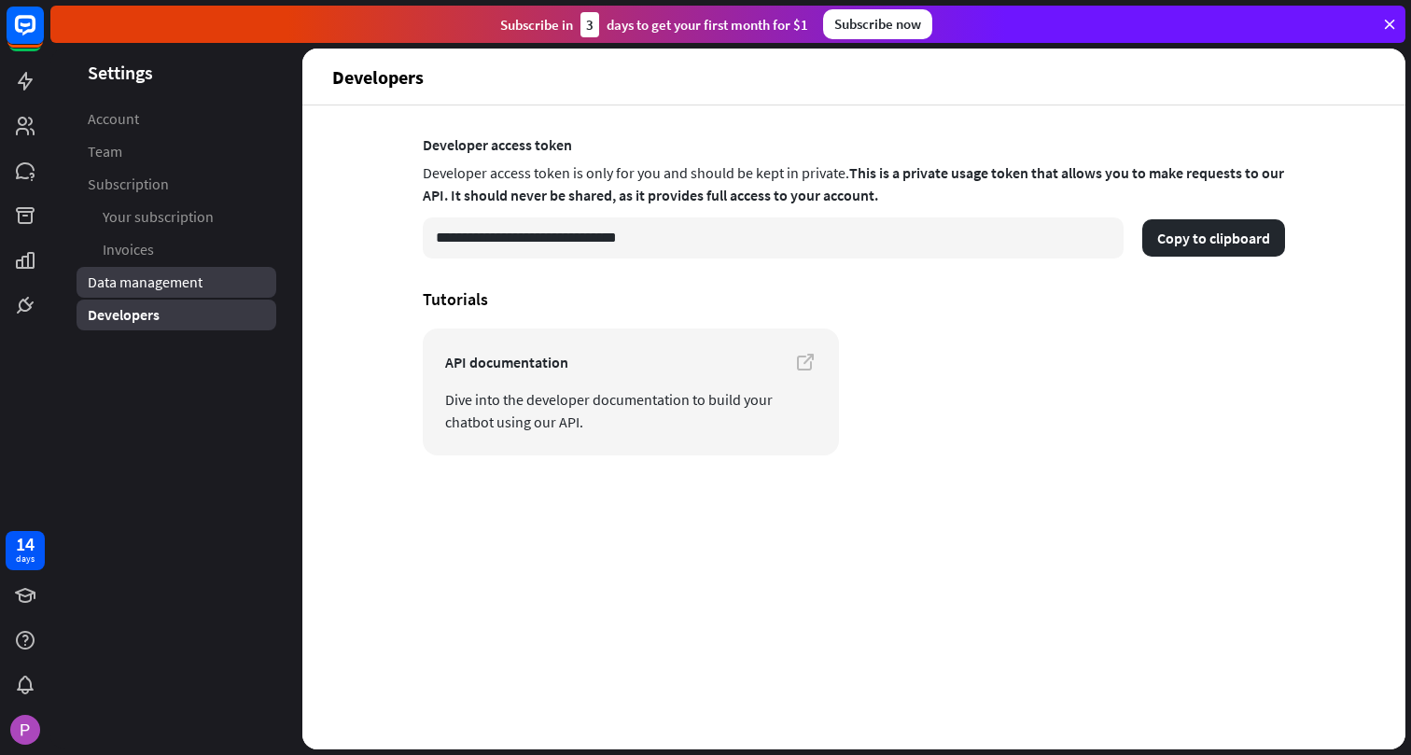
click at [150, 283] on span "Data management" at bounding box center [145, 283] width 115 height 20
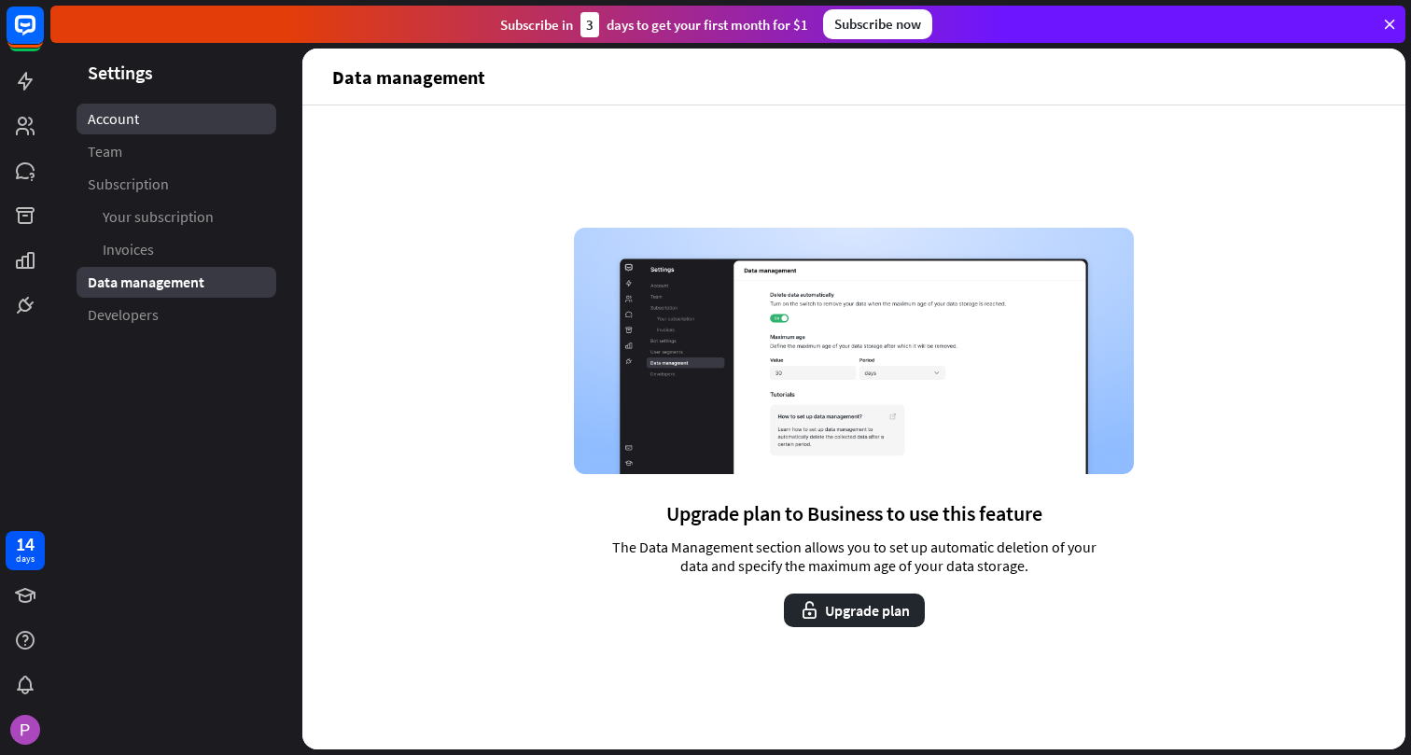
click at [113, 119] on span "Account" at bounding box center [113, 119] width 51 height 20
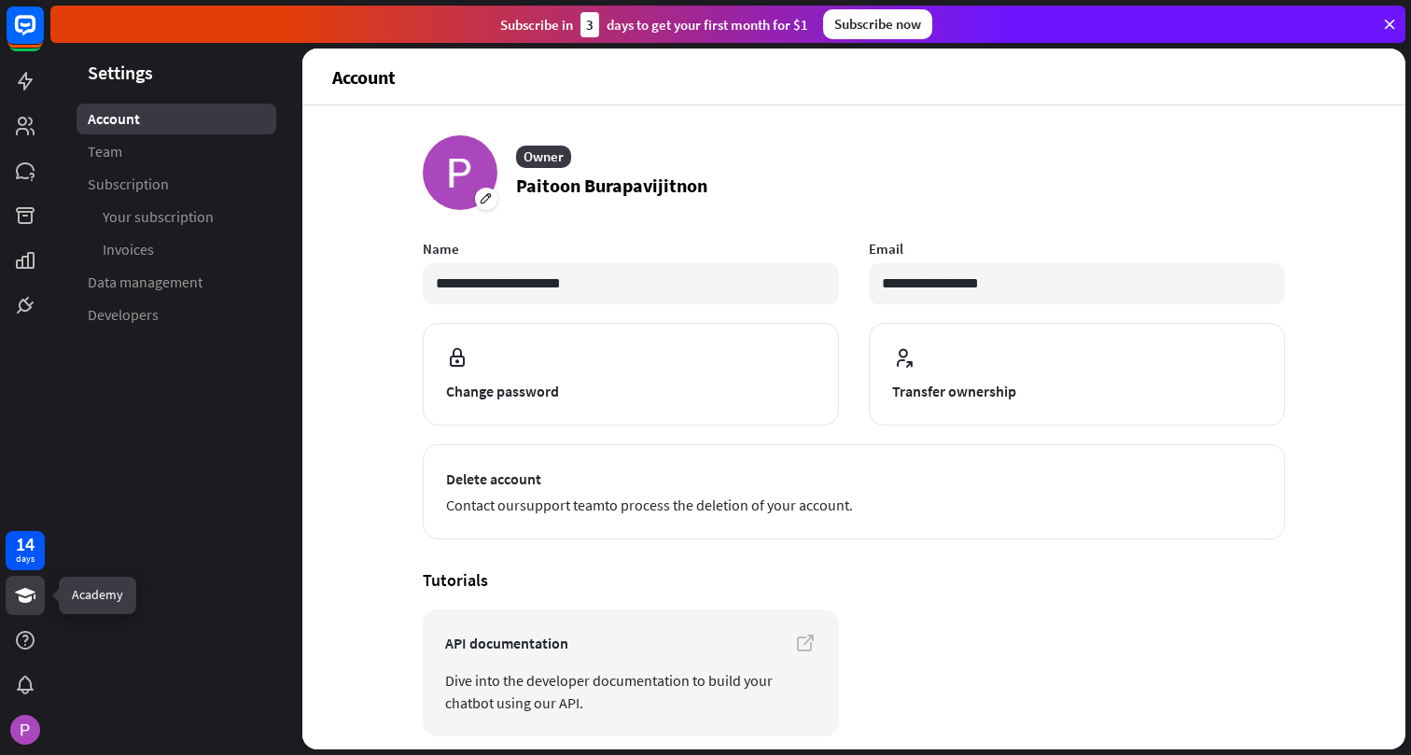
click at [29, 601] on icon at bounding box center [25, 595] width 21 height 15
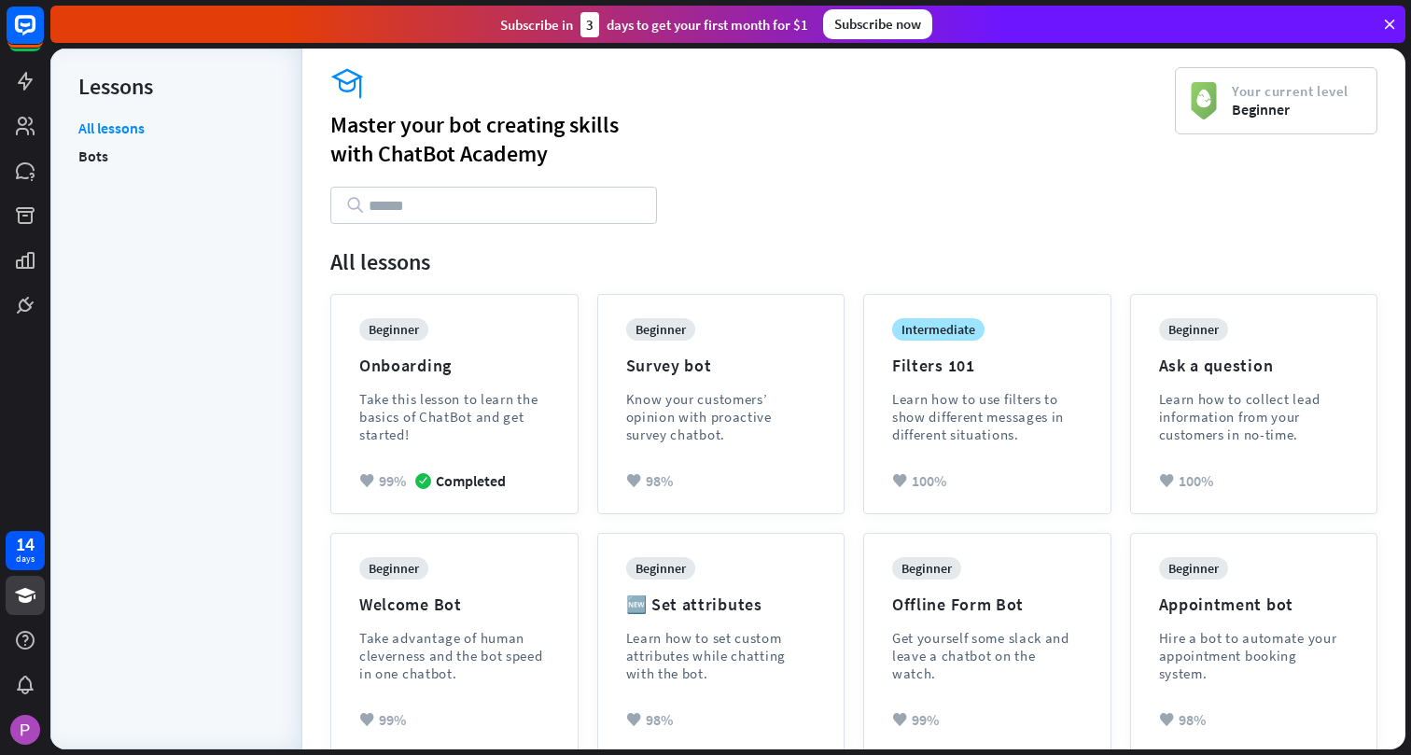
click at [1388, 24] on icon at bounding box center [1389, 24] width 17 height 17
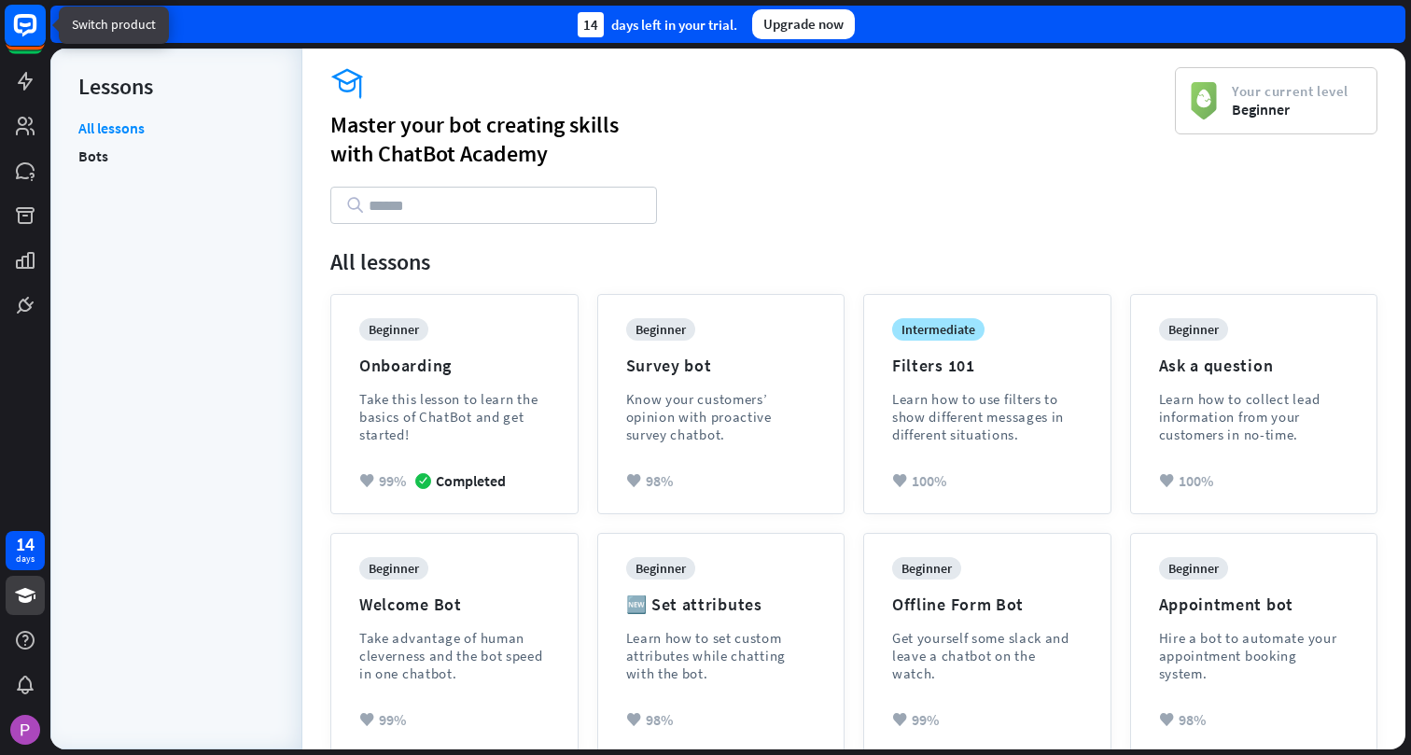
click at [28, 25] on icon at bounding box center [25, 24] width 11 height 5
